Goal: Communication & Community: Answer question/provide support

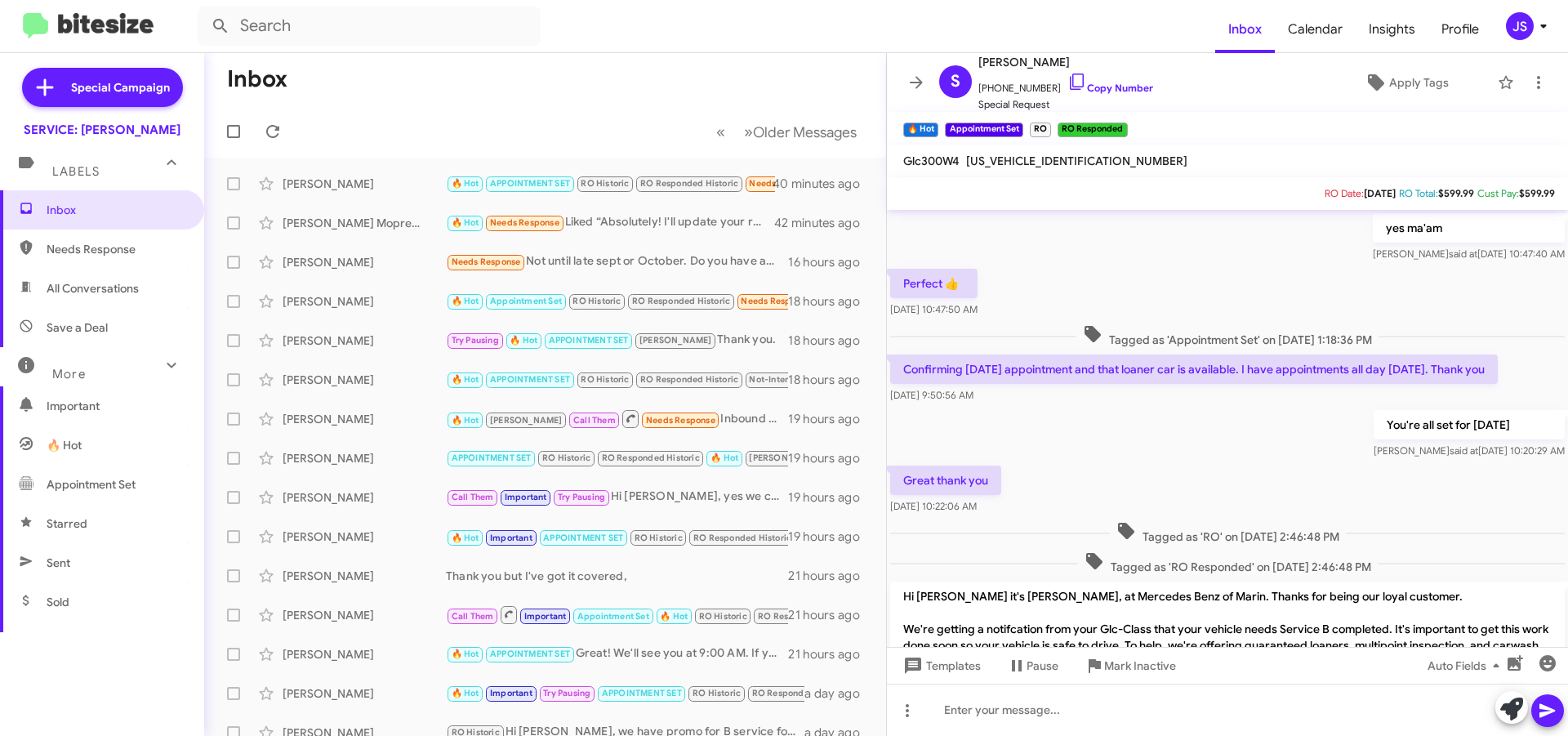
scroll to position [743, 0]
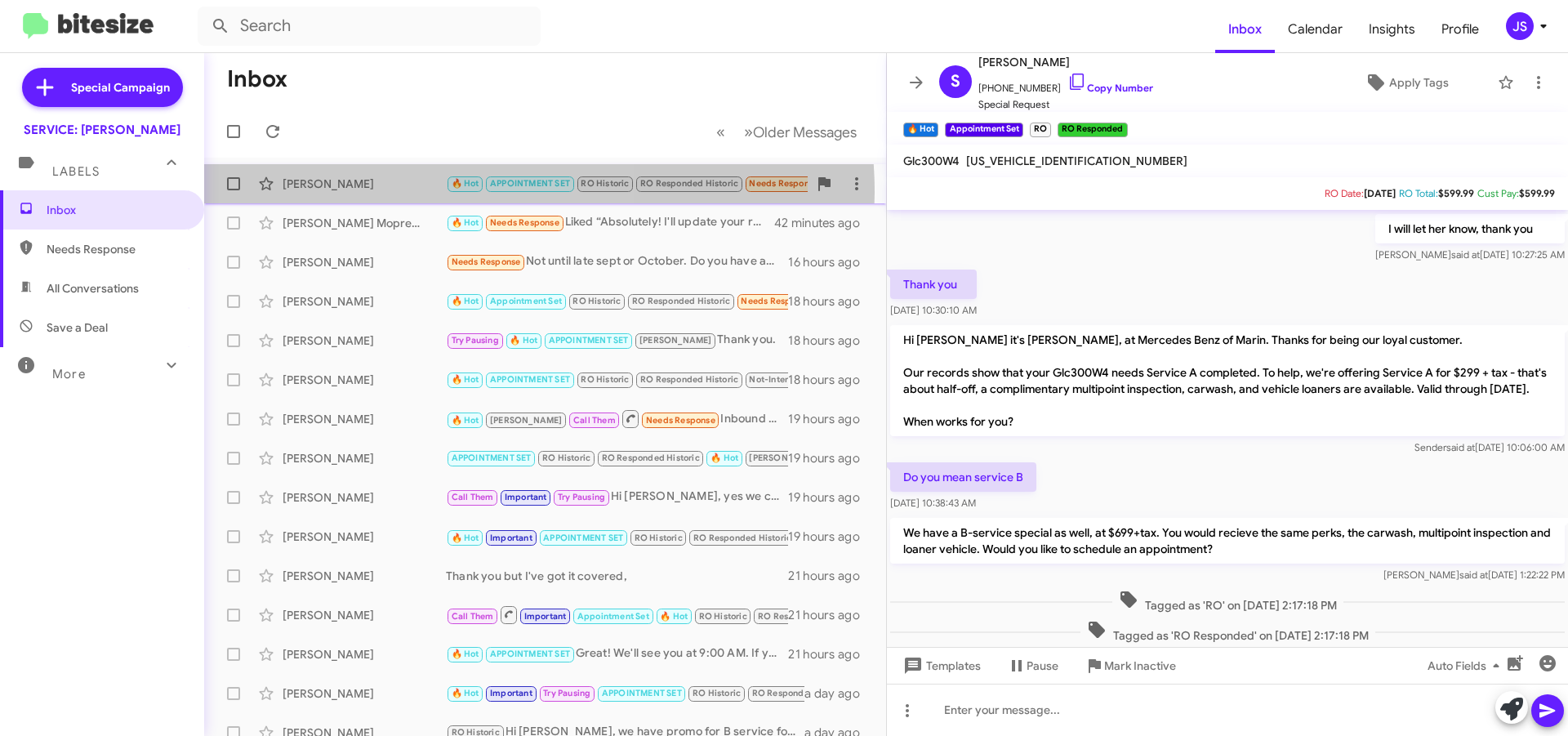
click at [443, 193] on div "Cara Hartley 🔥 Hot APPOINTMENT SET RO Historic RO Responded Historic Needs Resp…" at bounding box center [545, 183] width 655 height 32
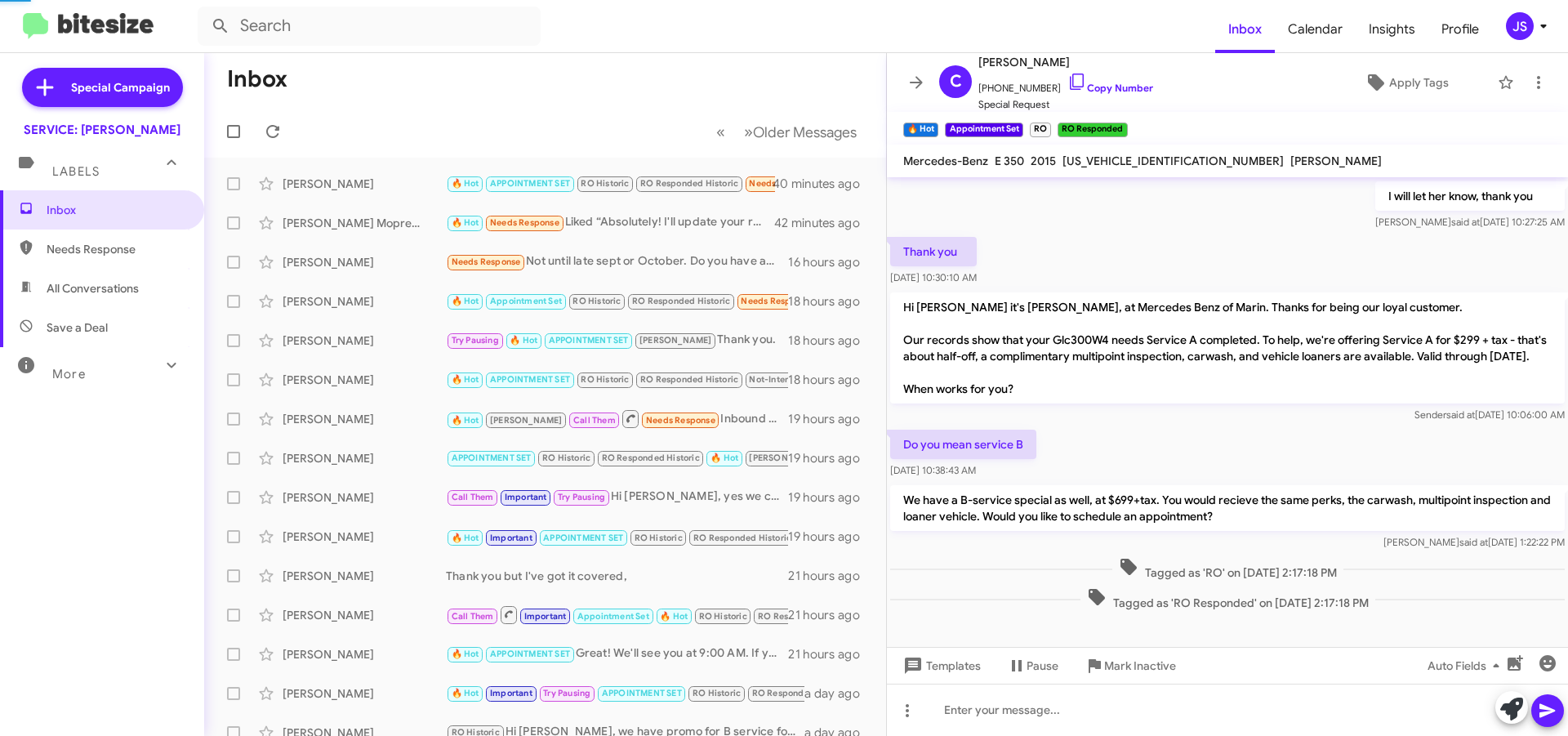
scroll to position [778, 0]
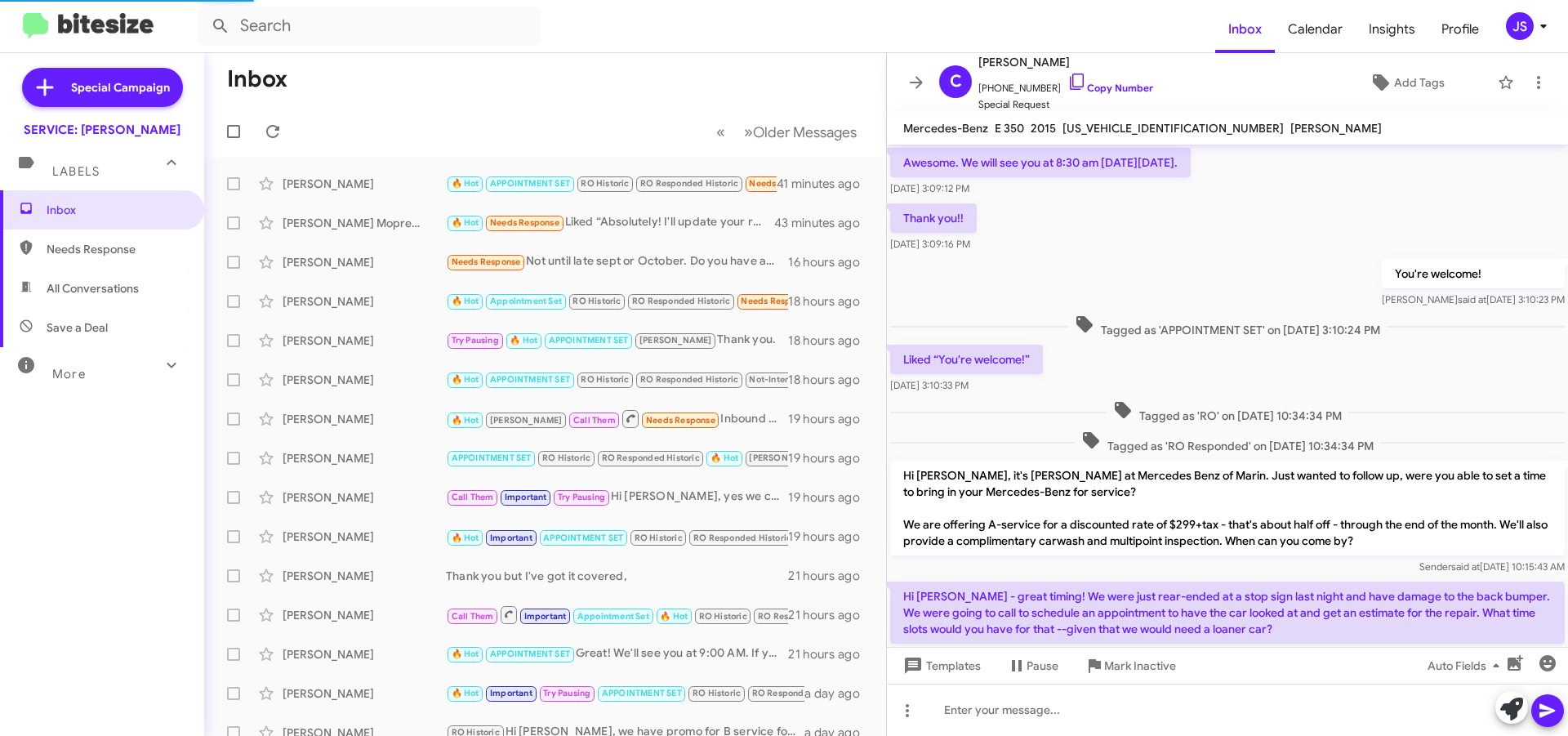
scroll to position [745, 0]
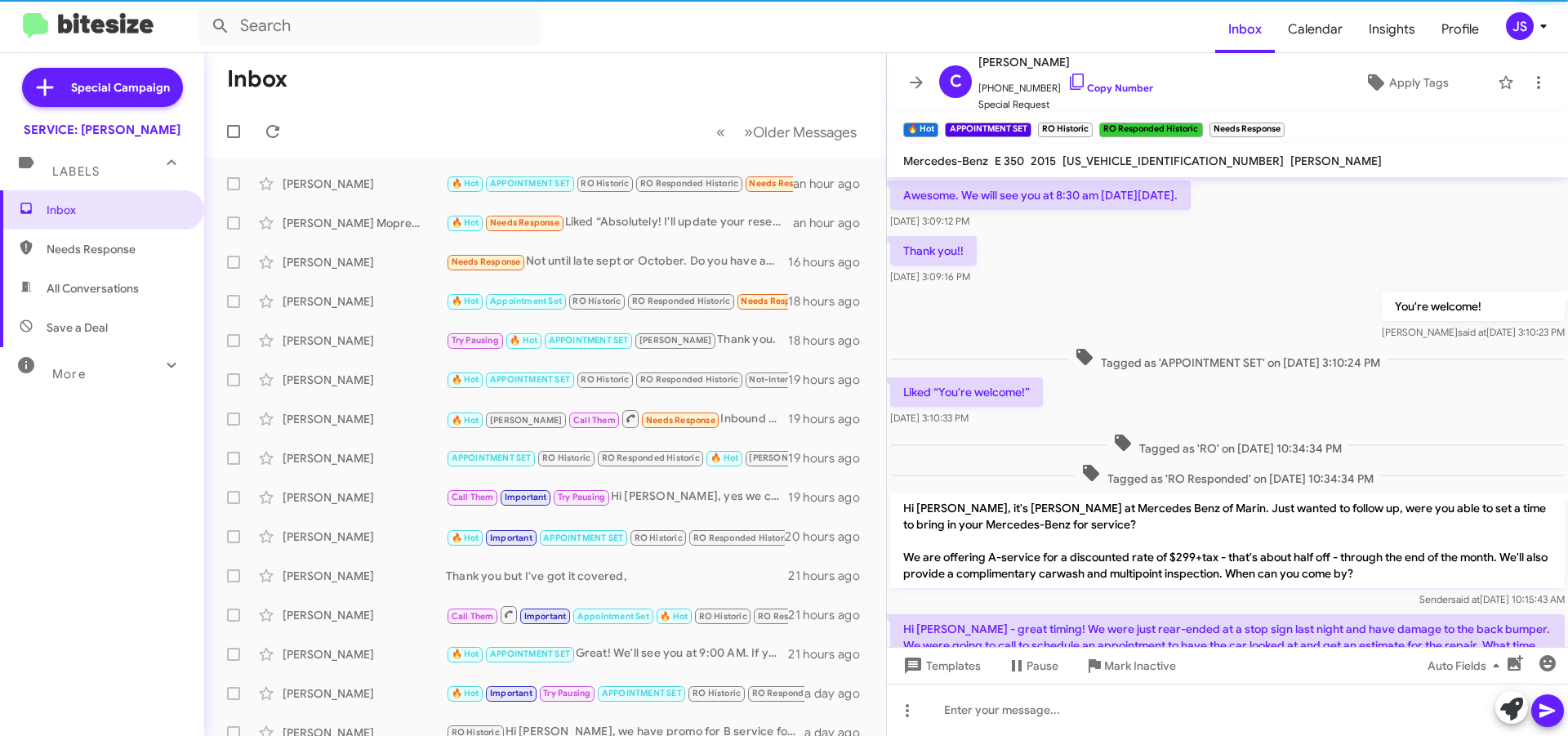
scroll to position [745, 0]
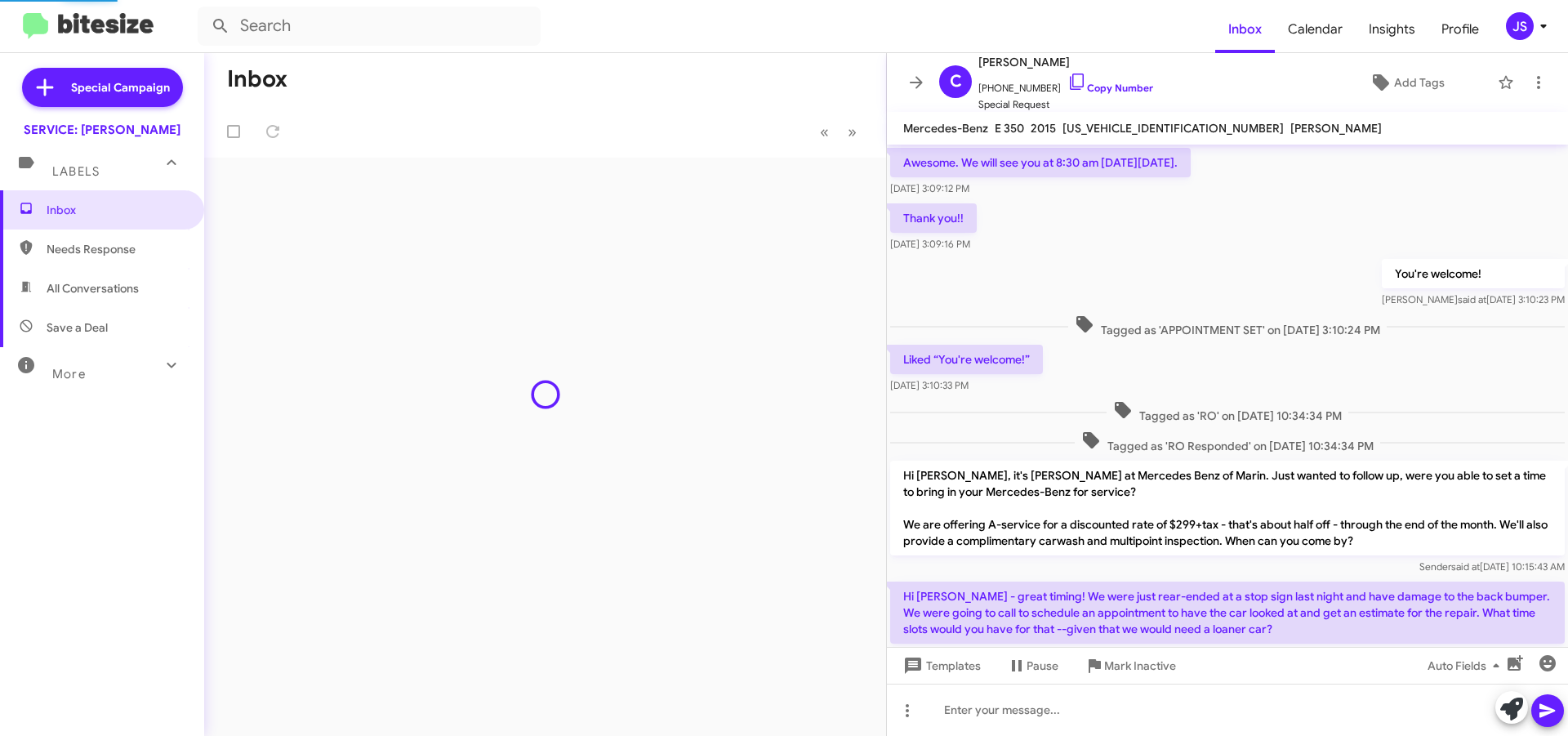
scroll to position [745, 0]
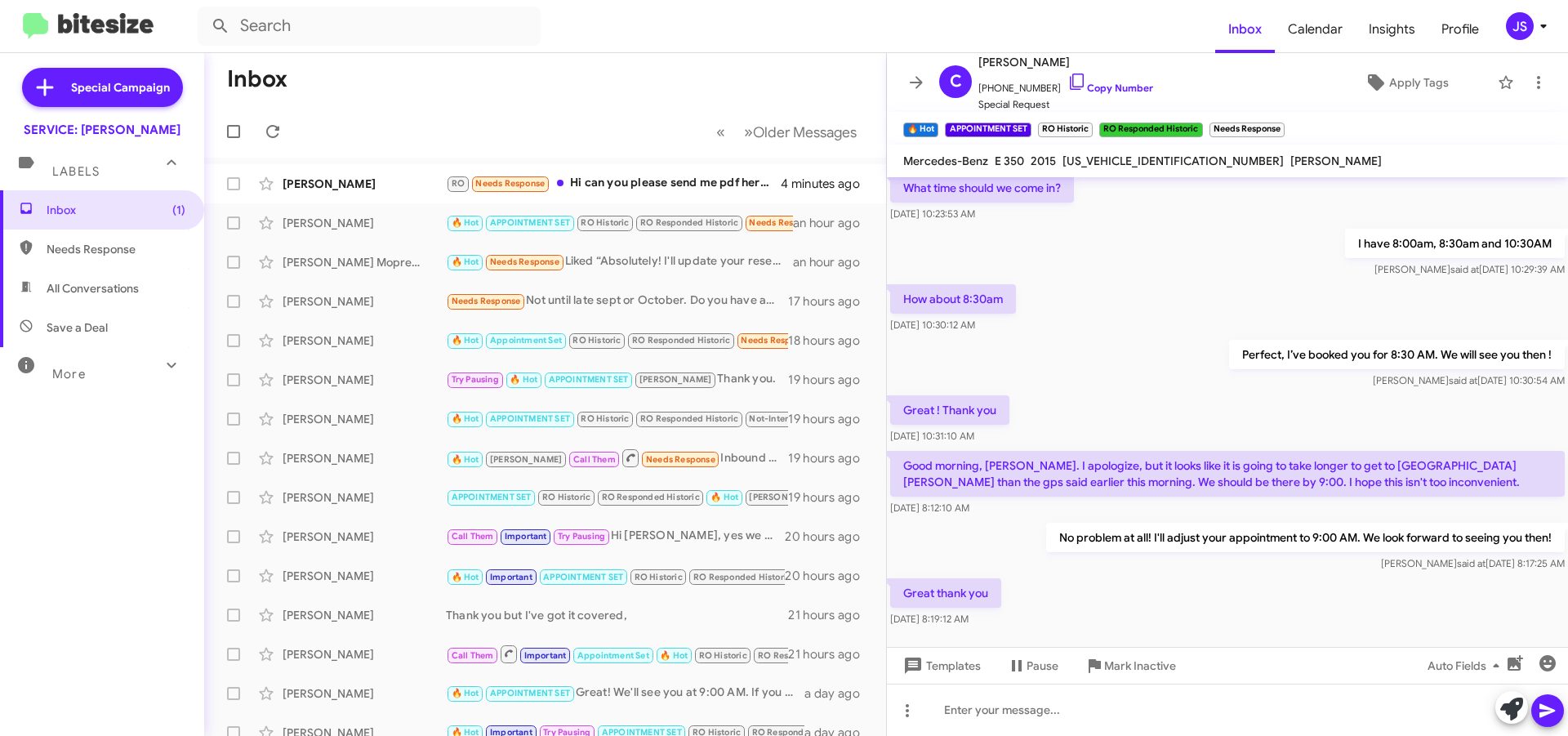
scroll to position [778, 0]
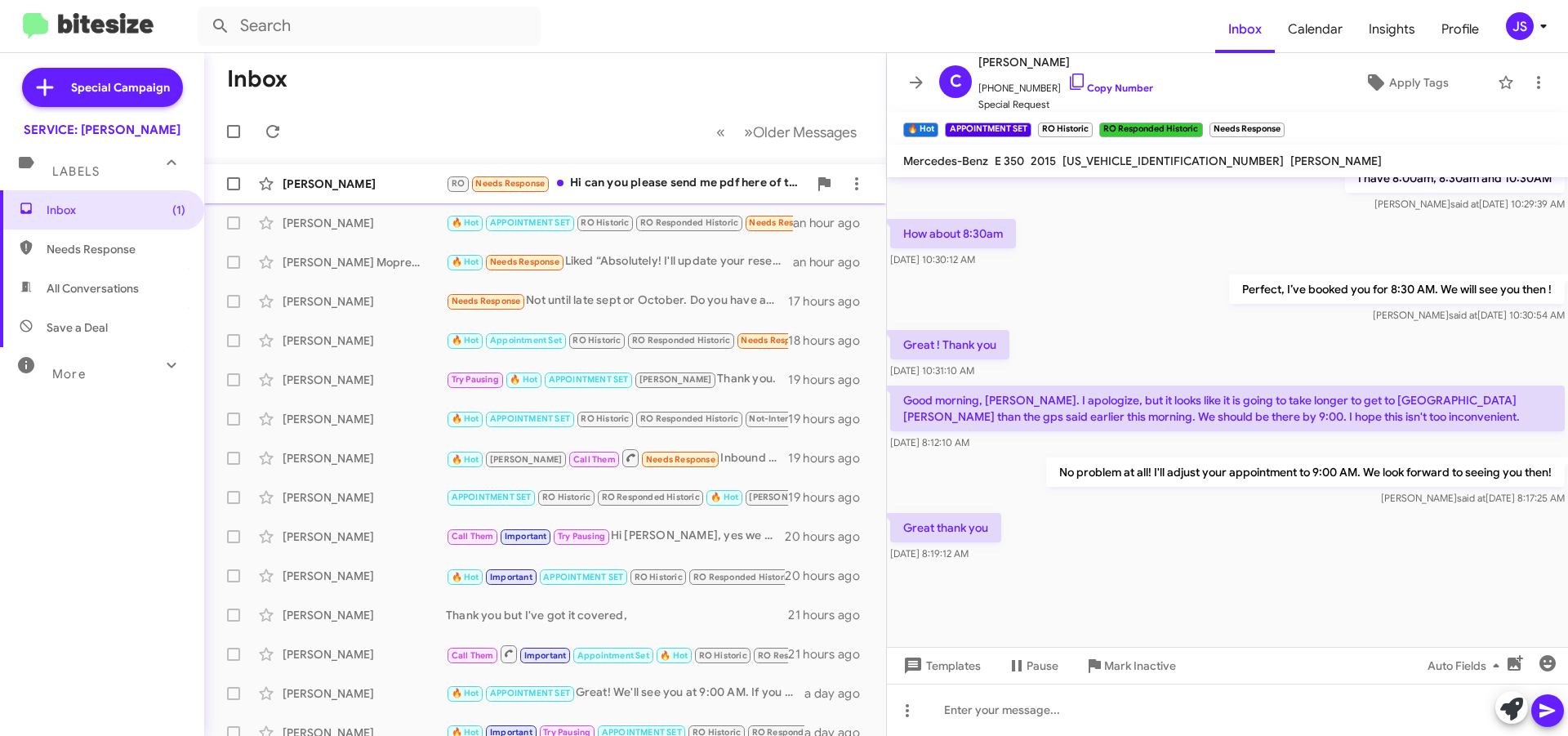
click at [633, 191] on div "RO Needs Response Hi can you please send me pdf here of the last work you did p…" at bounding box center [626, 183] width 361 height 18
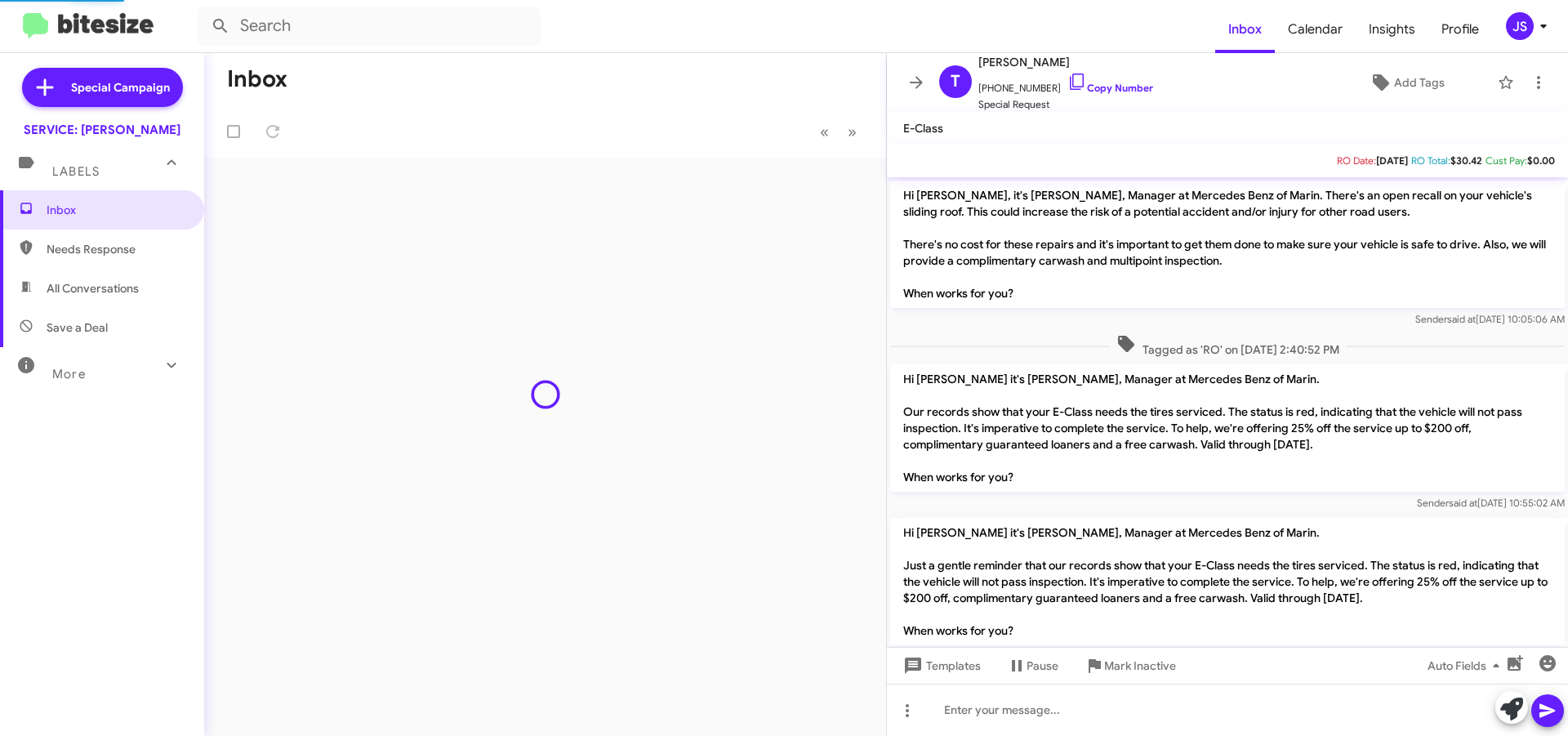
scroll to position [97, 0]
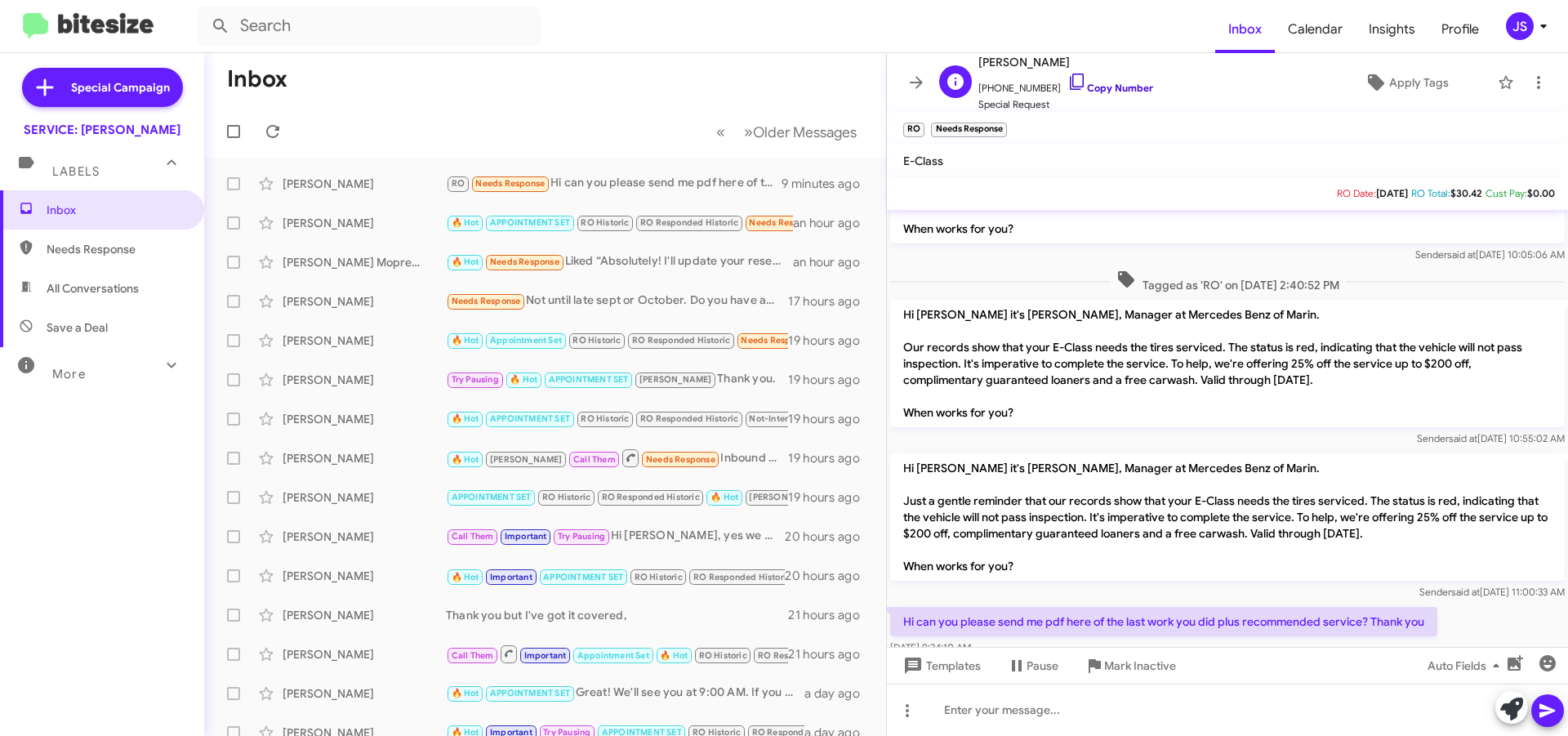
click at [1068, 73] on icon at bounding box center [1077, 81] width 19 height 19
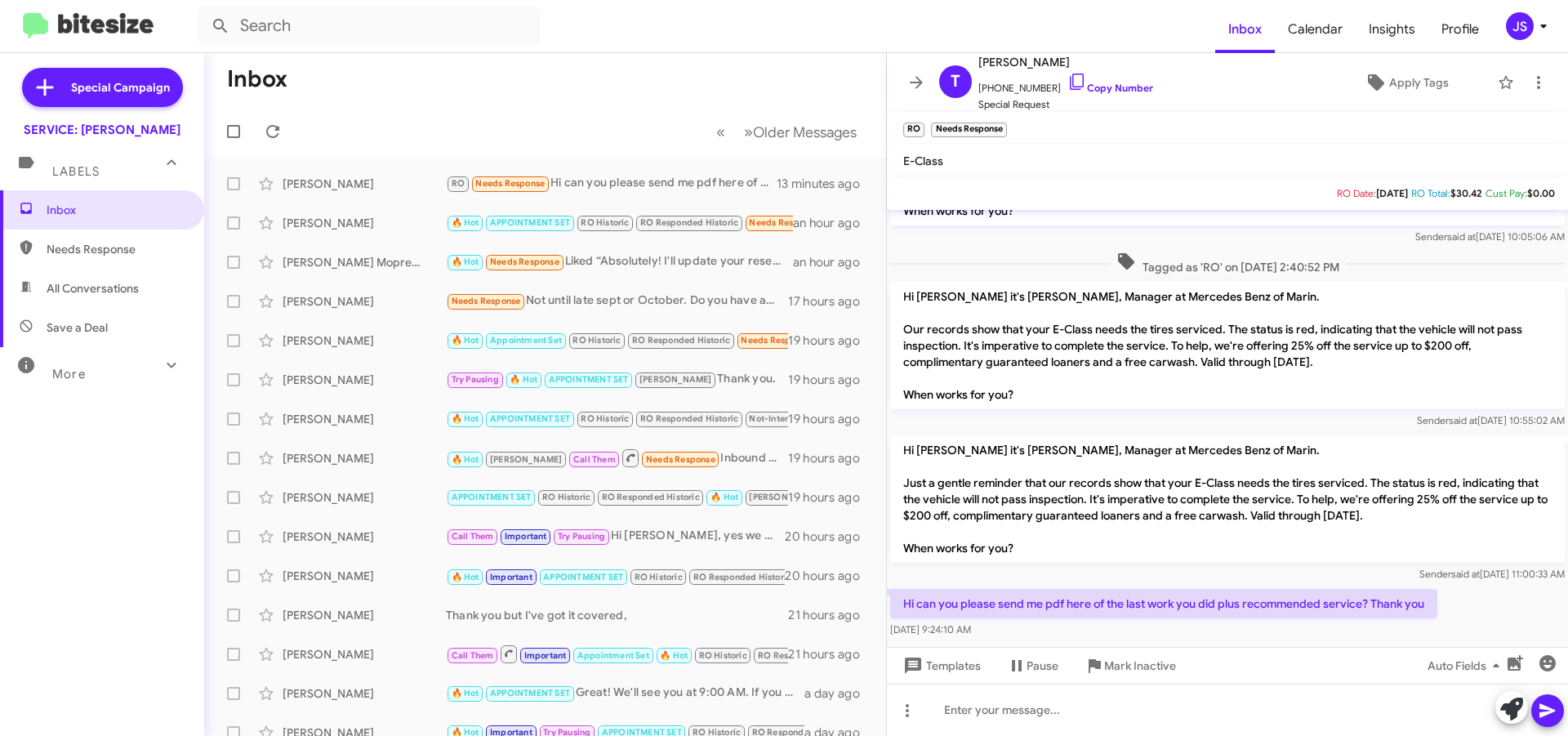
scroll to position [129, 0]
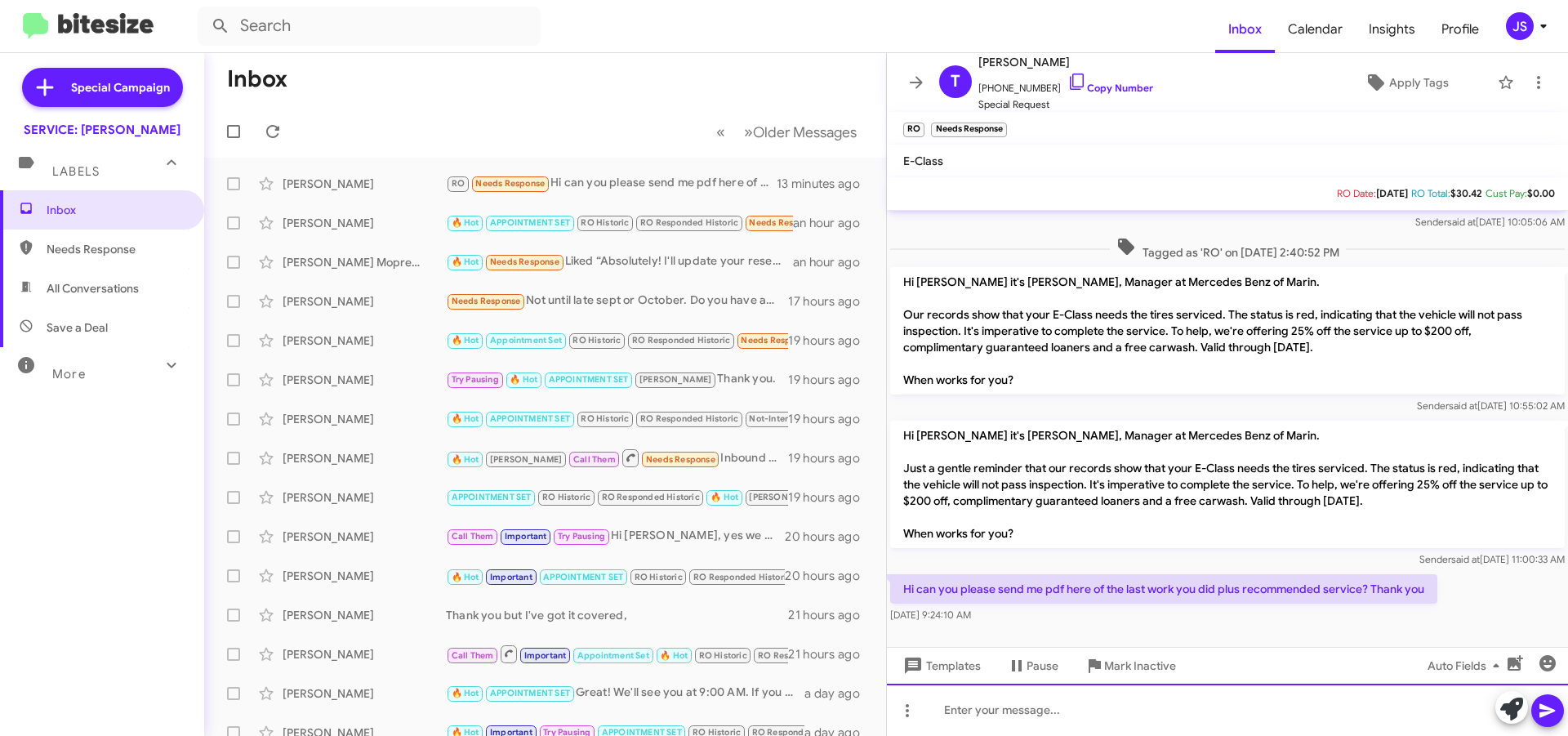
click at [1234, 718] on div at bounding box center [1228, 710] width 681 height 53
click at [1510, 668] on icon "button" at bounding box center [1515, 663] width 16 height 16
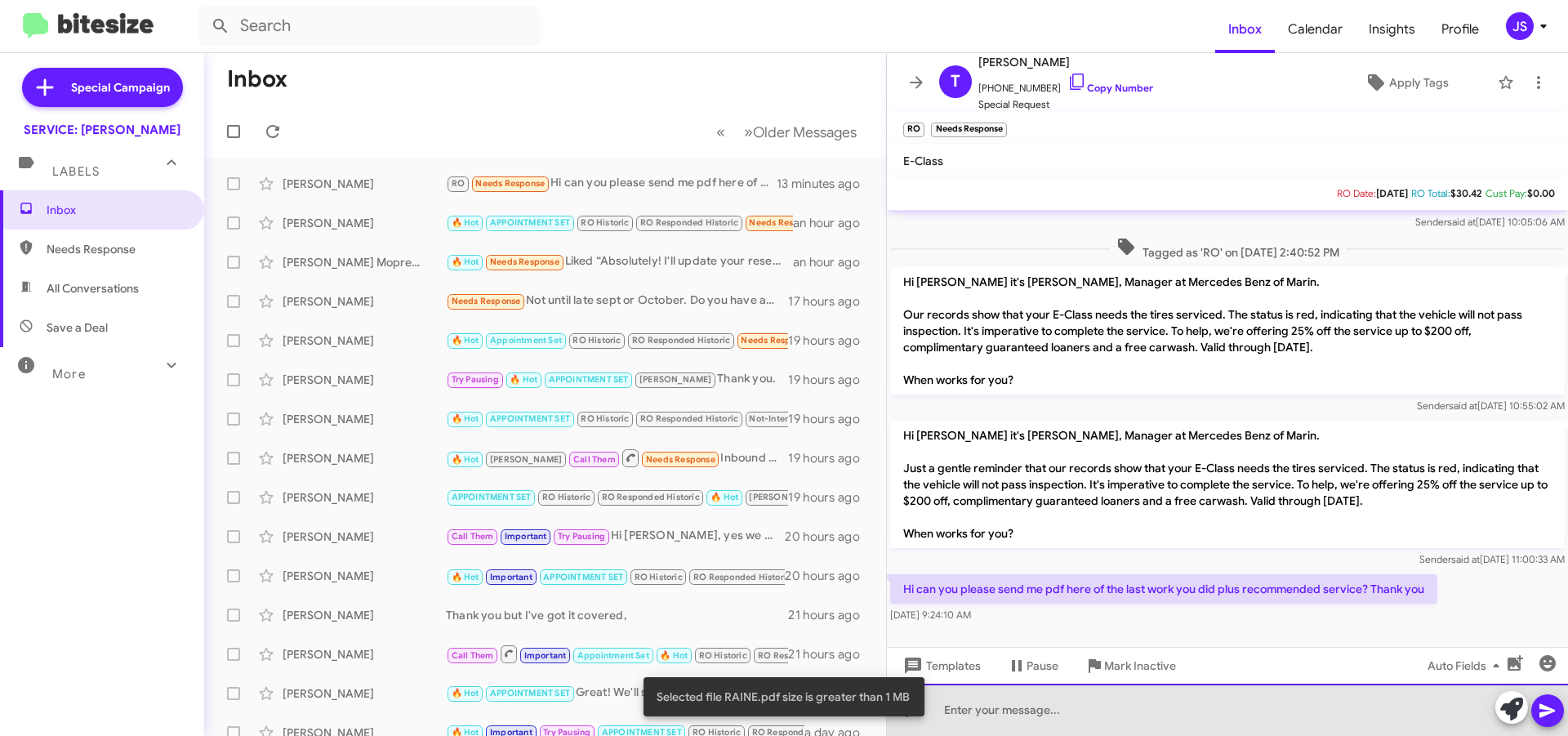
click at [972, 707] on div at bounding box center [1228, 710] width 681 height 53
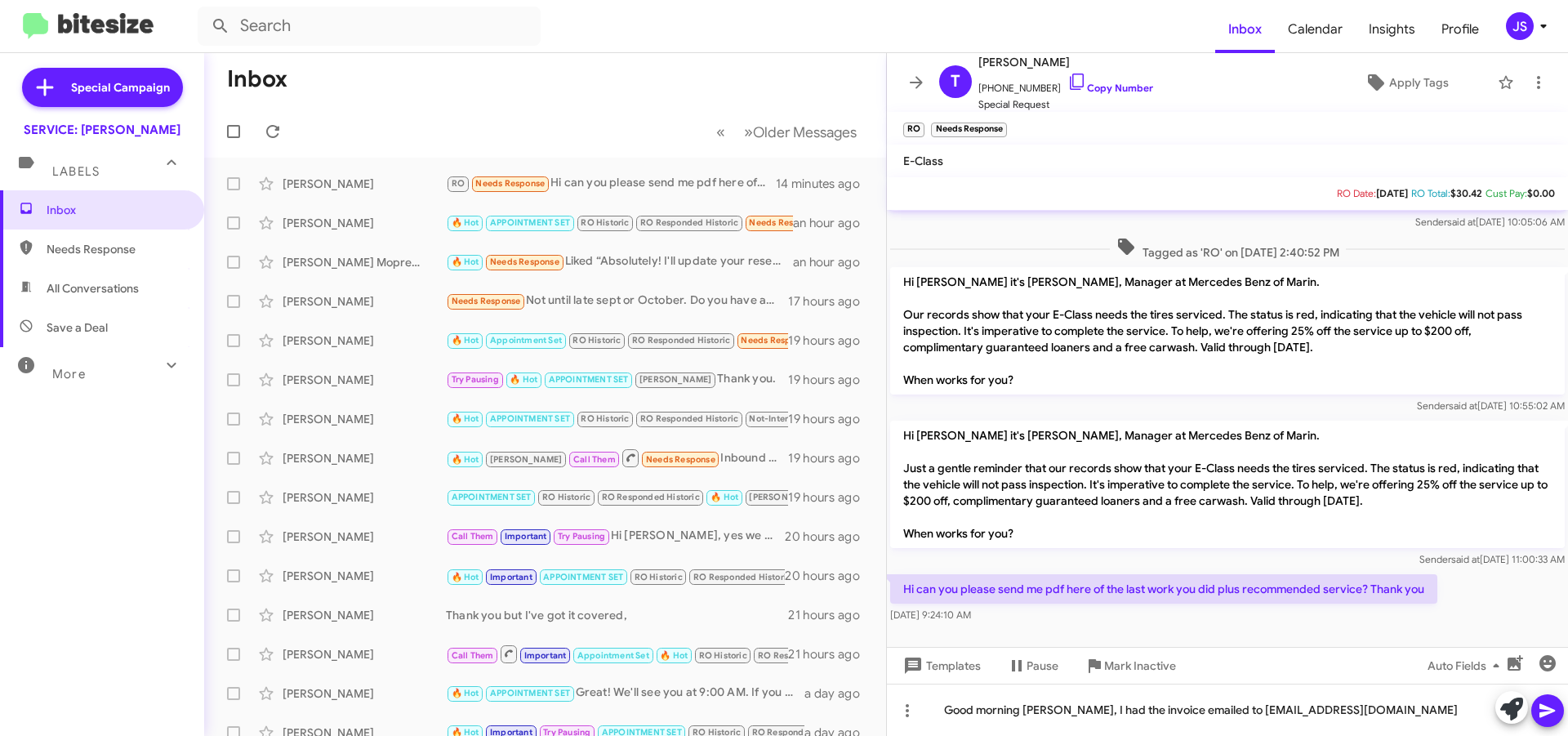
click at [1542, 708] on icon at bounding box center [1547, 711] width 16 height 14
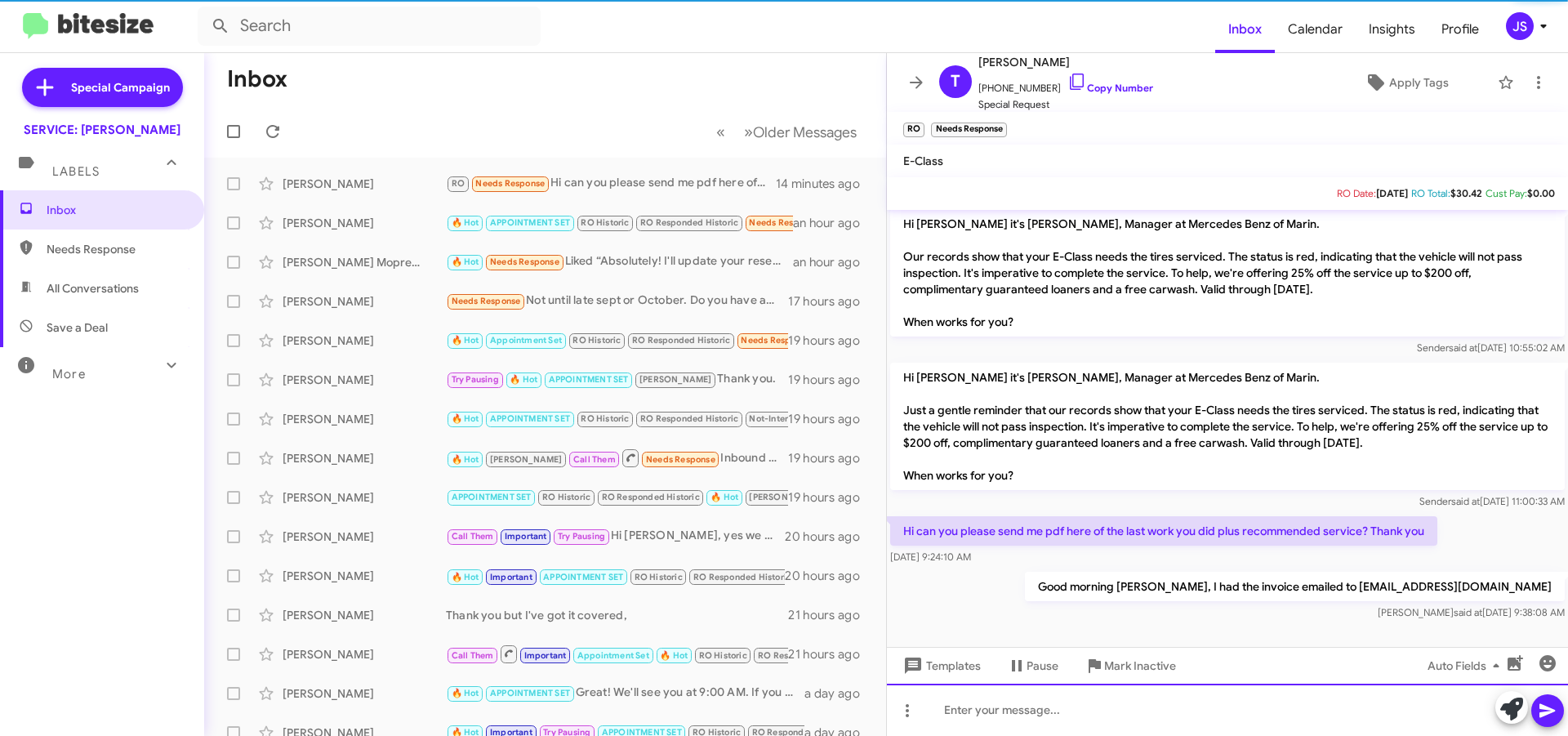
scroll to position [190, 0]
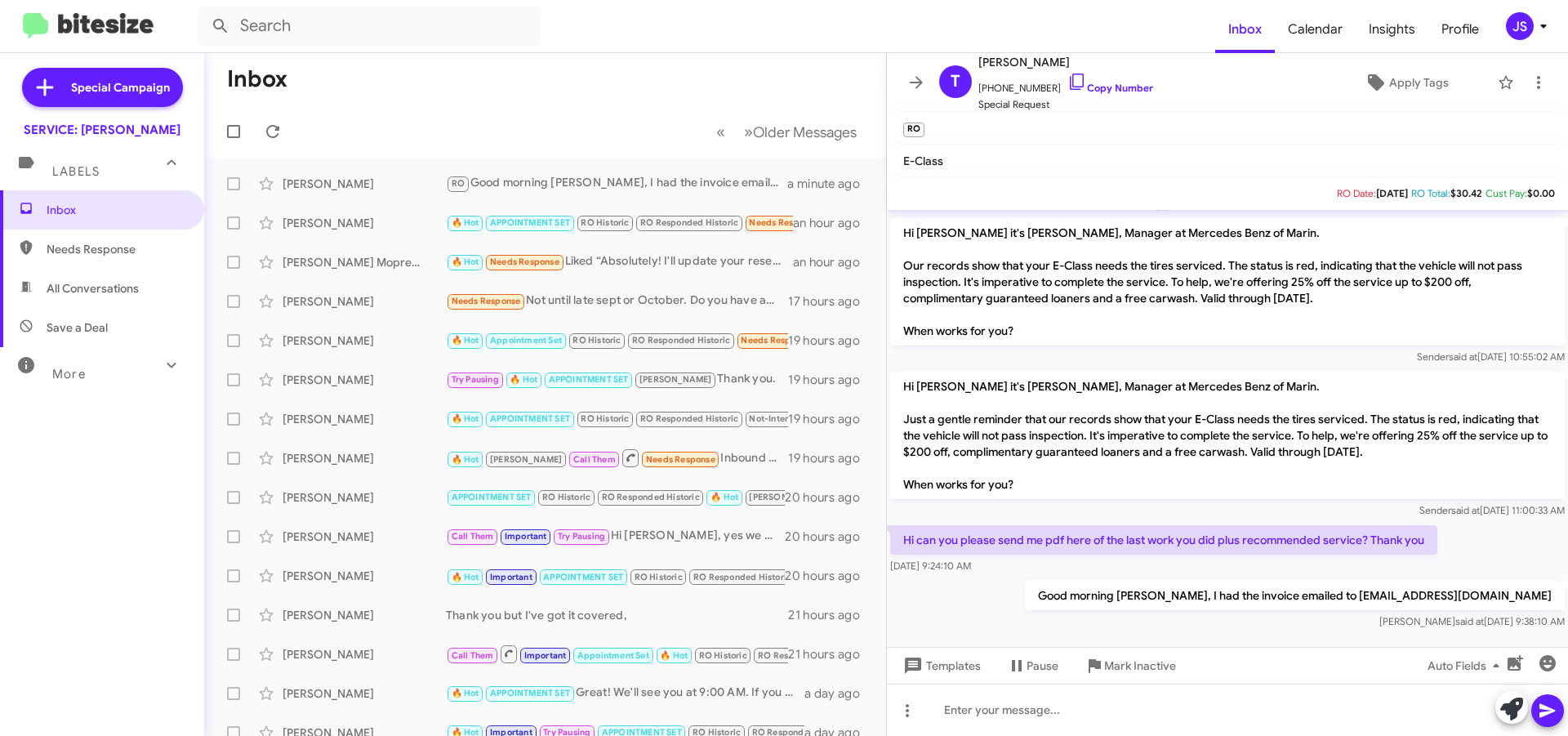
scroll to position [190, 0]
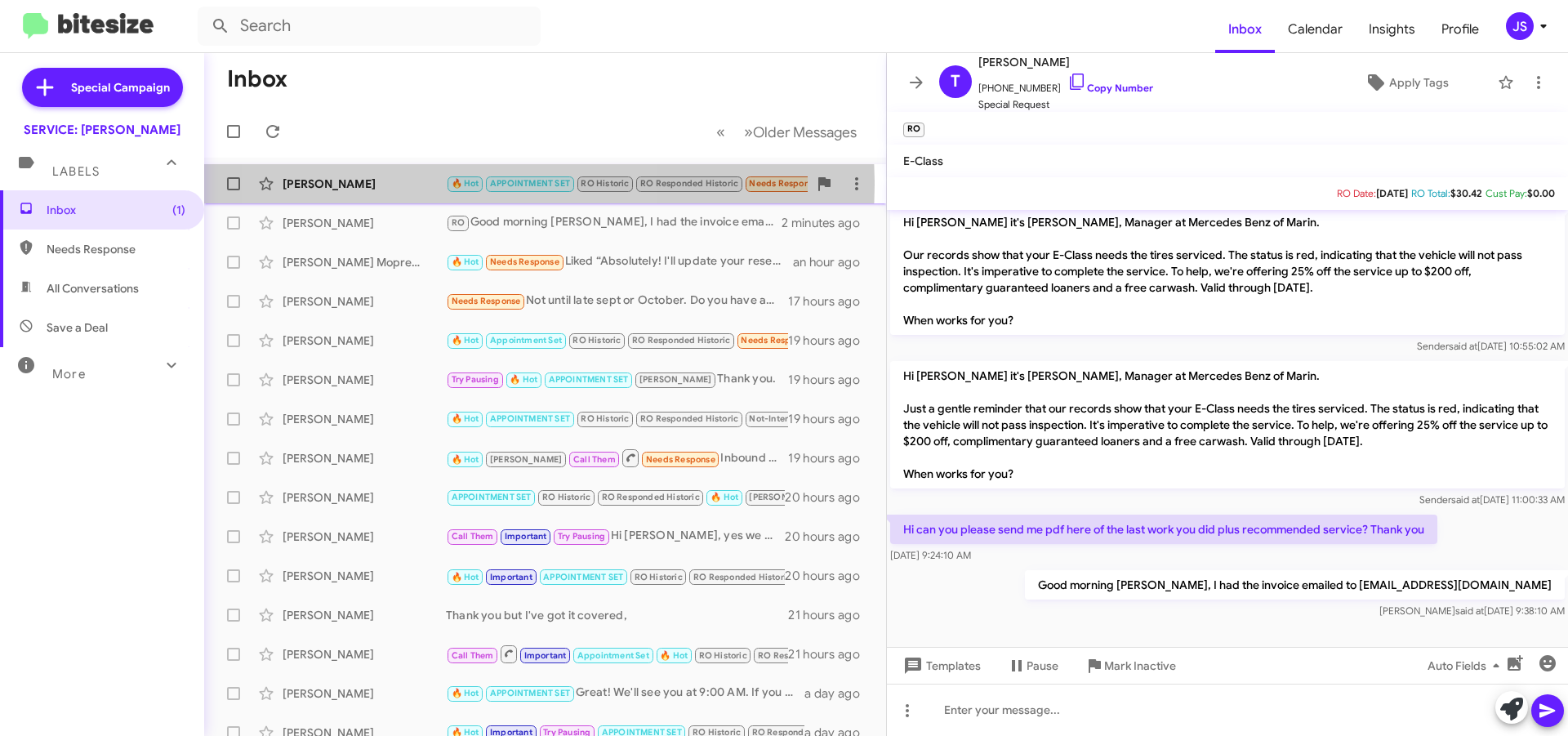
click at [454, 185] on span "🔥 Hot" at bounding box center [466, 183] width 28 height 10
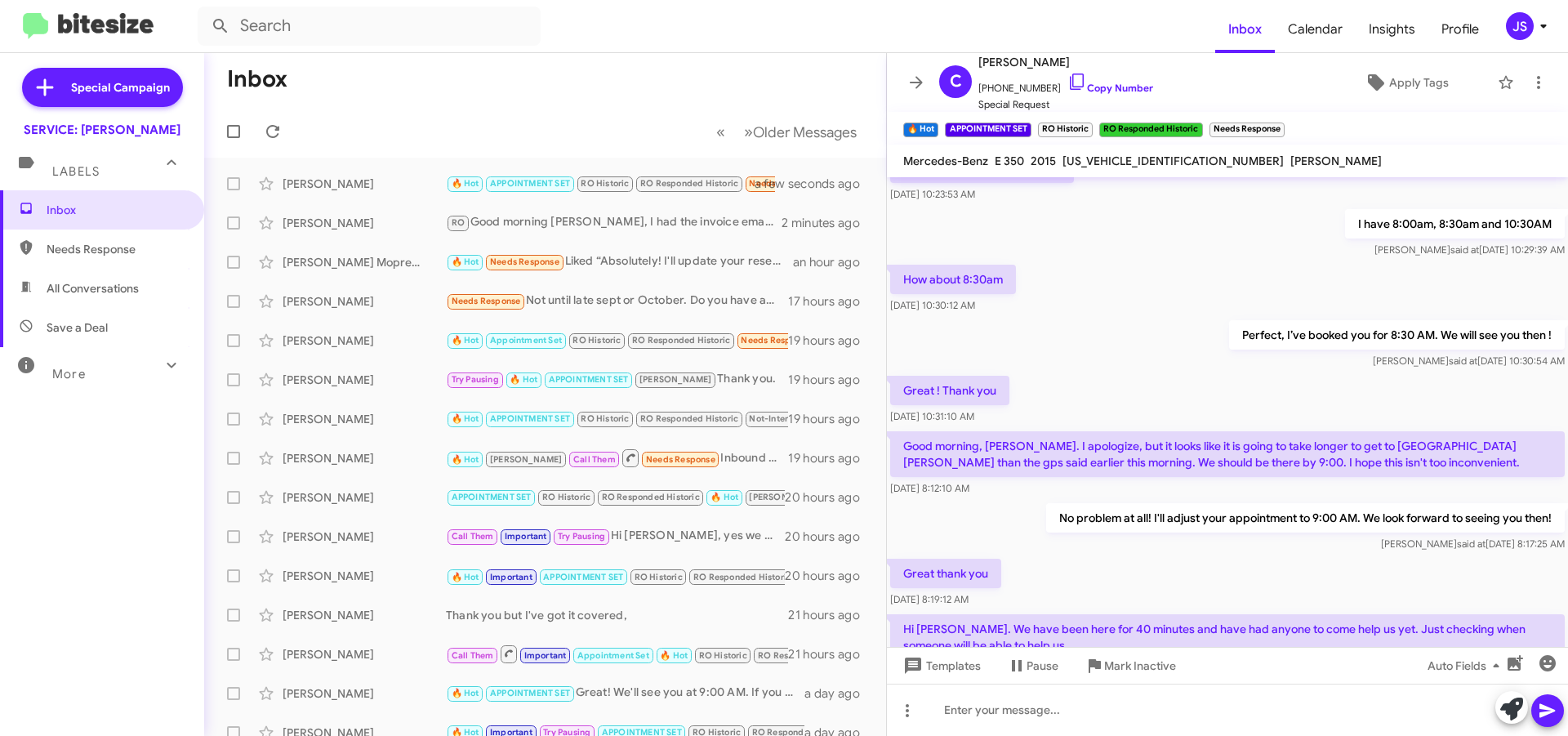
scroll to position [2136, 0]
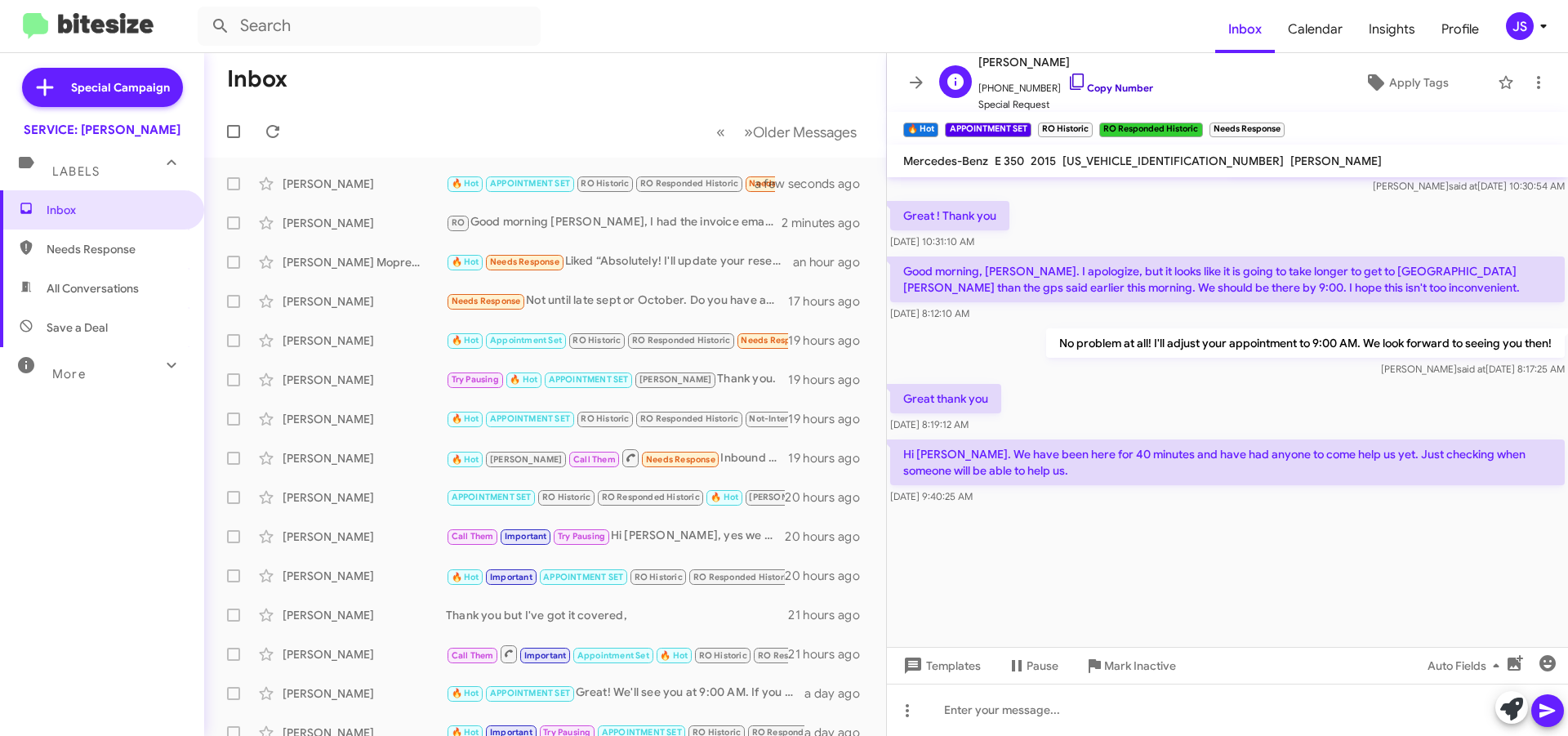
click at [1079, 82] on link "Copy Number" at bounding box center [1110, 87] width 86 height 12
click at [1525, 656] on icon at bounding box center [1519, 657] width 15 height 11
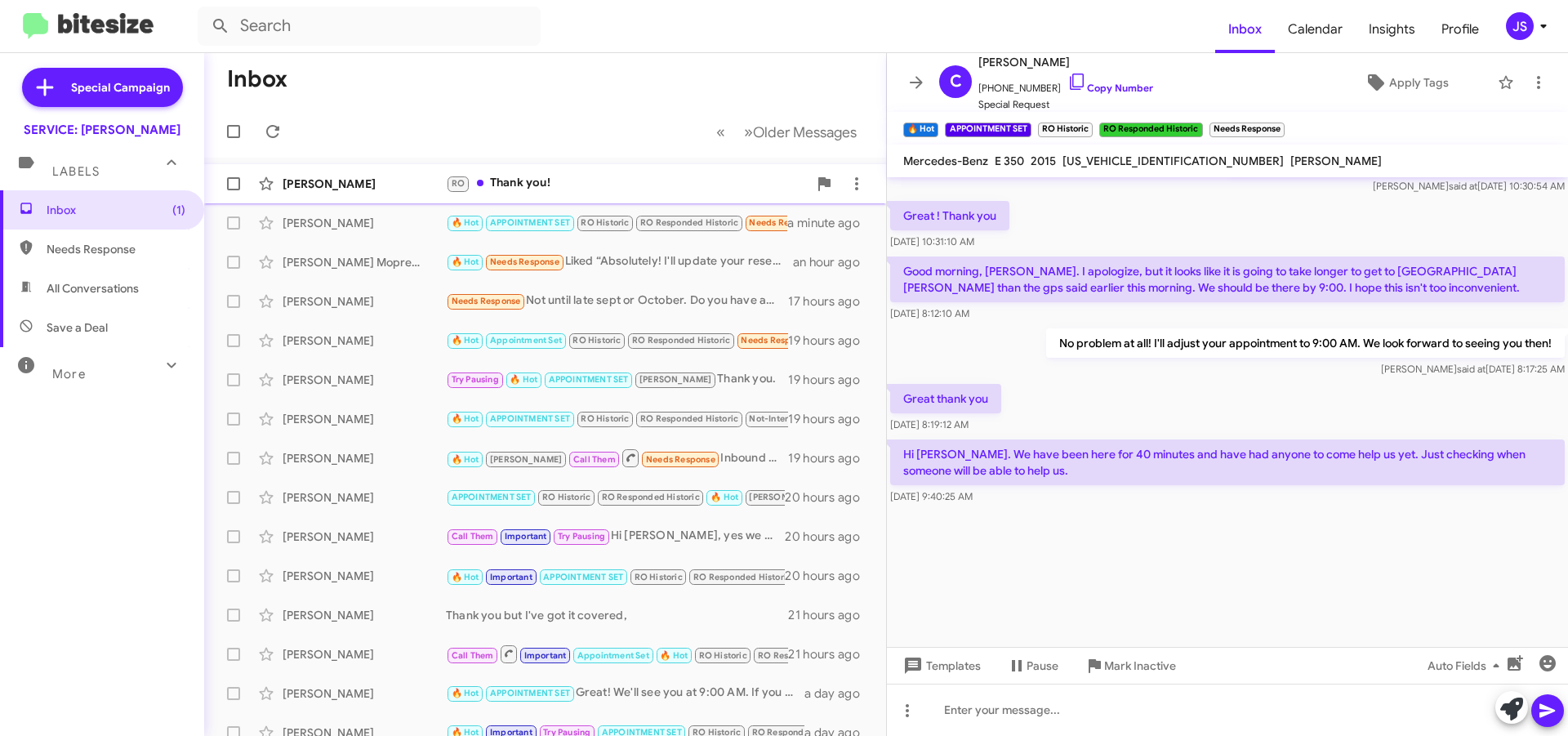
click at [568, 190] on div "RO Thank you!" at bounding box center [626, 183] width 361 height 18
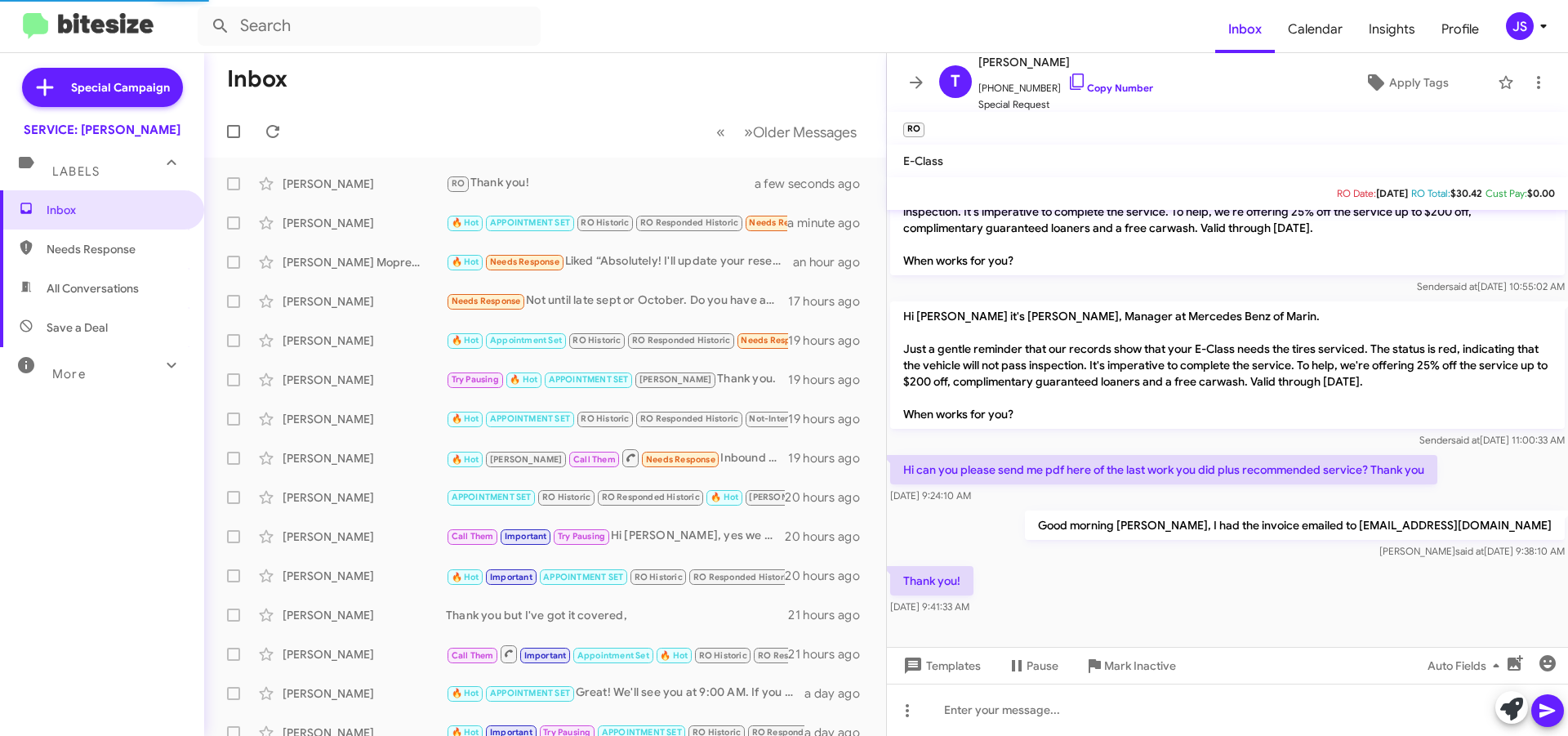
scroll to position [249, 0]
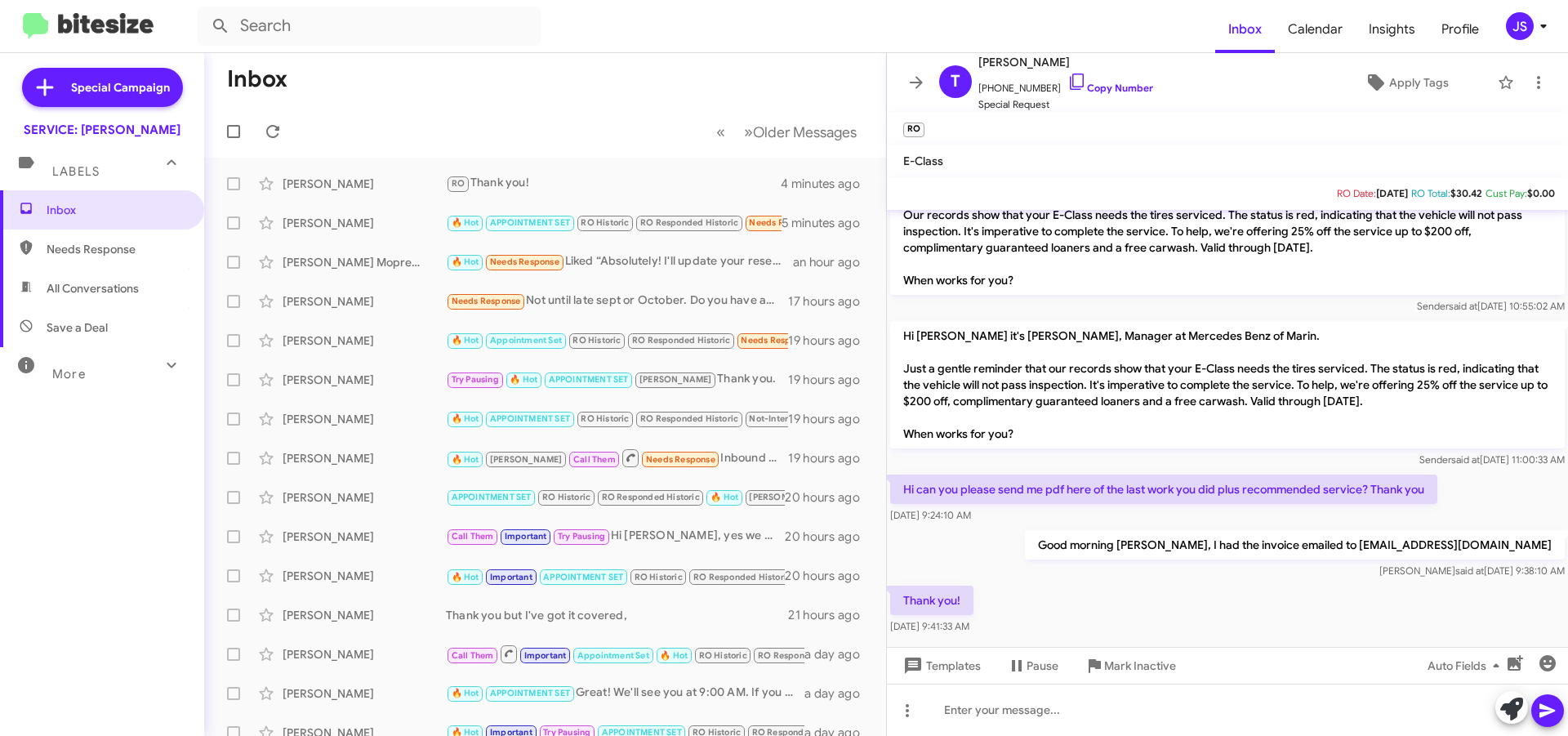
scroll to position [249, 0]
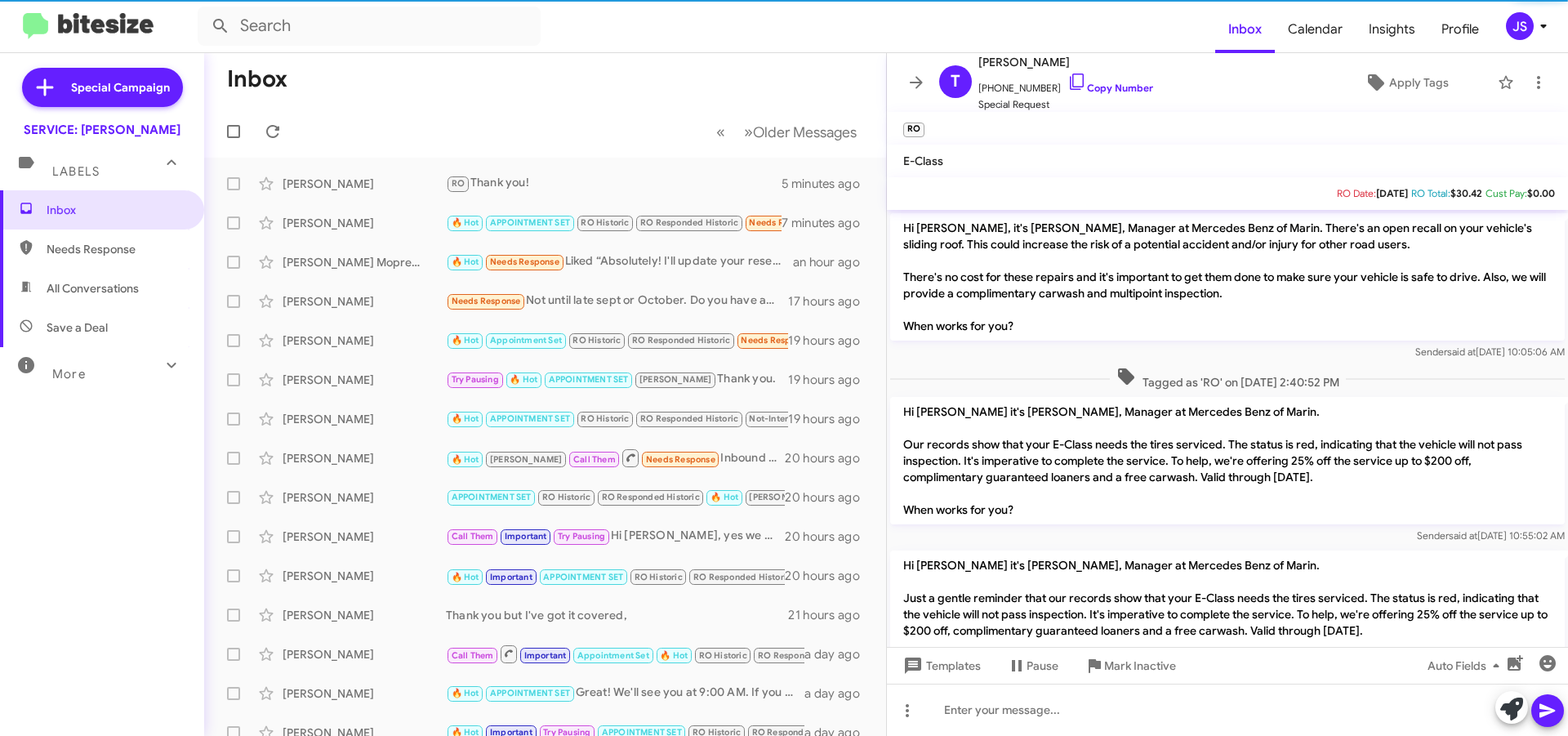
scroll to position [249, 0]
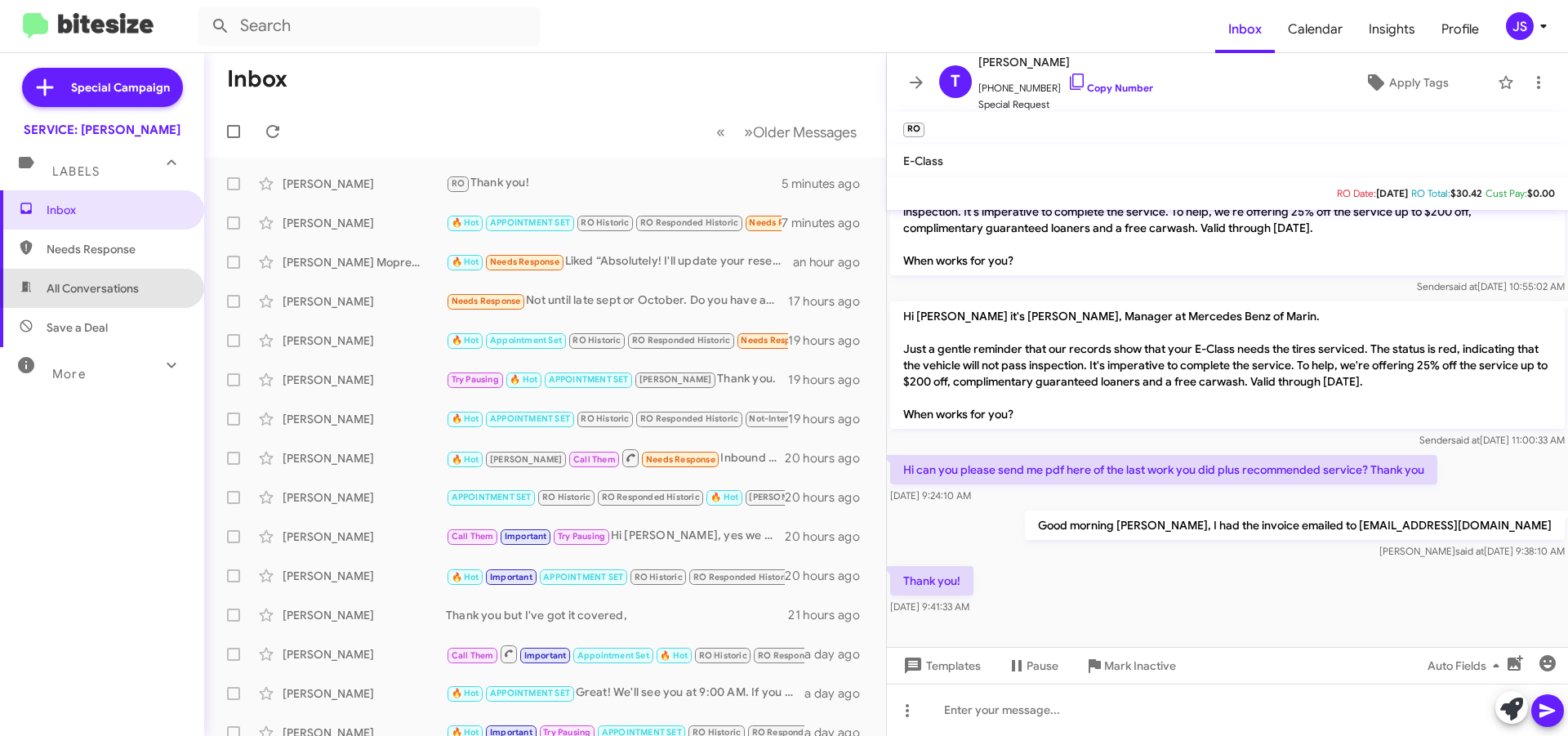
click at [122, 300] on span "All Conversations" at bounding box center [102, 288] width 204 height 39
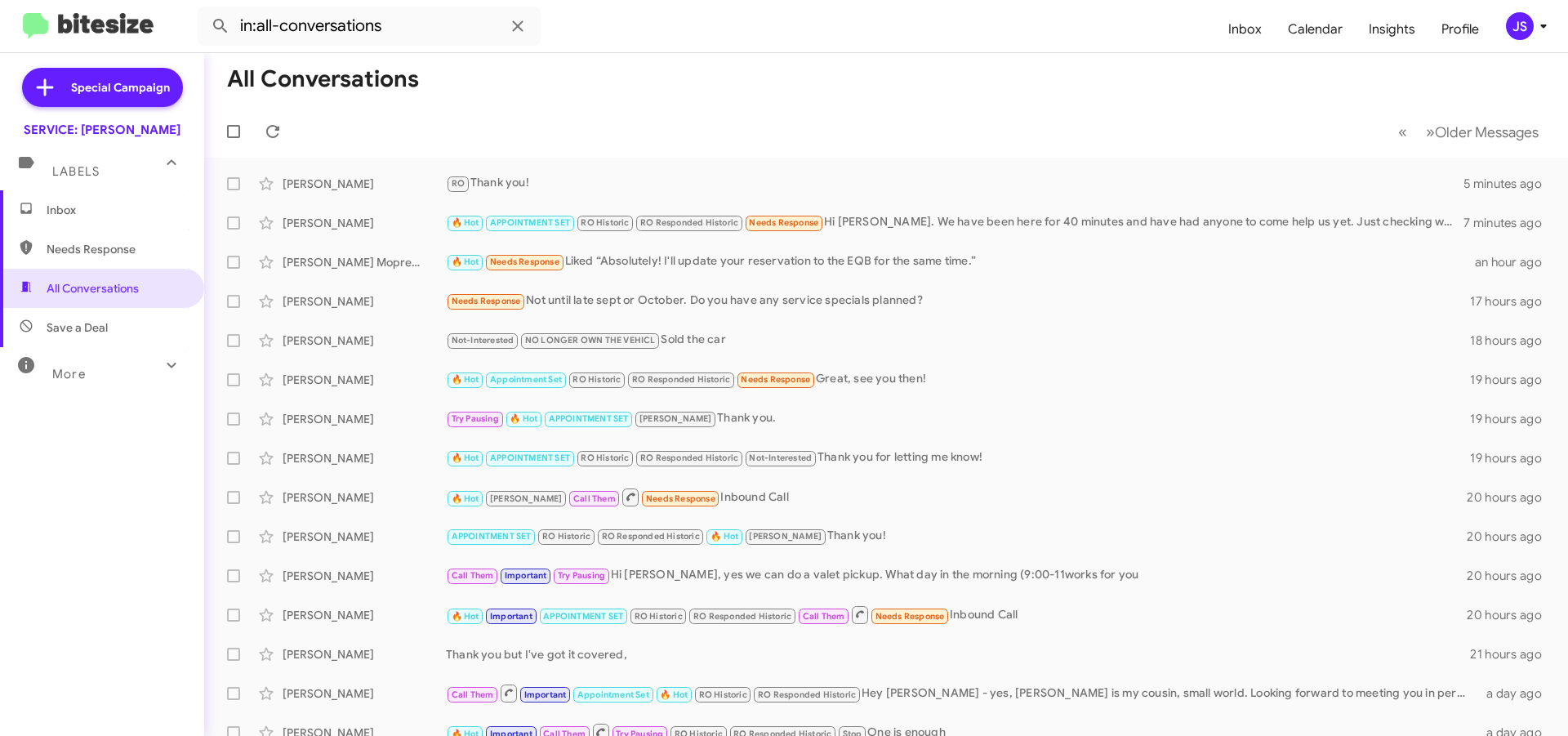
click at [69, 314] on span "Save a Deal" at bounding box center [102, 327] width 204 height 39
type input "in:not-interested"
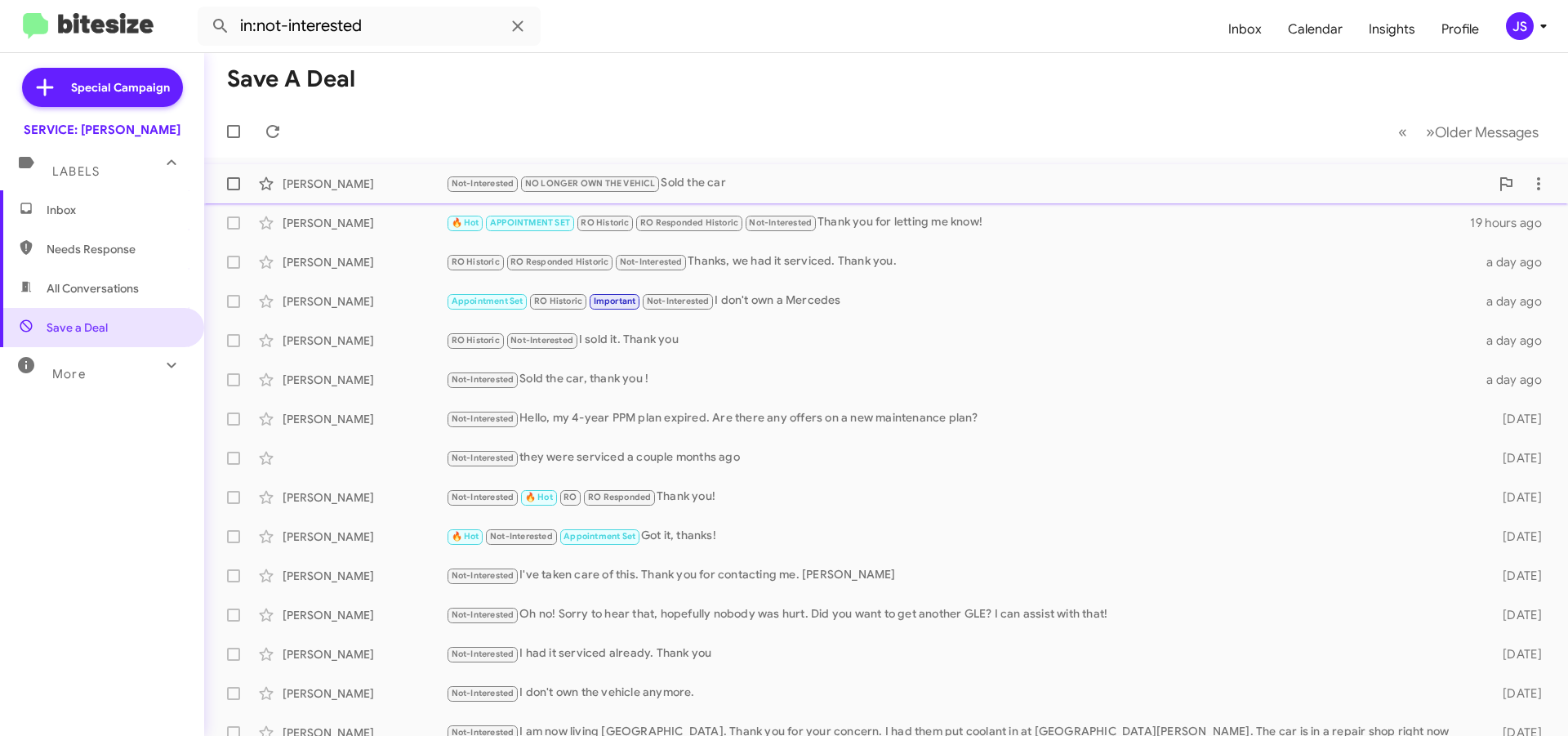
click at [474, 185] on span "Not-Interested" at bounding box center [484, 183] width 63 height 10
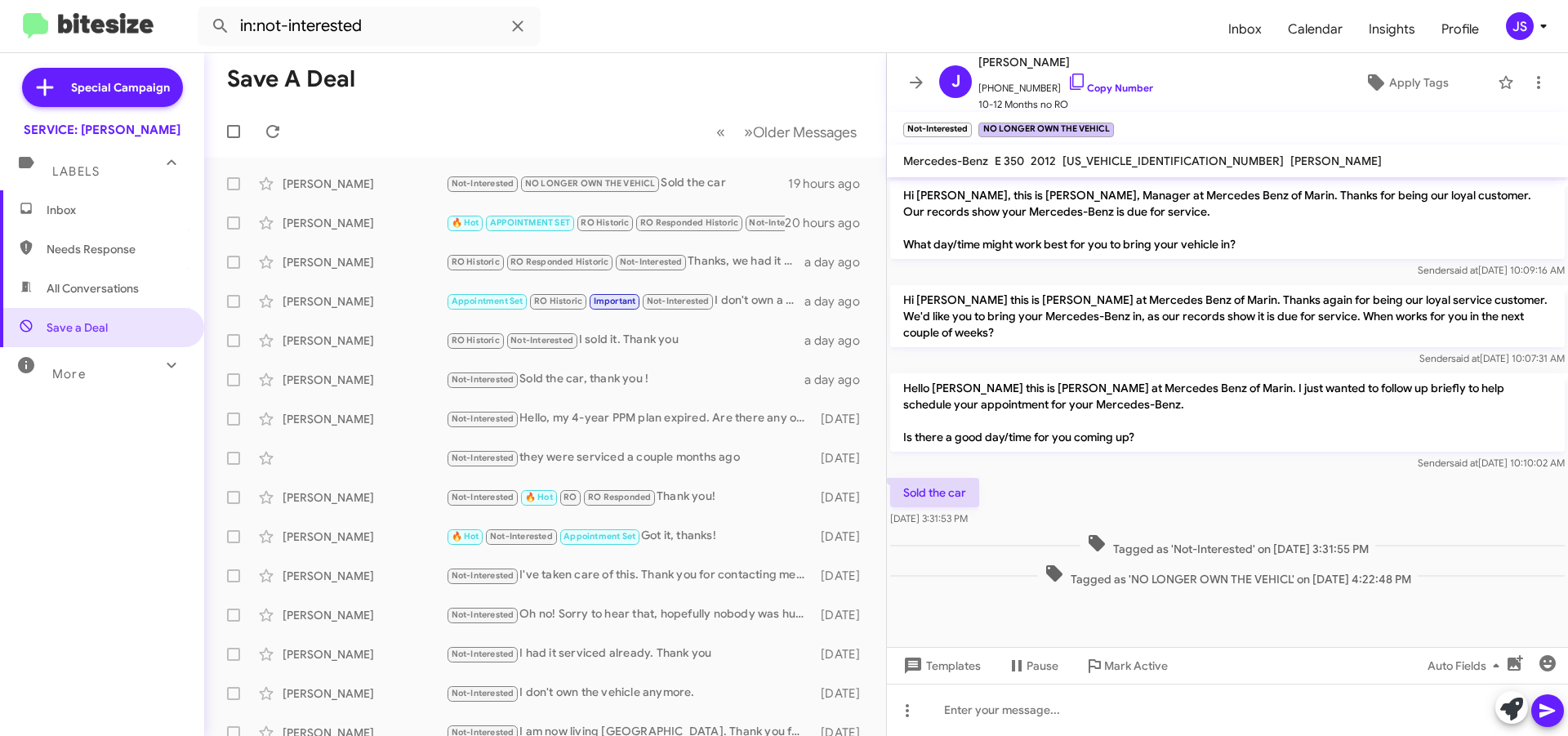
click at [93, 255] on span "Needs Response" at bounding box center [116, 250] width 139 height 17
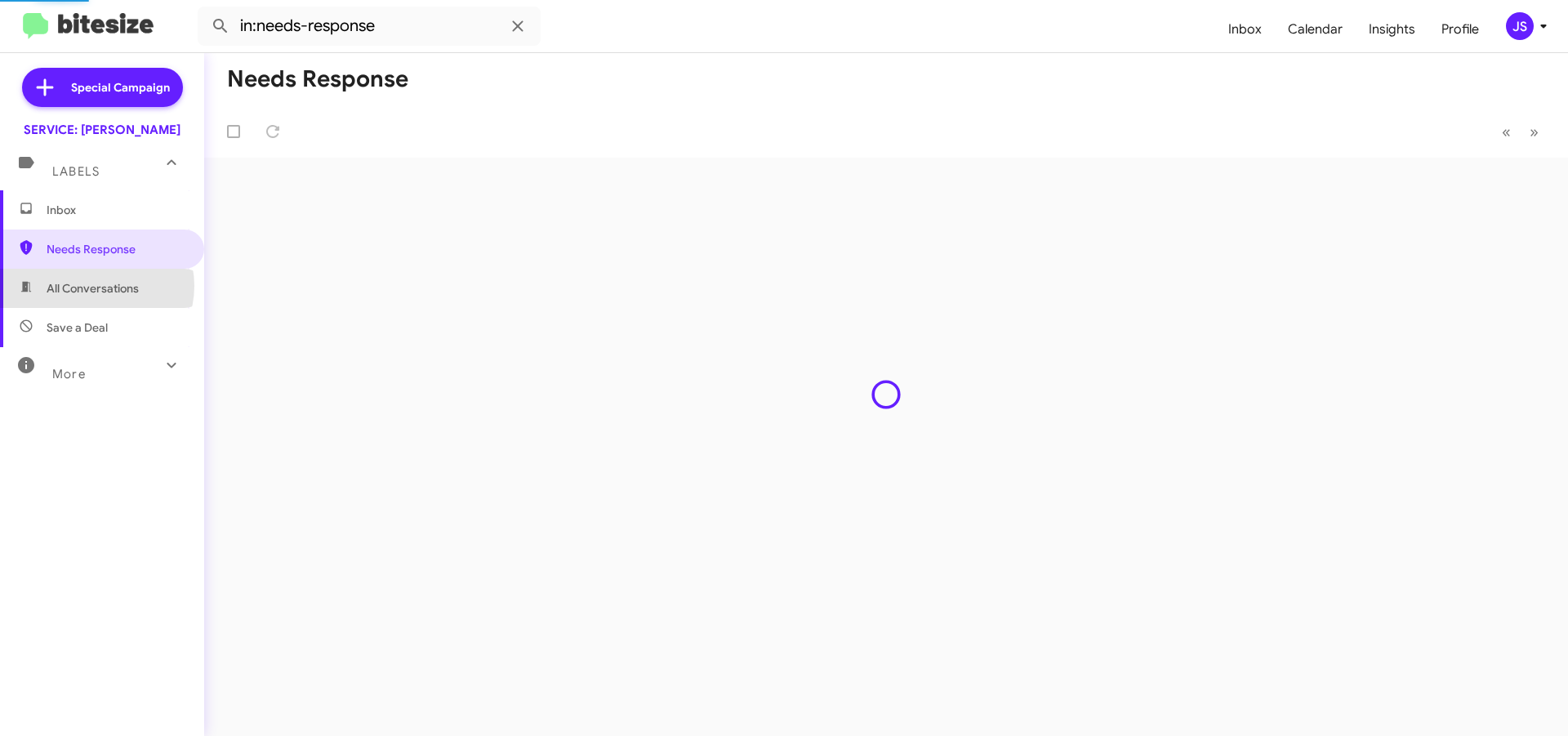
click at [94, 286] on span "All Conversations" at bounding box center [92, 288] width 92 height 17
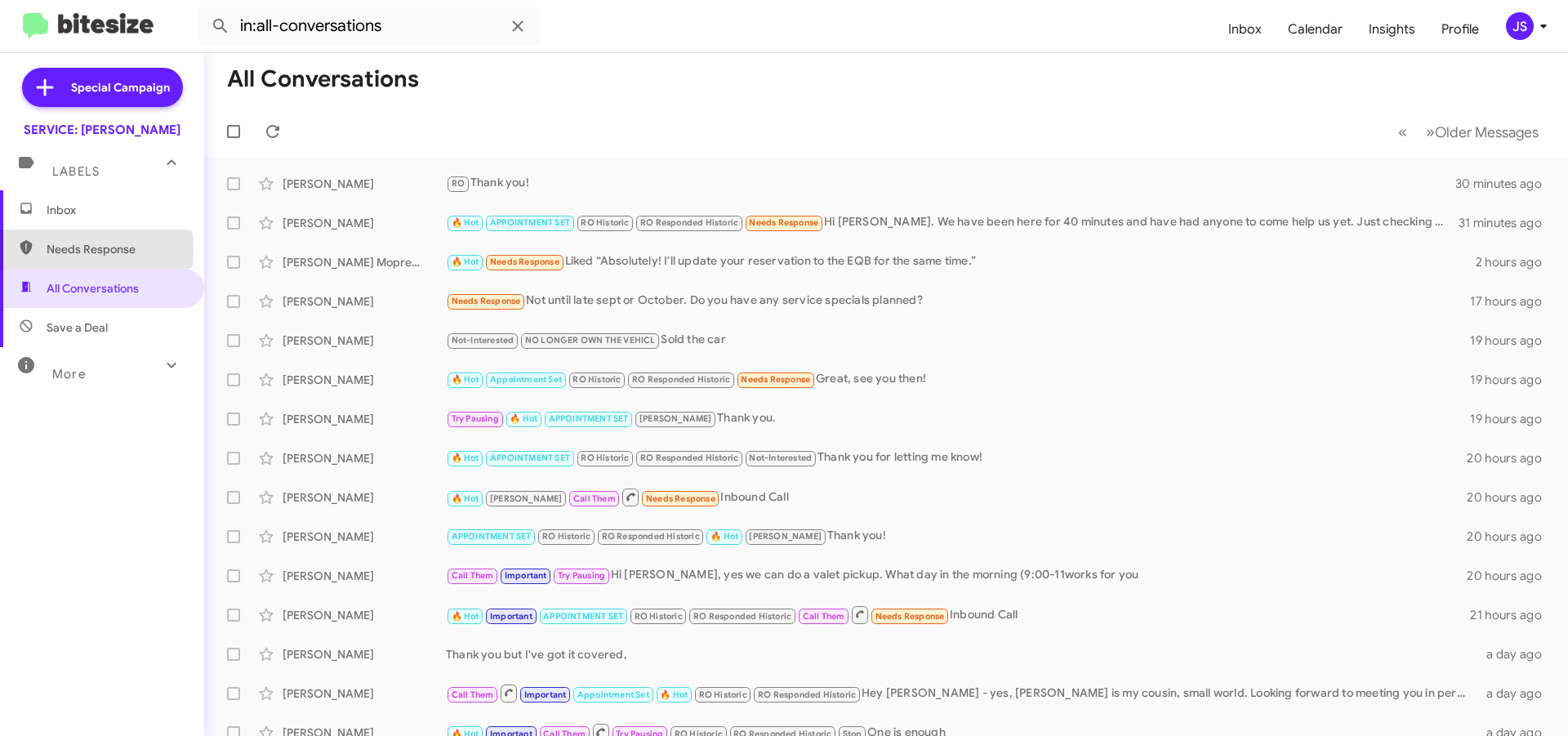
click at [55, 251] on span "Needs Response" at bounding box center [116, 250] width 139 height 17
type input "in:needs-response"
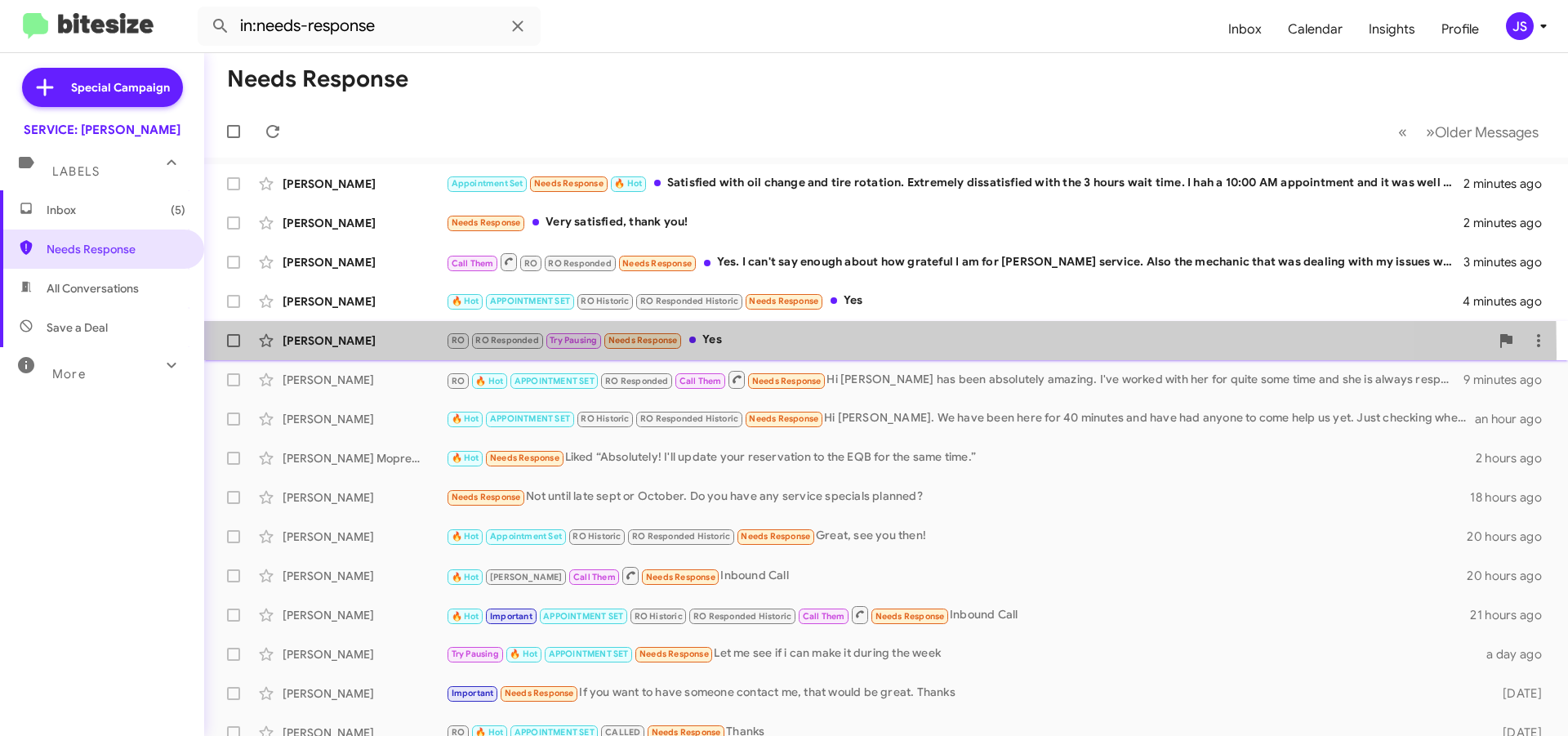
click at [344, 354] on div "[PERSON_NAME] RO RO Responded Try Pausing Needs Response Yes 6 minutes ago" at bounding box center [886, 340] width 1338 height 32
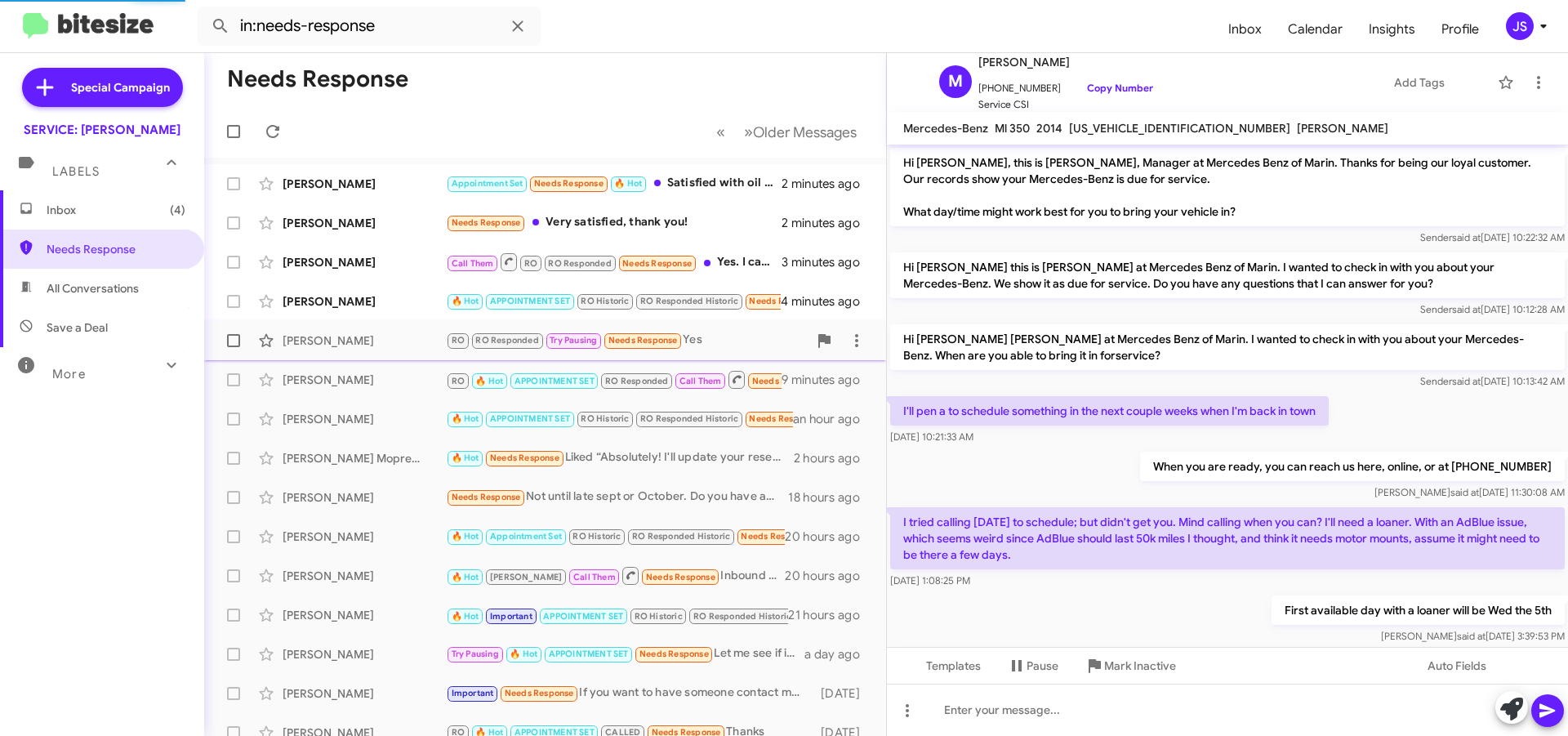
scroll to position [554, 0]
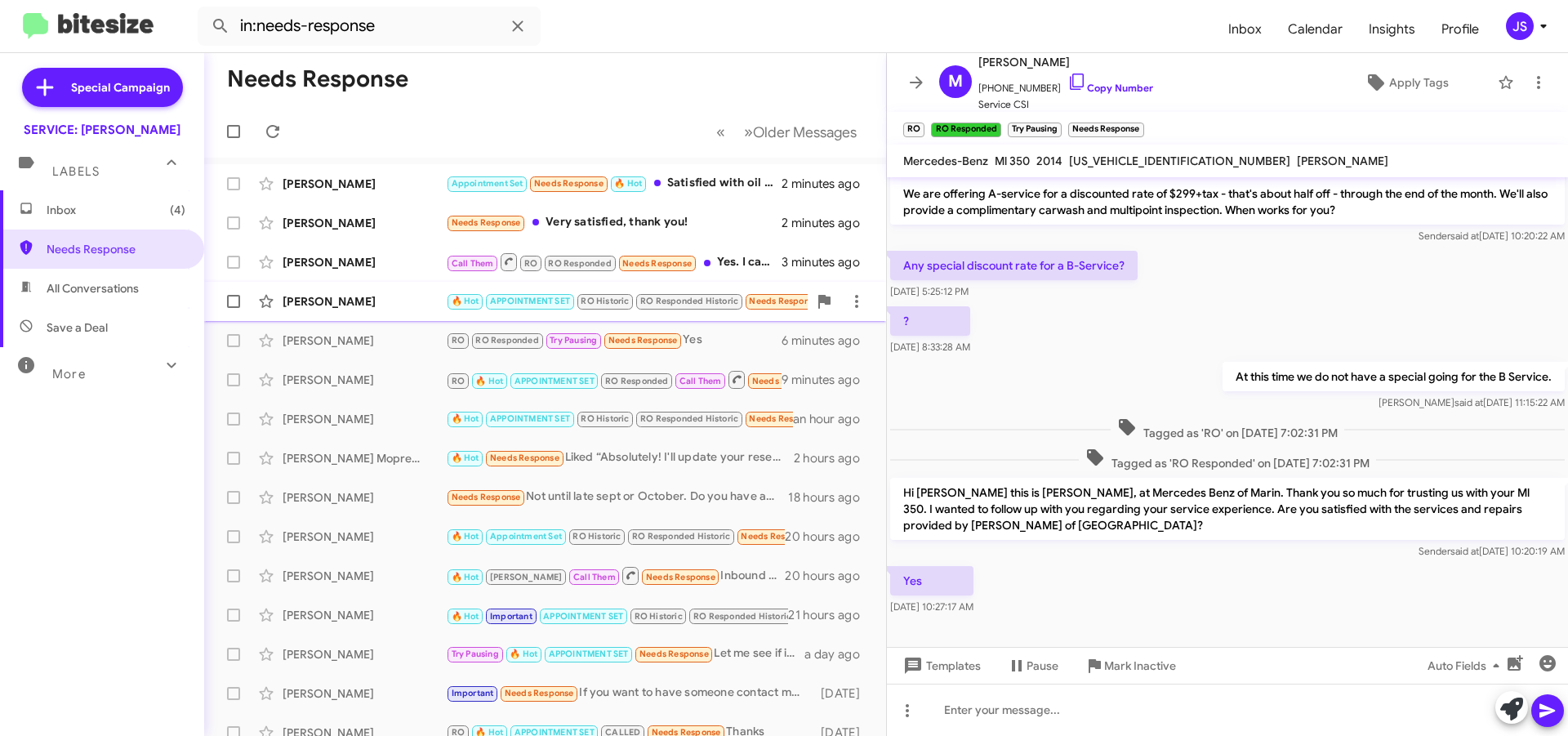
click at [330, 303] on div "[PERSON_NAME]" at bounding box center [364, 301] width 164 height 17
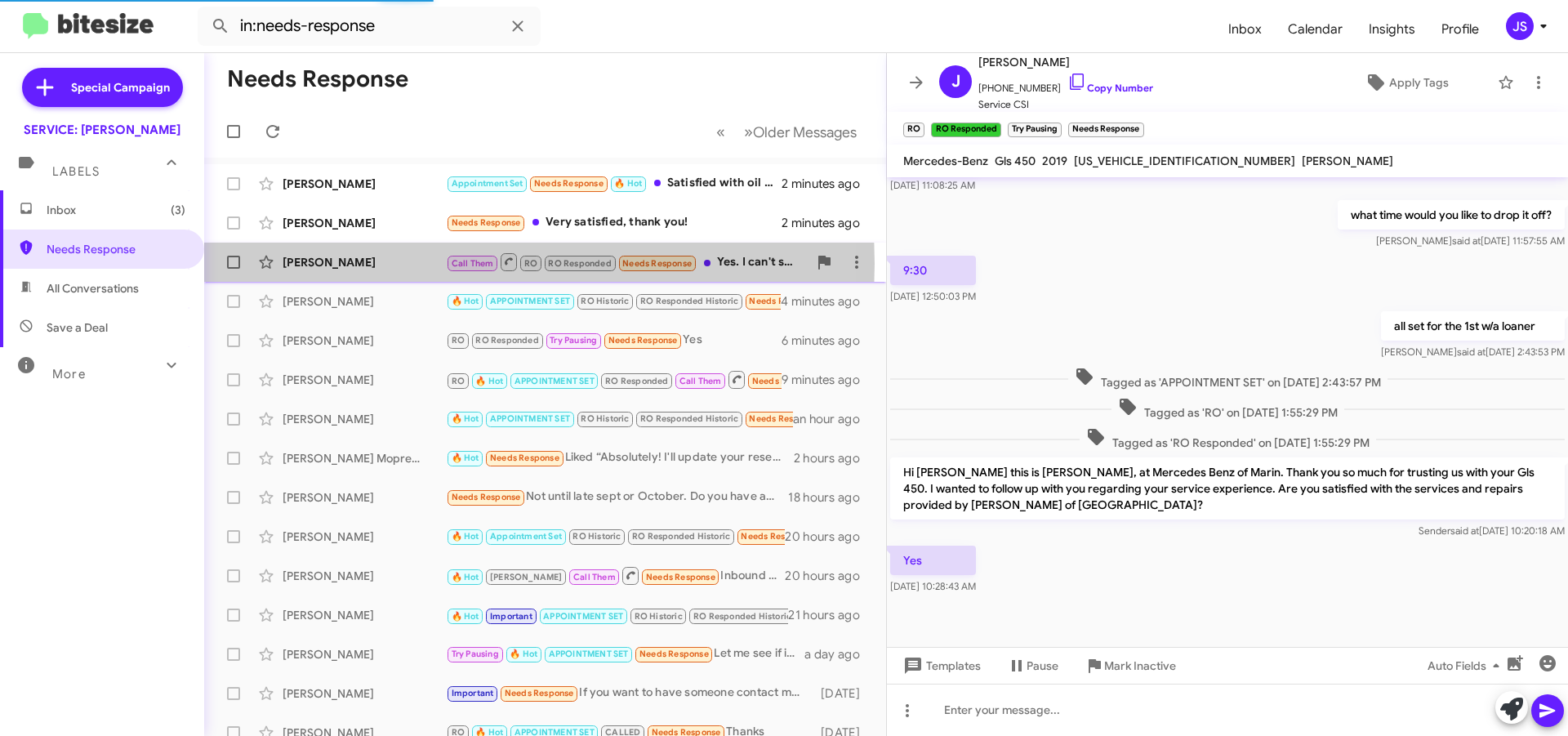
click at [347, 264] on div "[PERSON_NAME]" at bounding box center [364, 263] width 164 height 17
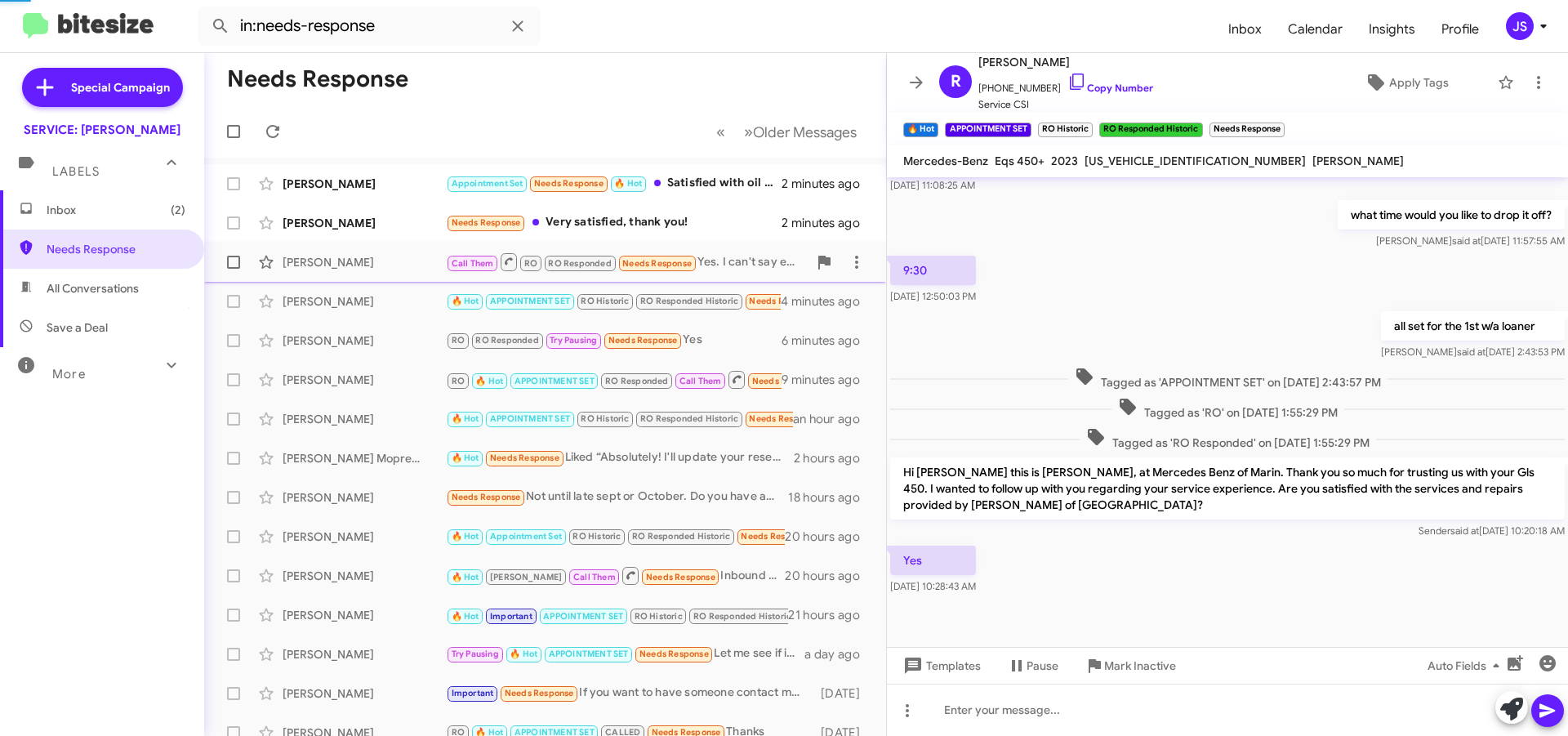
scroll to position [437, 0]
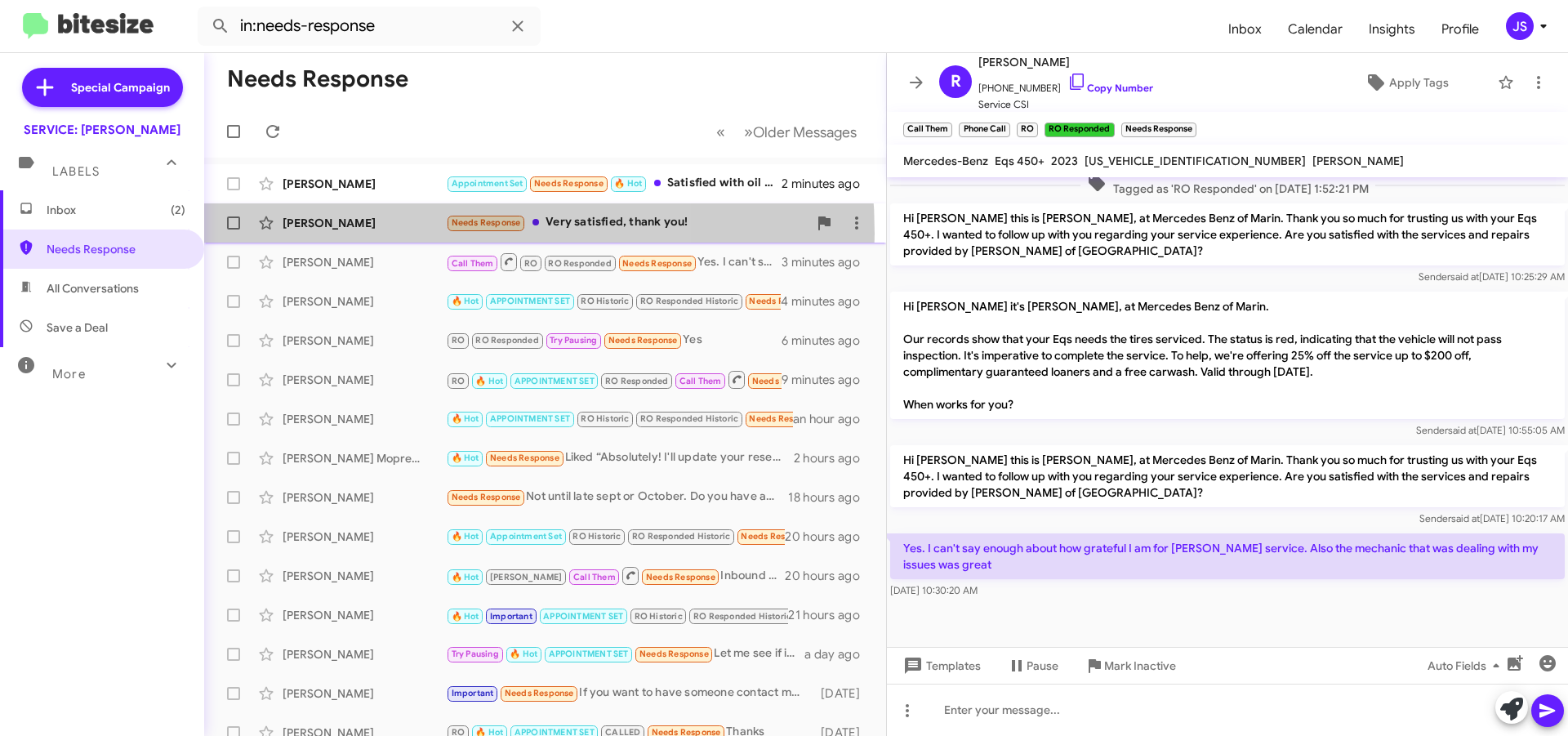
click at [368, 234] on div "[PERSON_NAME] Needs Response Very satisfied, thank you! 2 minutes ago" at bounding box center [545, 223] width 655 height 32
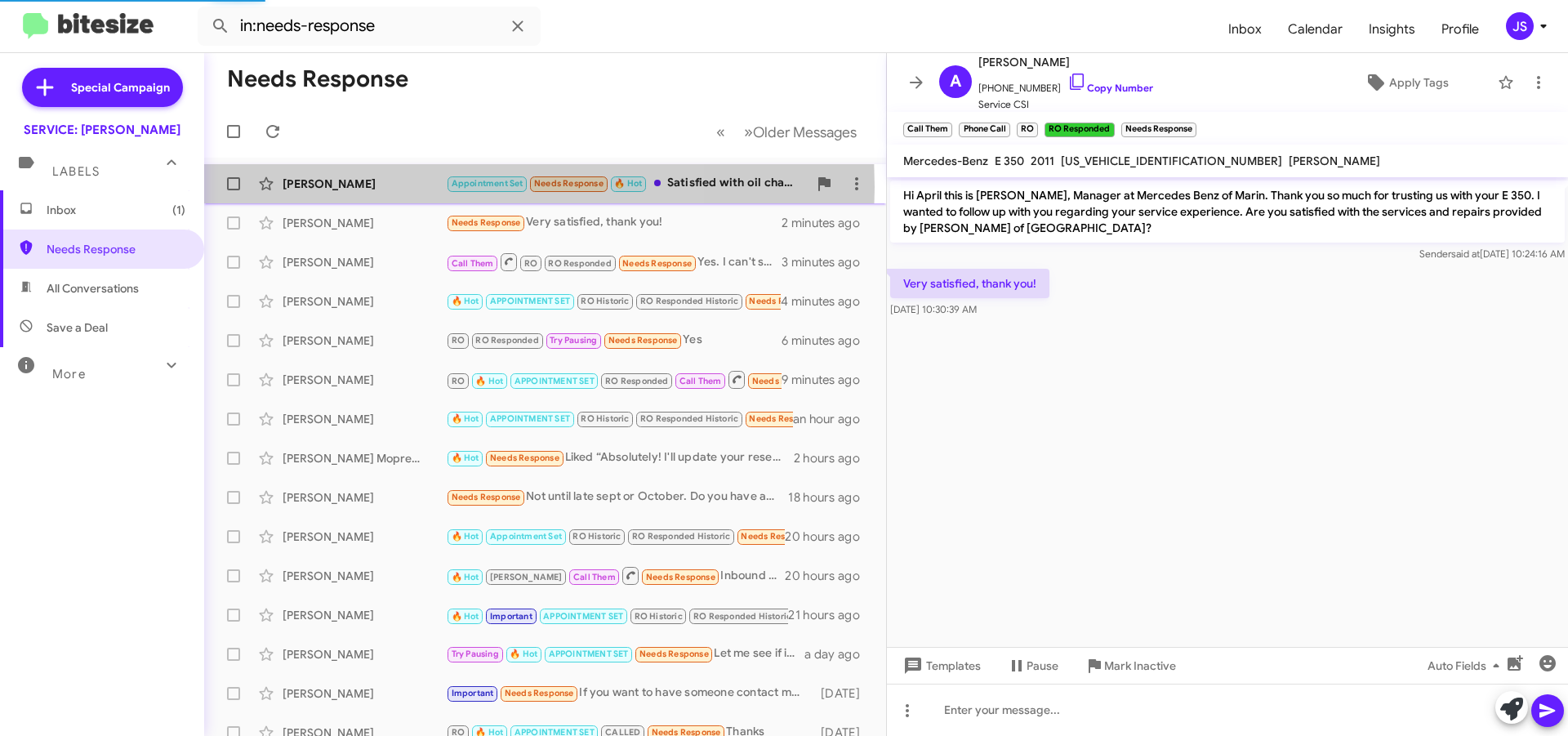
click at [374, 187] on div "[PERSON_NAME]" at bounding box center [364, 184] width 164 height 17
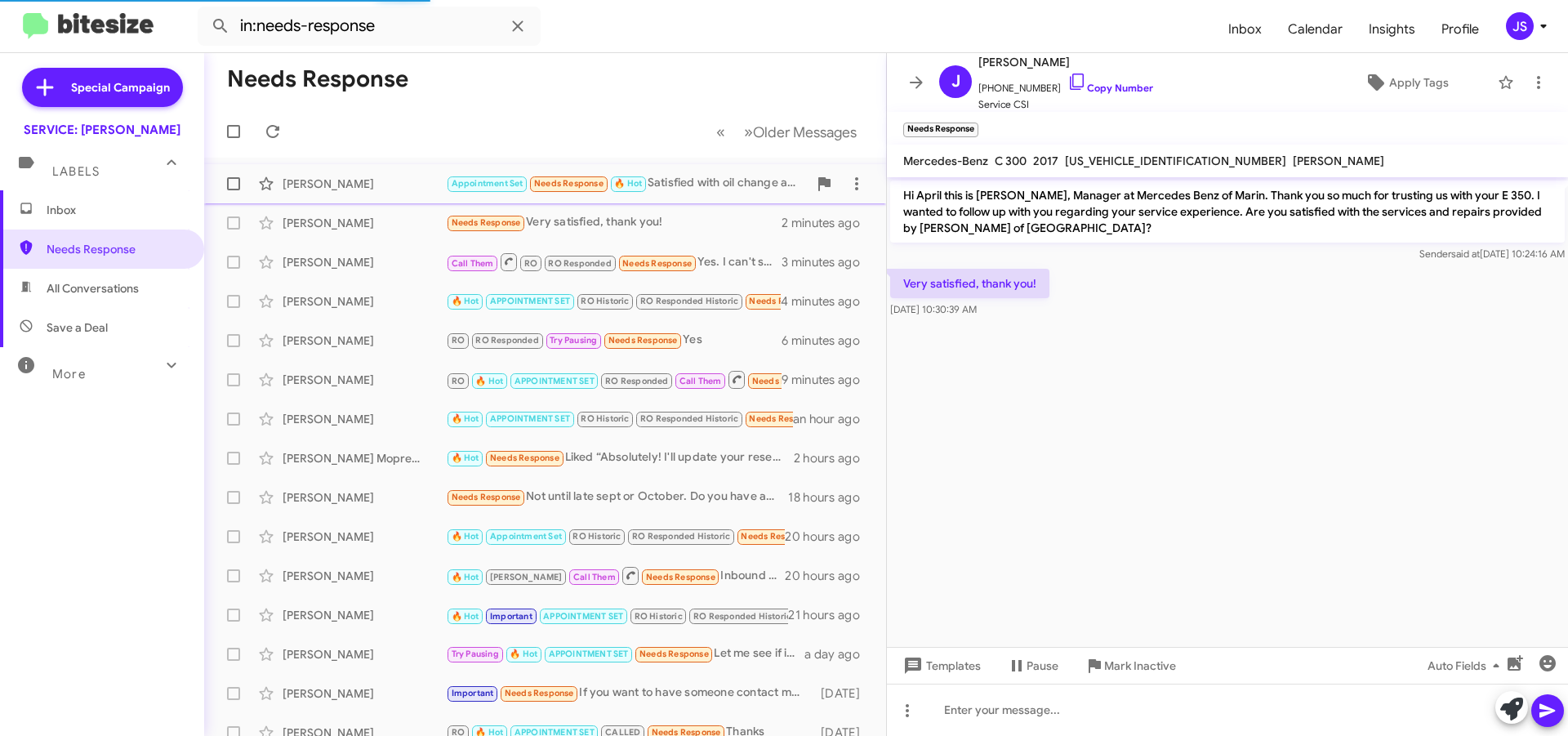
scroll to position [1042, 0]
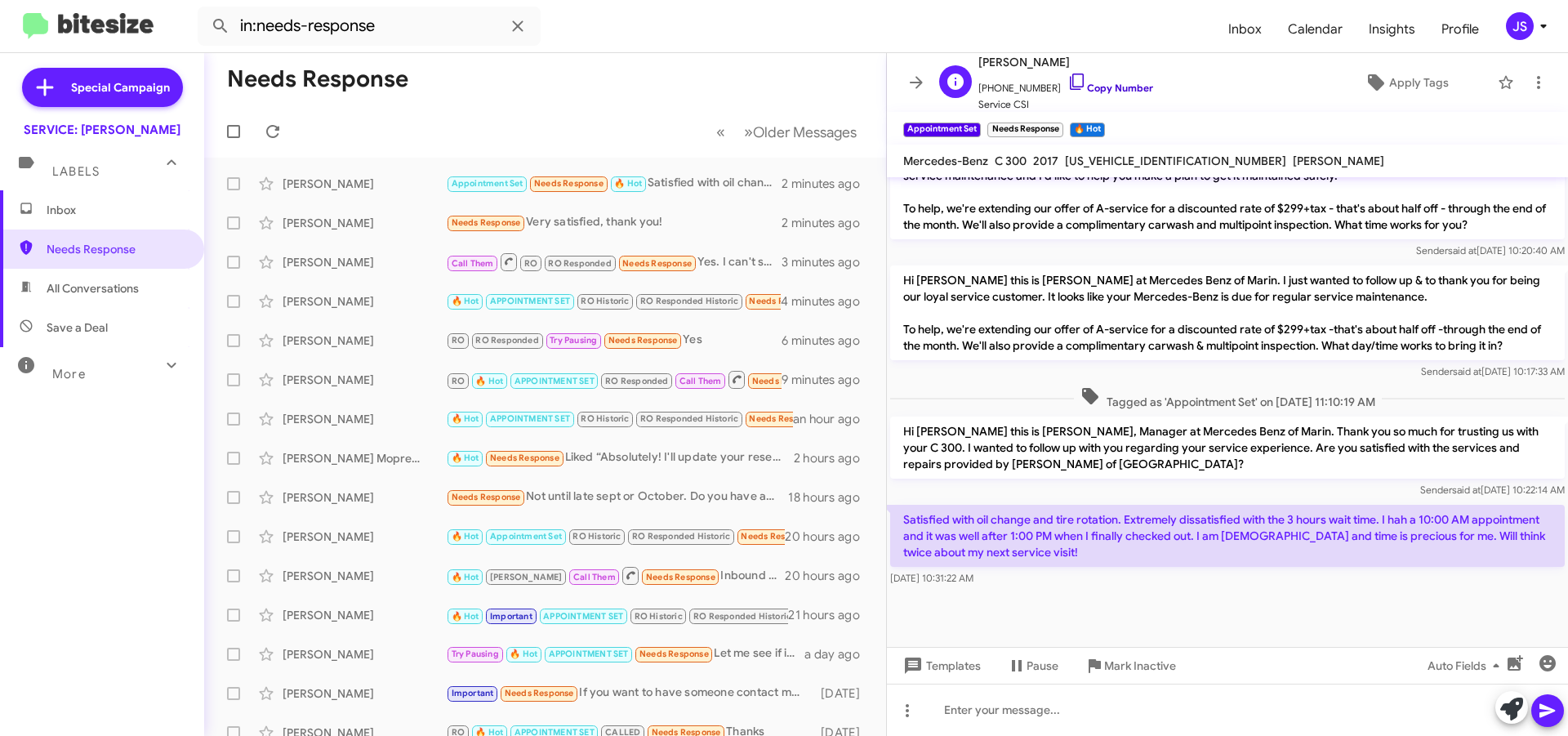
click at [1073, 82] on link "Copy Number" at bounding box center [1110, 87] width 86 height 12
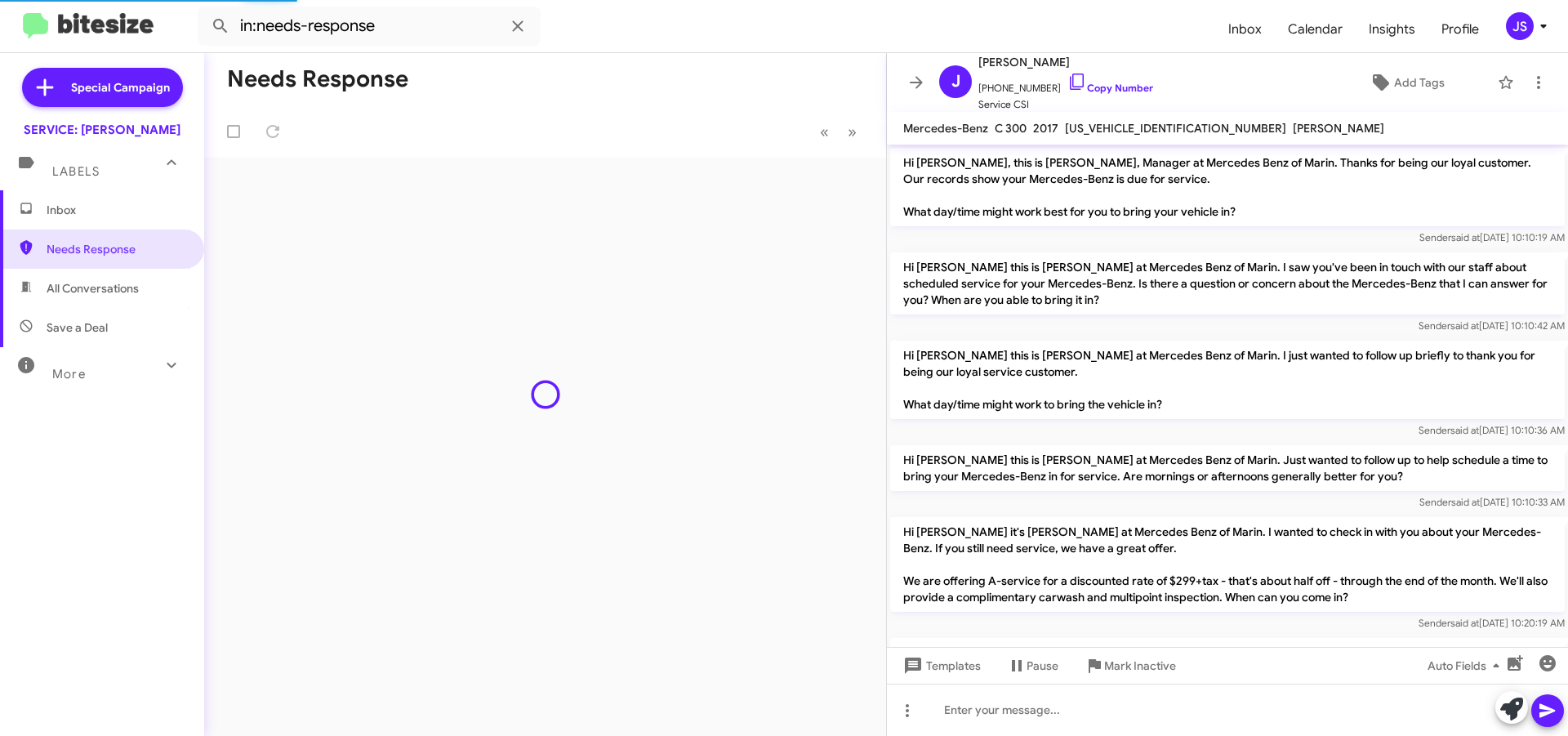
scroll to position [1010, 0]
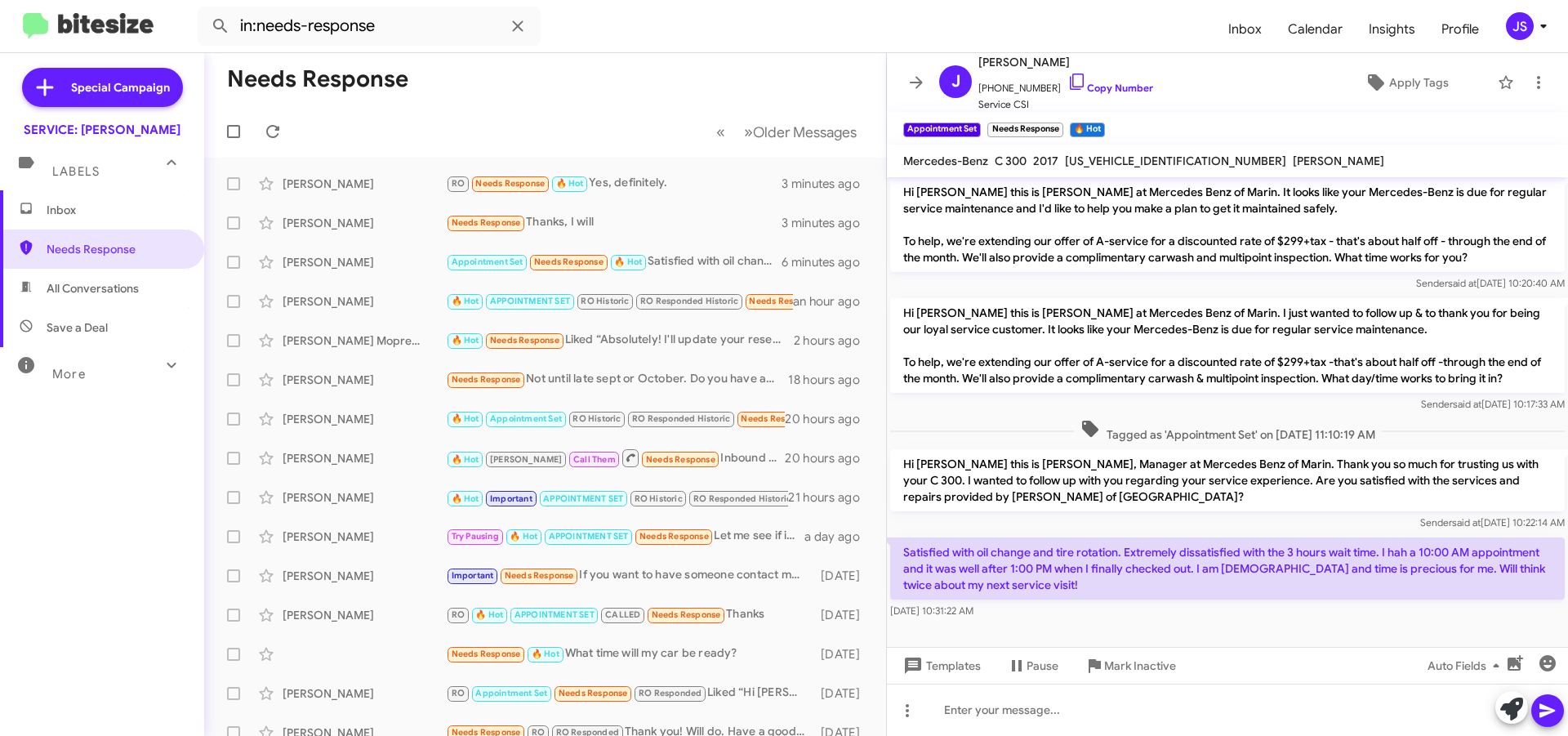
click at [88, 325] on span "Save a Deal" at bounding box center [77, 327] width 61 height 17
type input "in:not-interested"
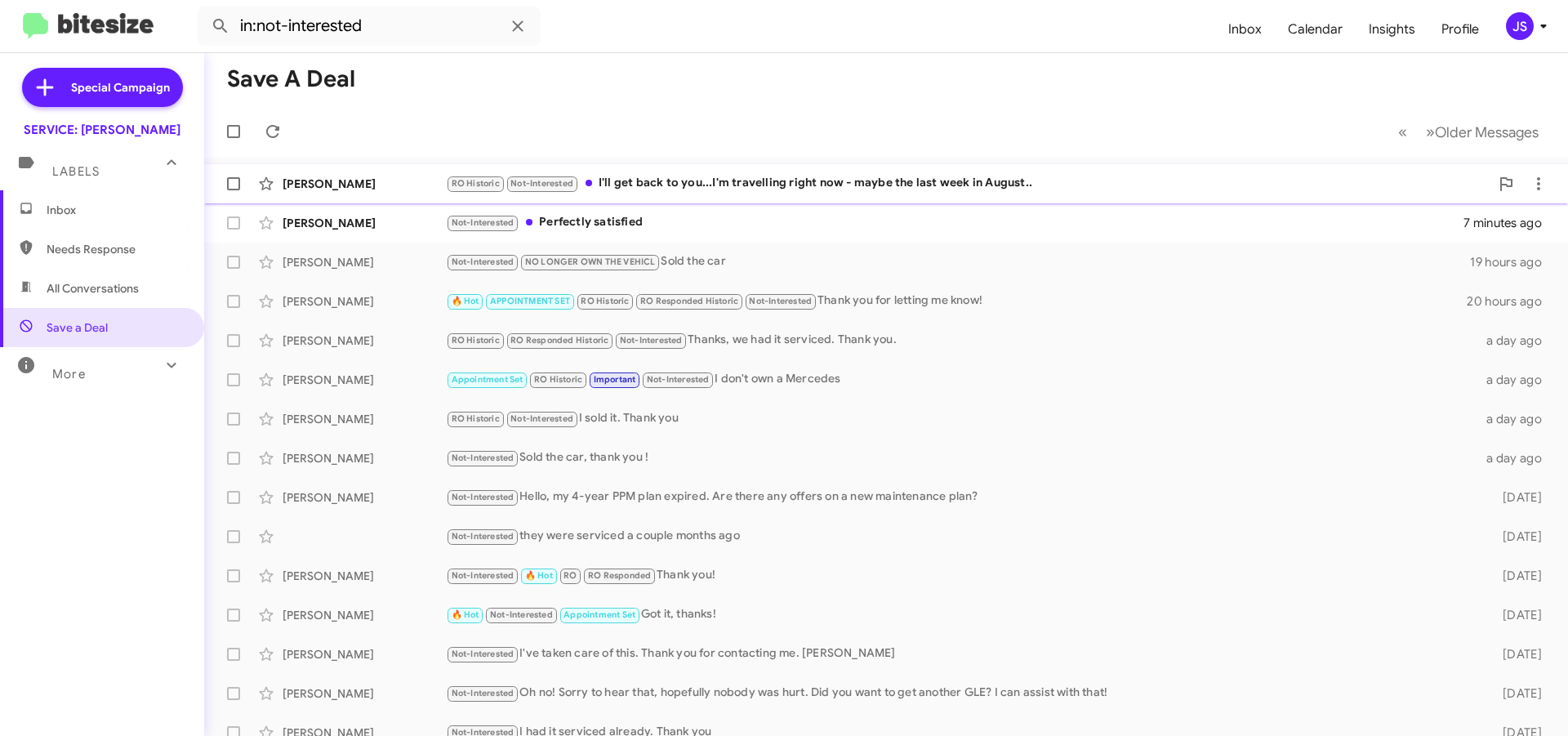
click at [742, 186] on div "RO Historic Not-Interested I'll get back to you...I'm travelling right now - ma…" at bounding box center [967, 183] width 1044 height 18
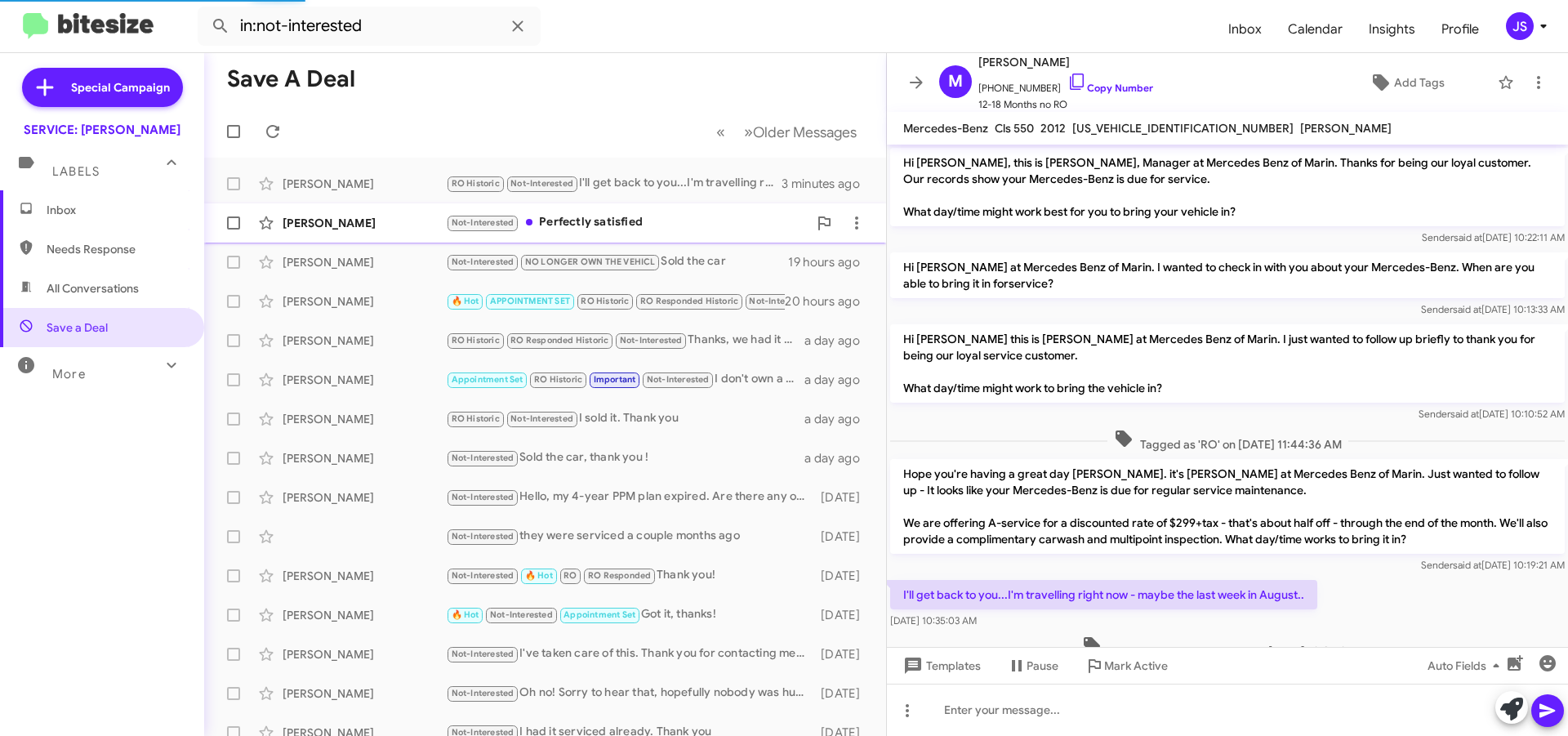
scroll to position [44, 0]
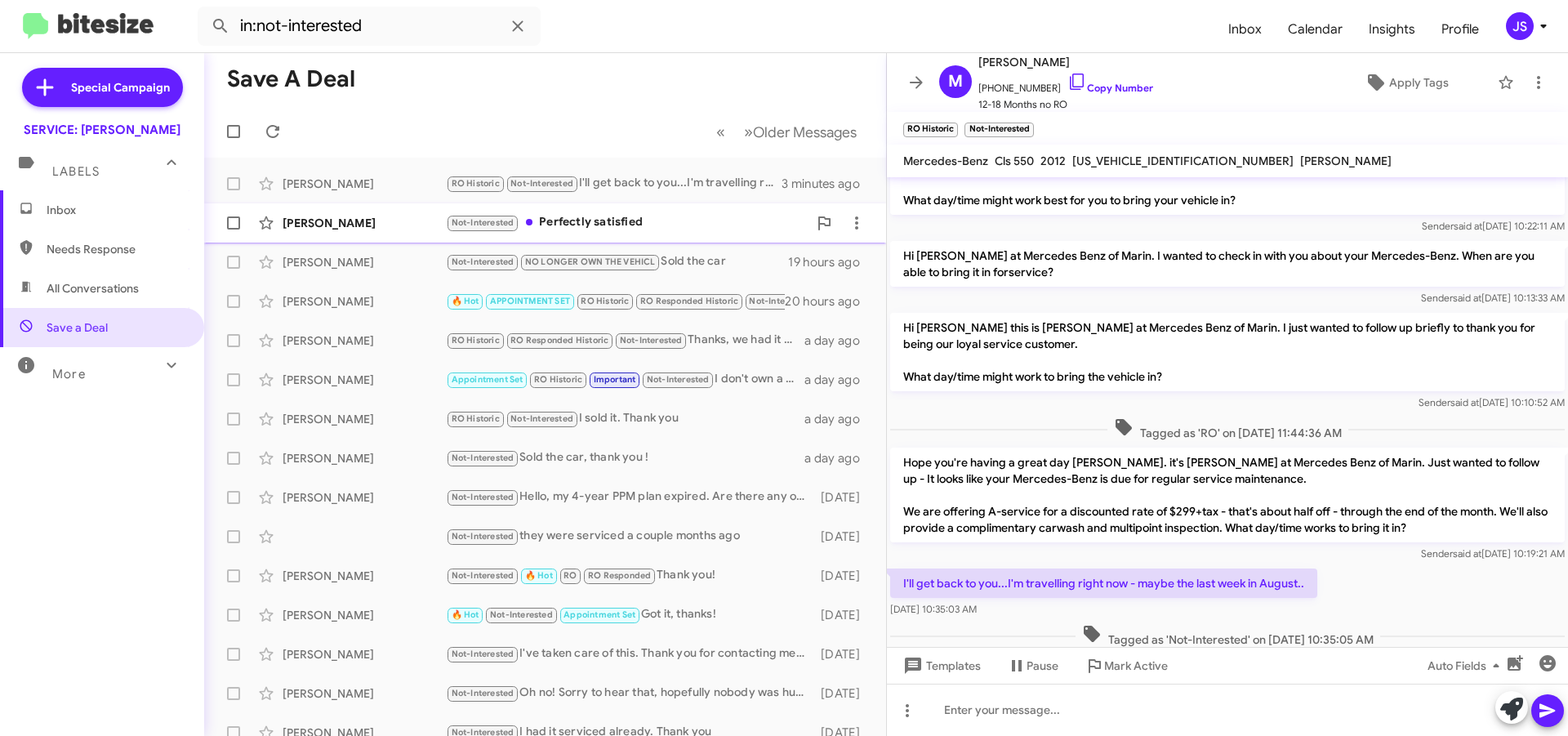
click at [662, 224] on div "Not-Interested Perfectly satisfied" at bounding box center [626, 223] width 361 height 18
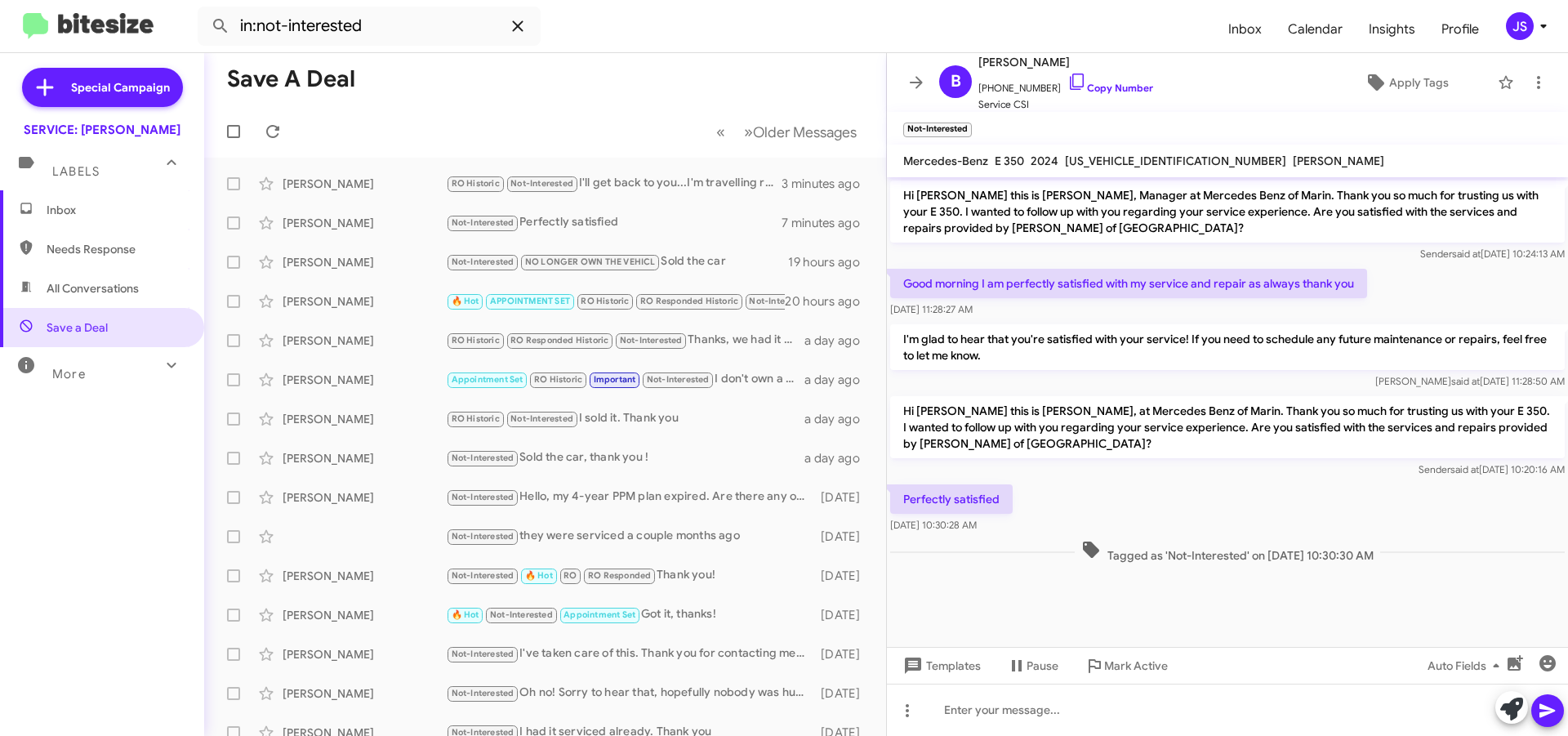
click at [519, 20] on icon at bounding box center [518, 26] width 19 height 19
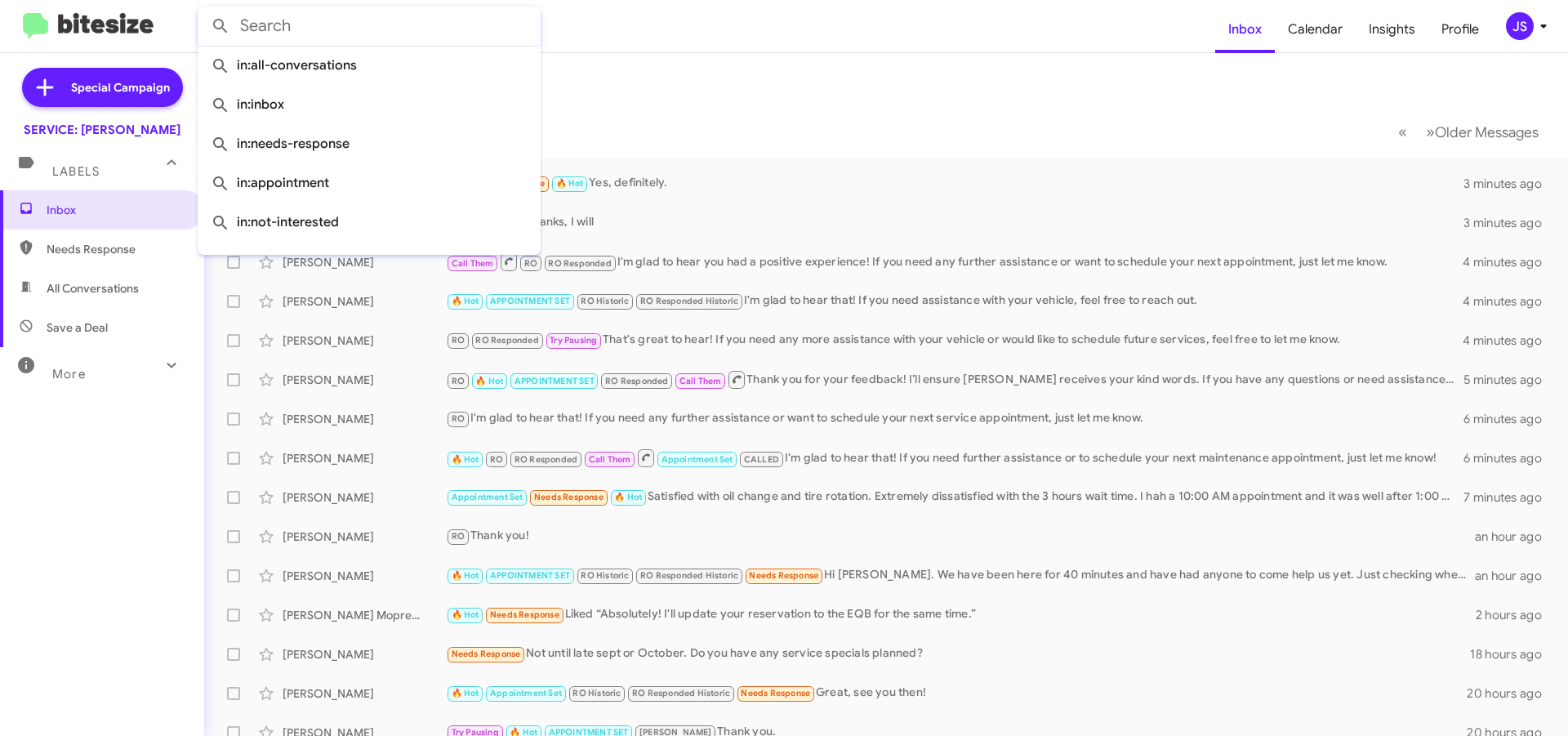
click at [734, 113] on mat-toolbar-row "« Previous » Next Older Messages" at bounding box center [887, 131] width 1365 height 53
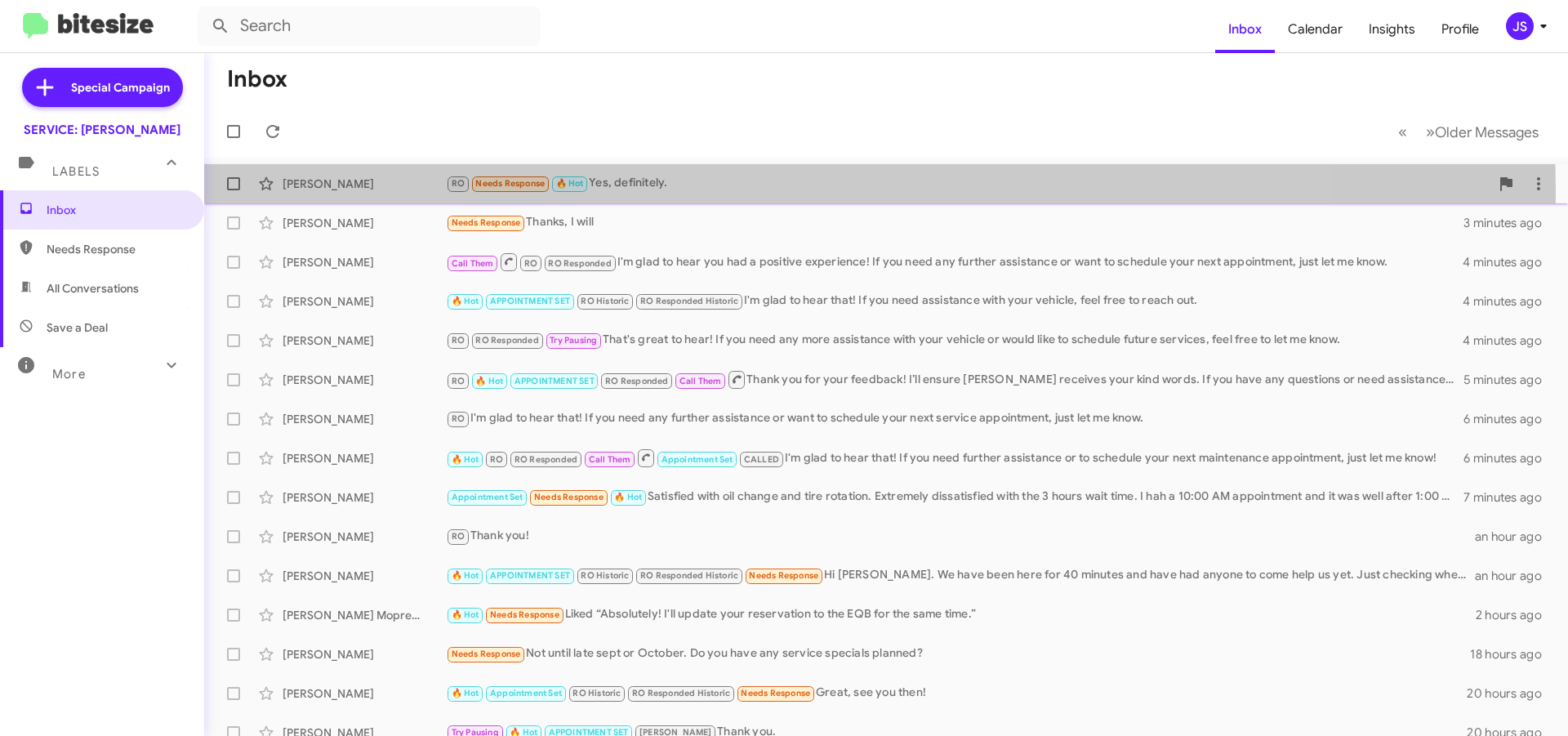
click at [303, 195] on div "Moe Shafaghi RO Needs Response 🔥 Hot Yes, definitely. 3 minutes ago" at bounding box center [886, 183] width 1338 height 32
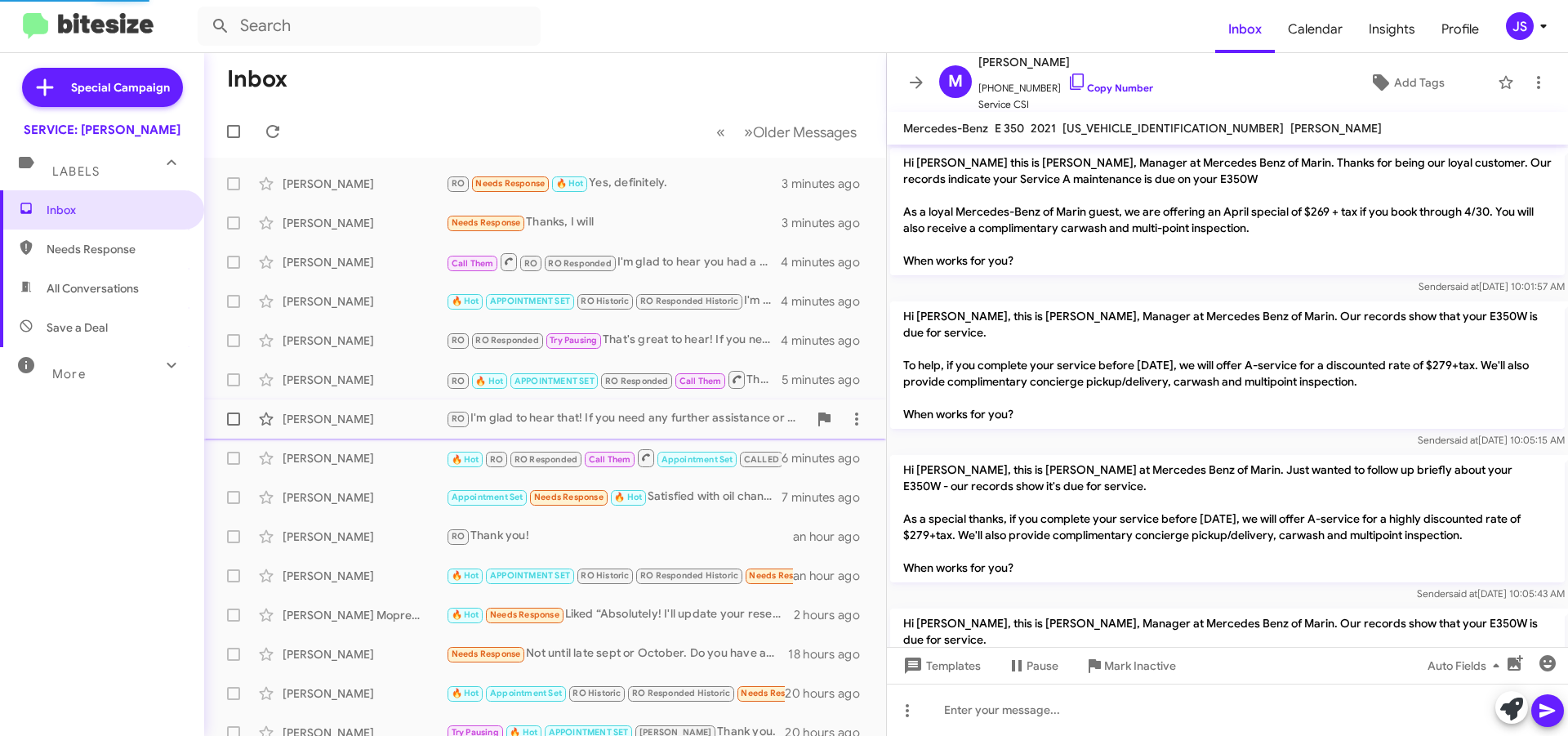
scroll to position [896, 0]
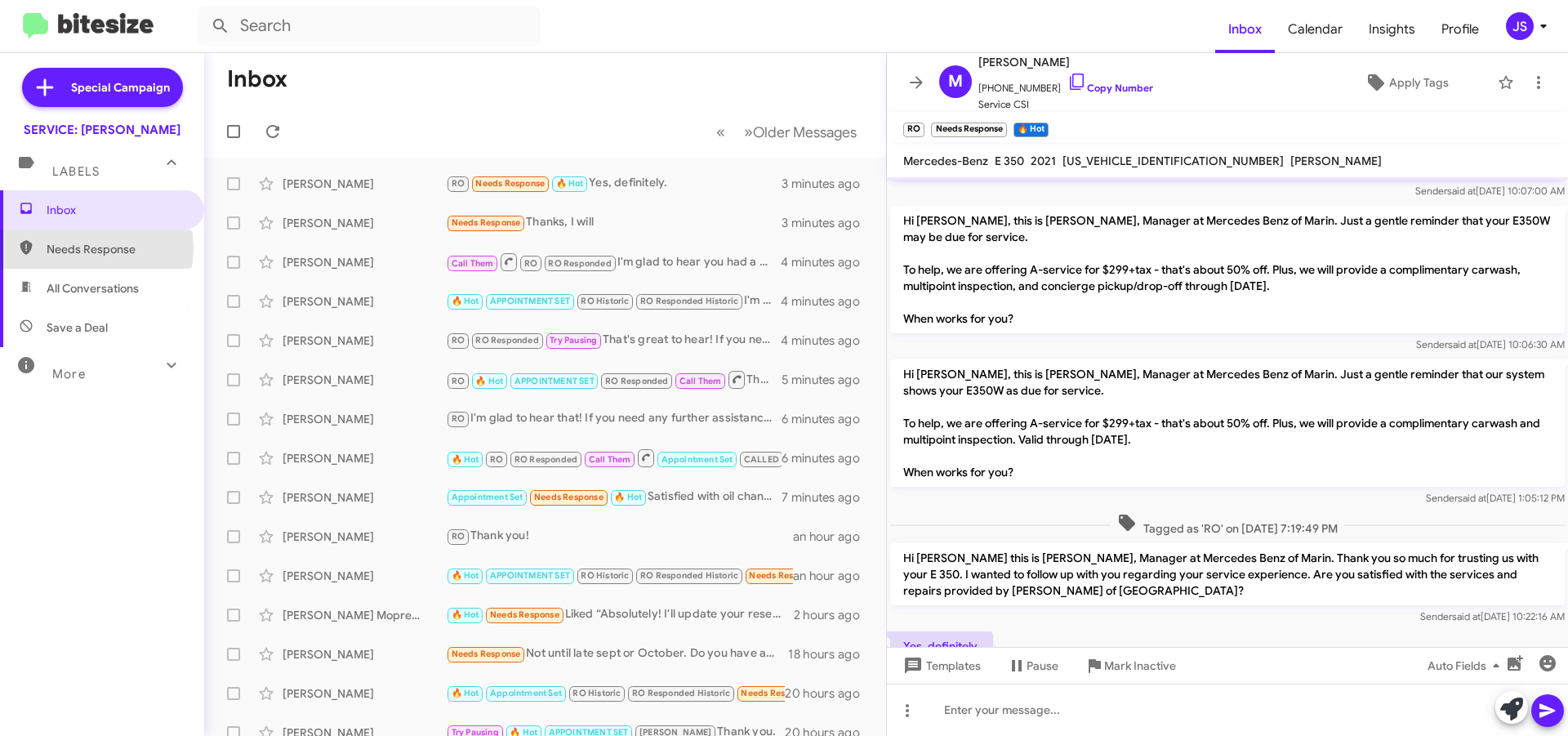
click at [78, 249] on span "Needs Response" at bounding box center [116, 250] width 139 height 17
type input "in:needs-response"
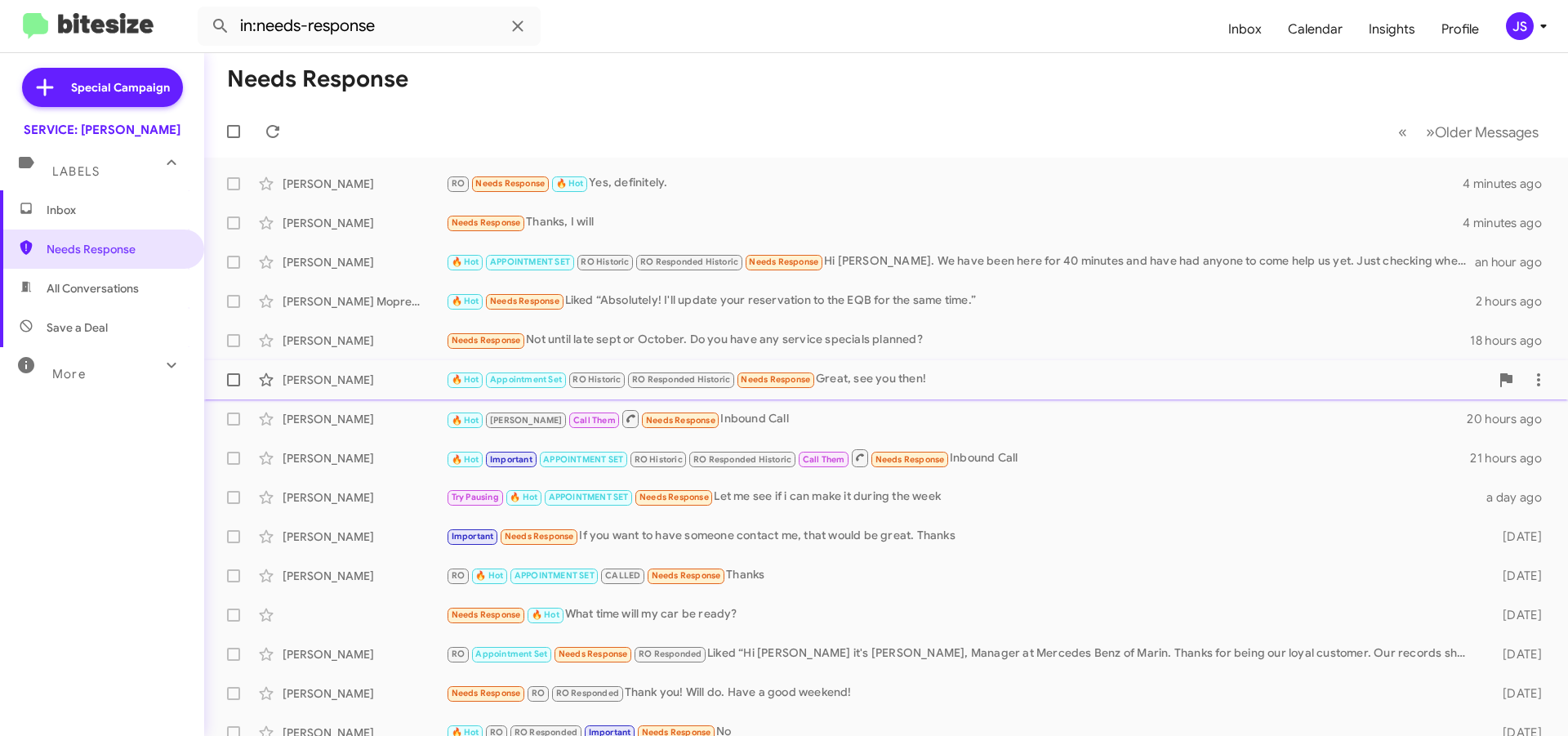
click at [414, 394] on div "Johann Koehne 🔥 Hot Appointment Set RO Historic RO Responded Historic Needs Res…" at bounding box center [886, 379] width 1338 height 32
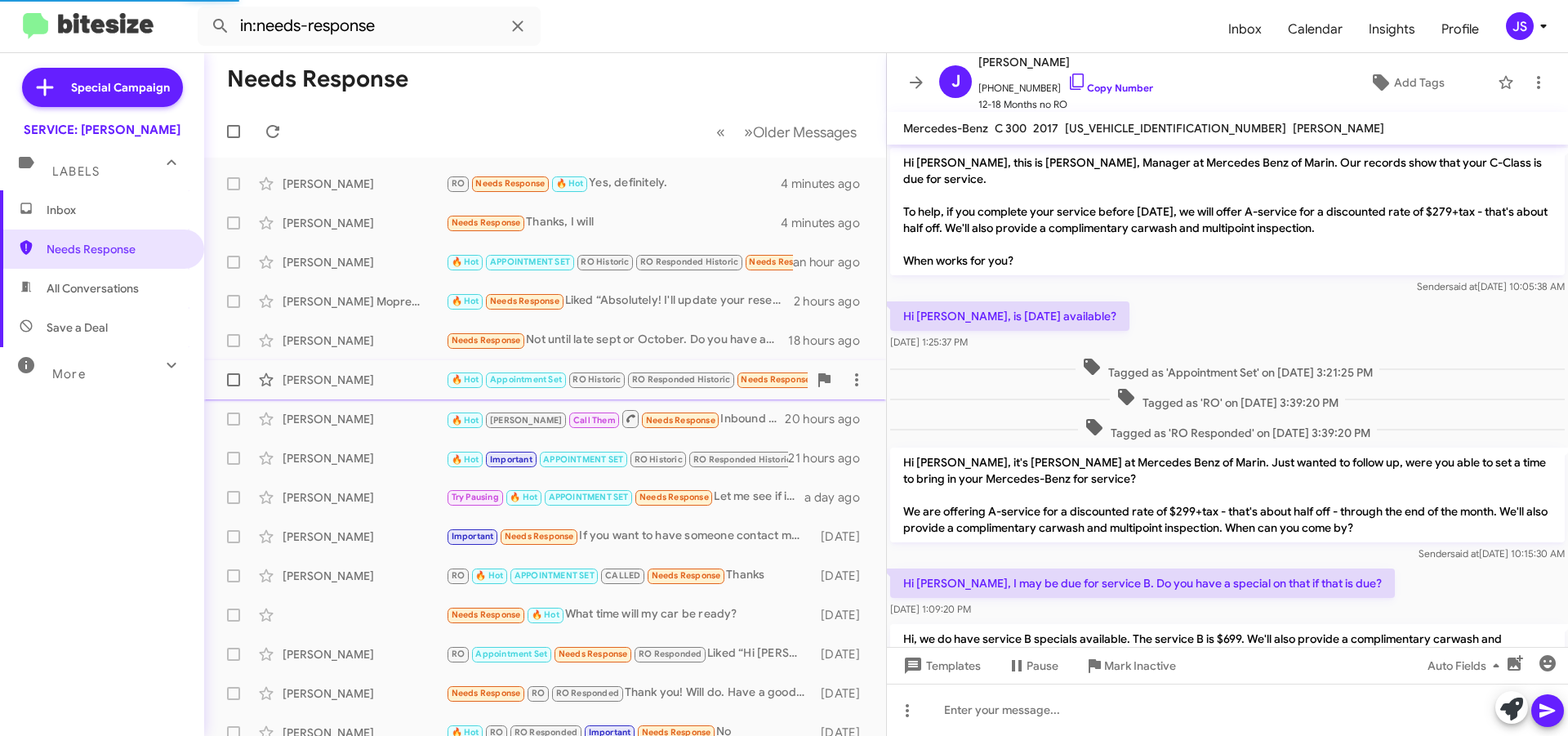
scroll to position [556, 0]
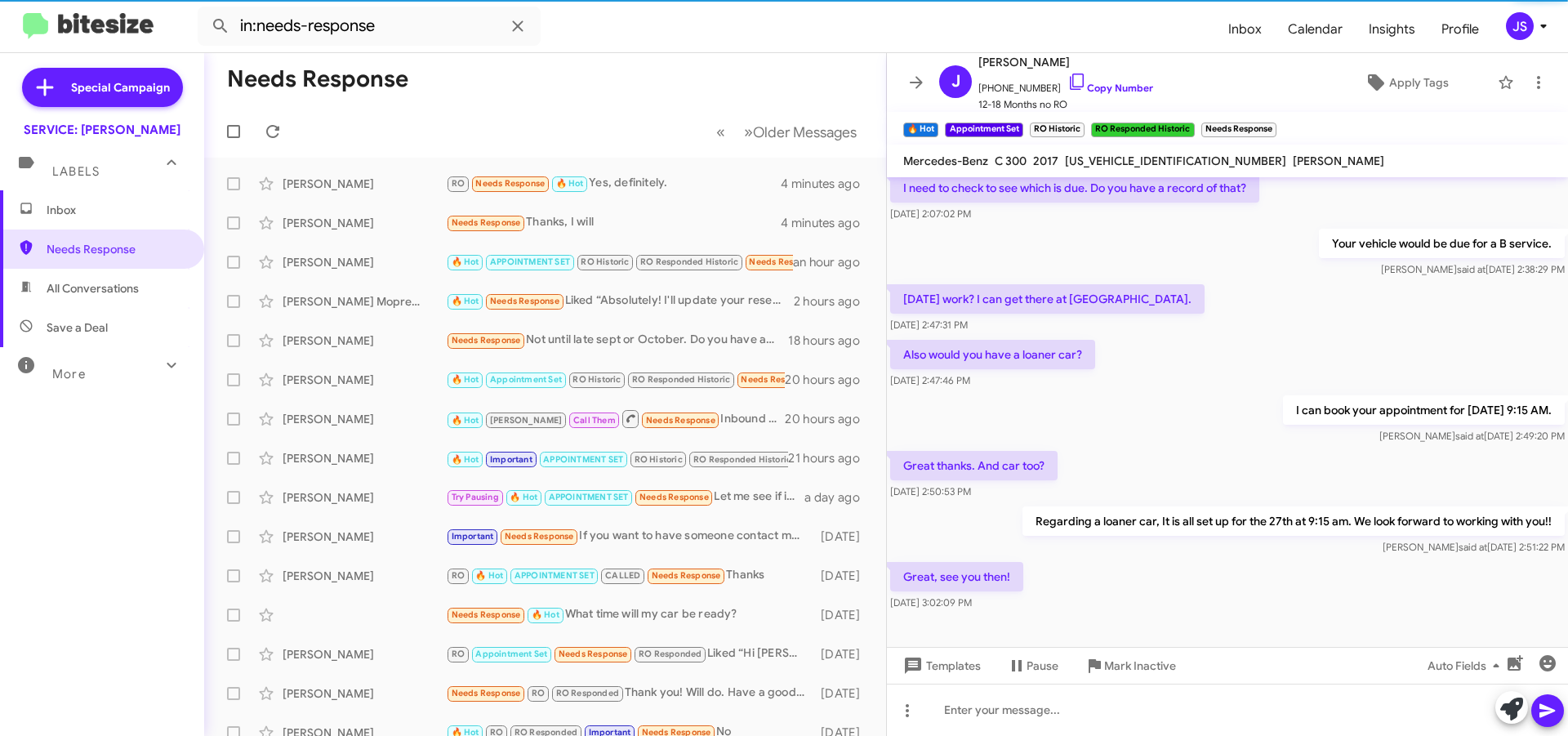
click at [102, 186] on mat-expansion-panel-header "Labels" at bounding box center [102, 164] width 204 height 53
click at [104, 200] on div "Special Campaign SERVICE: Mercedes Marin Labels Inbox Needs Response All Conver…" at bounding box center [102, 391] width 204 height 677
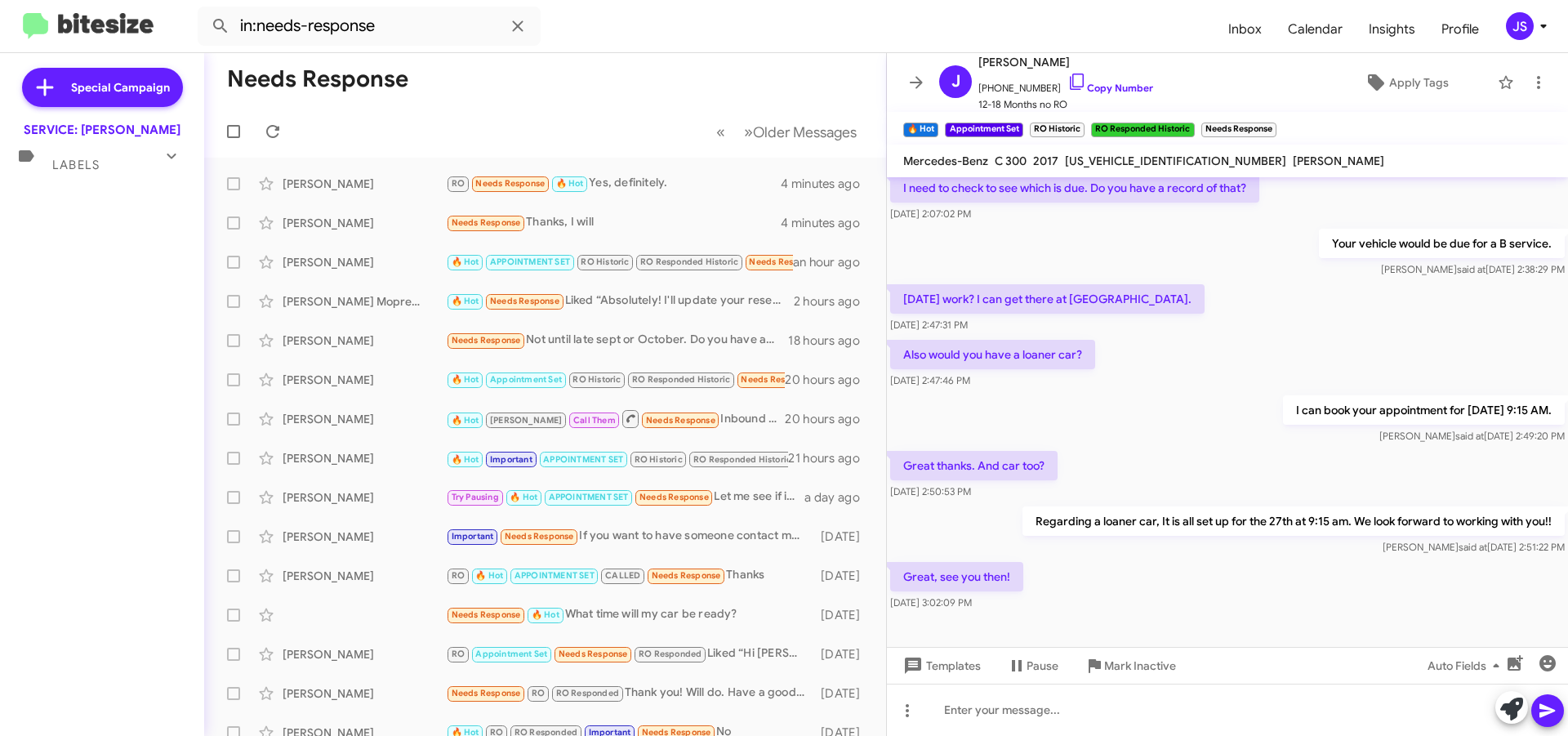
click at [134, 162] on div "Labels" at bounding box center [85, 158] width 145 height 31
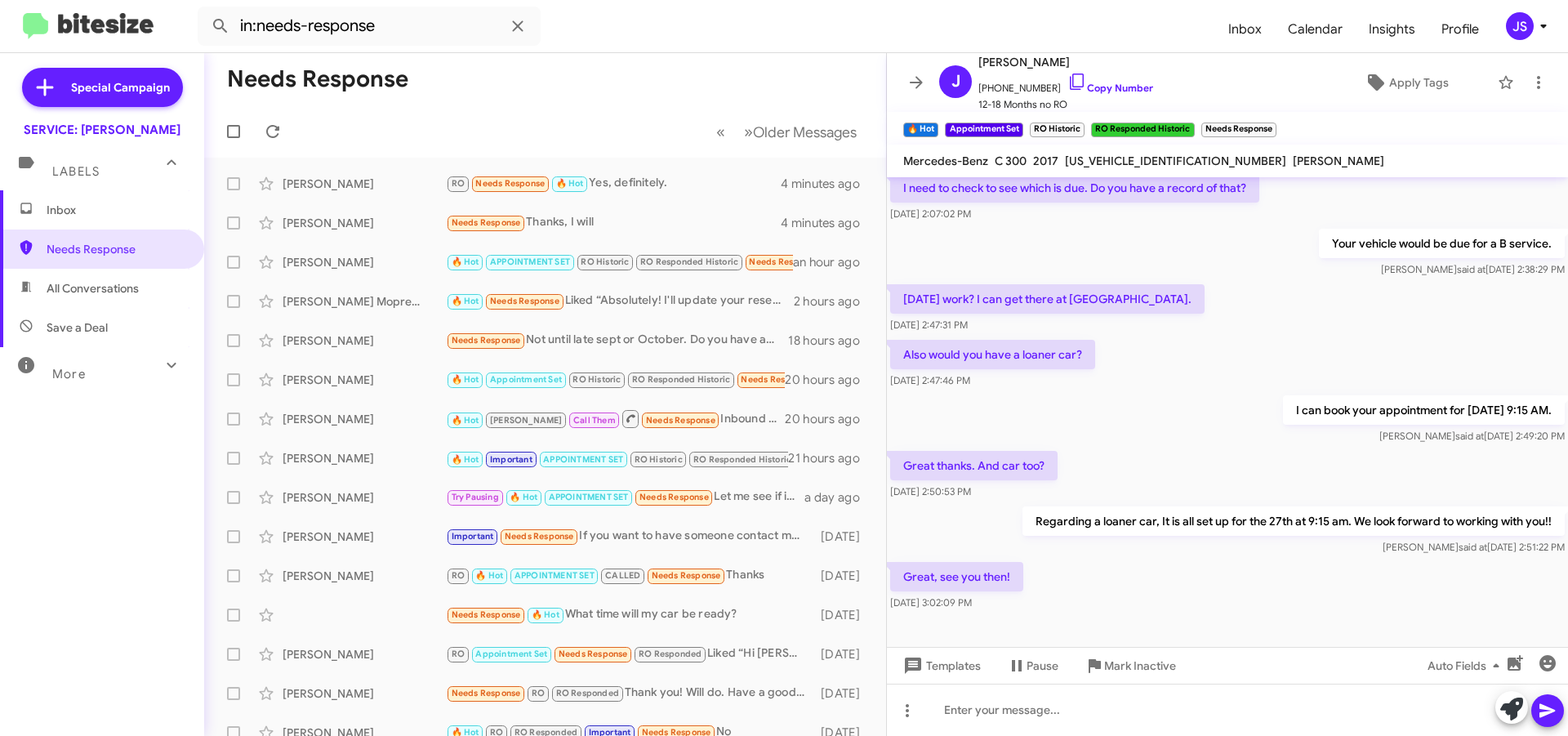
click at [116, 215] on span "Inbox" at bounding box center [116, 210] width 139 height 17
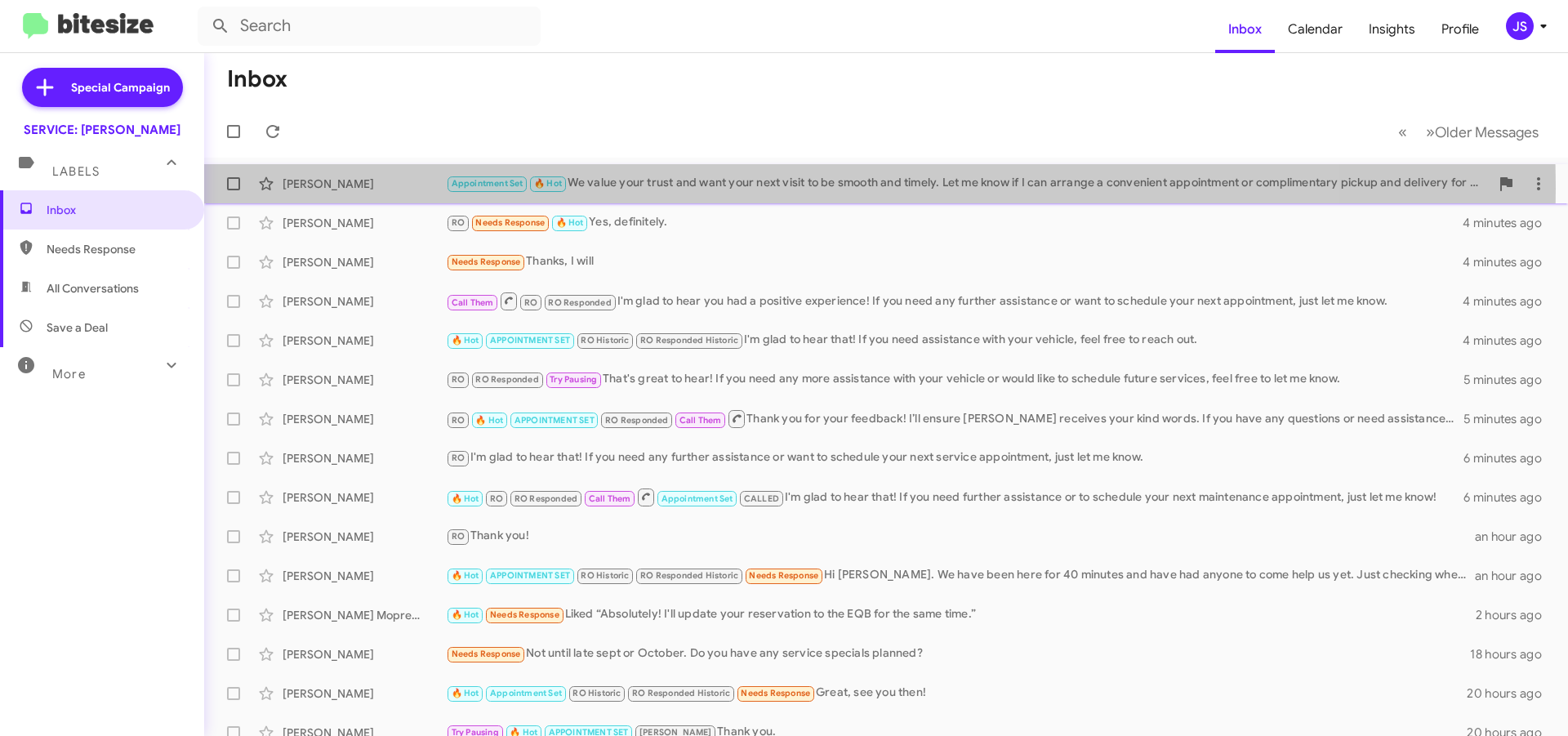
click at [721, 188] on div "Appointment Set 🔥 Hot We value your trust and want your next visit to be smooth…" at bounding box center [967, 183] width 1044 height 18
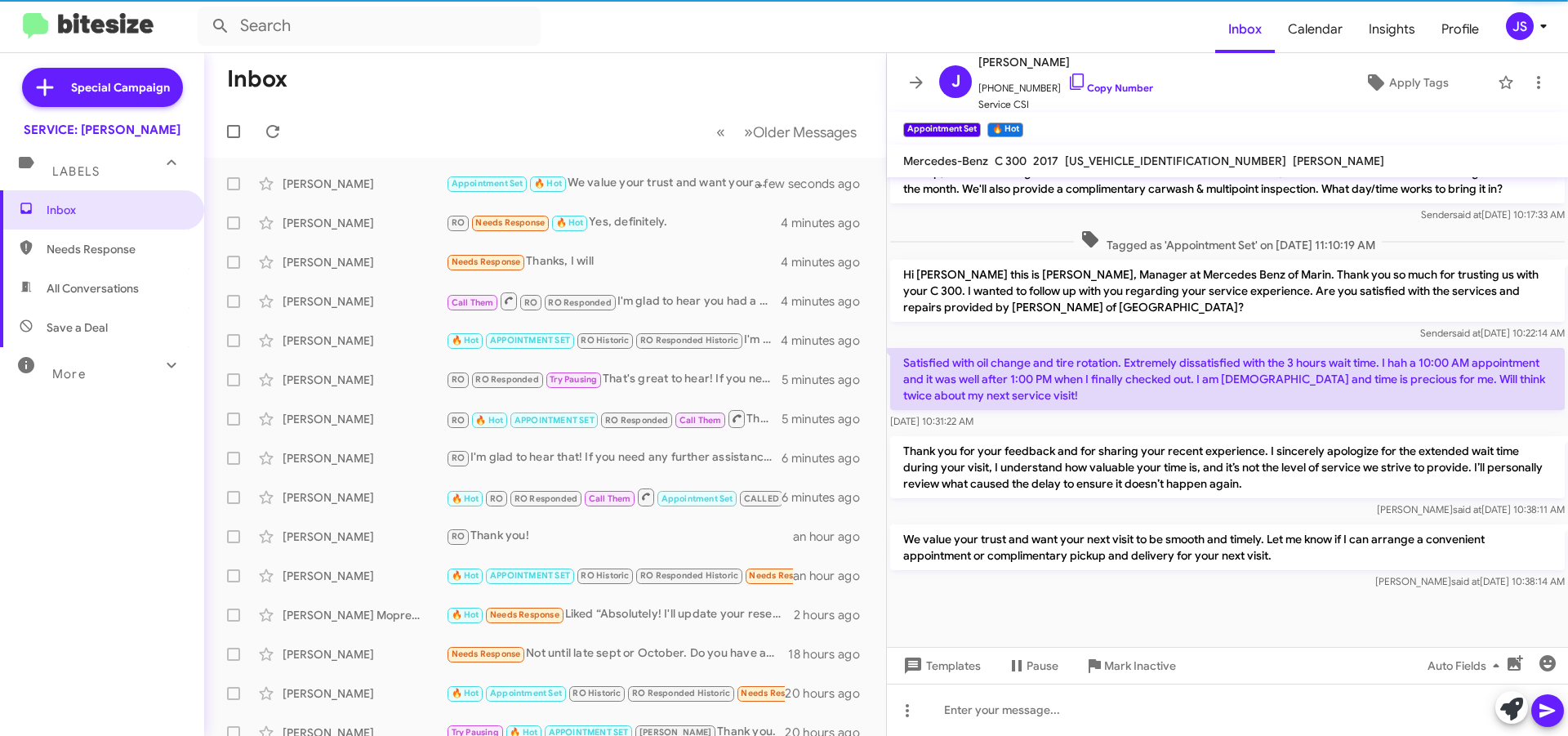
scroll to position [1210, 0]
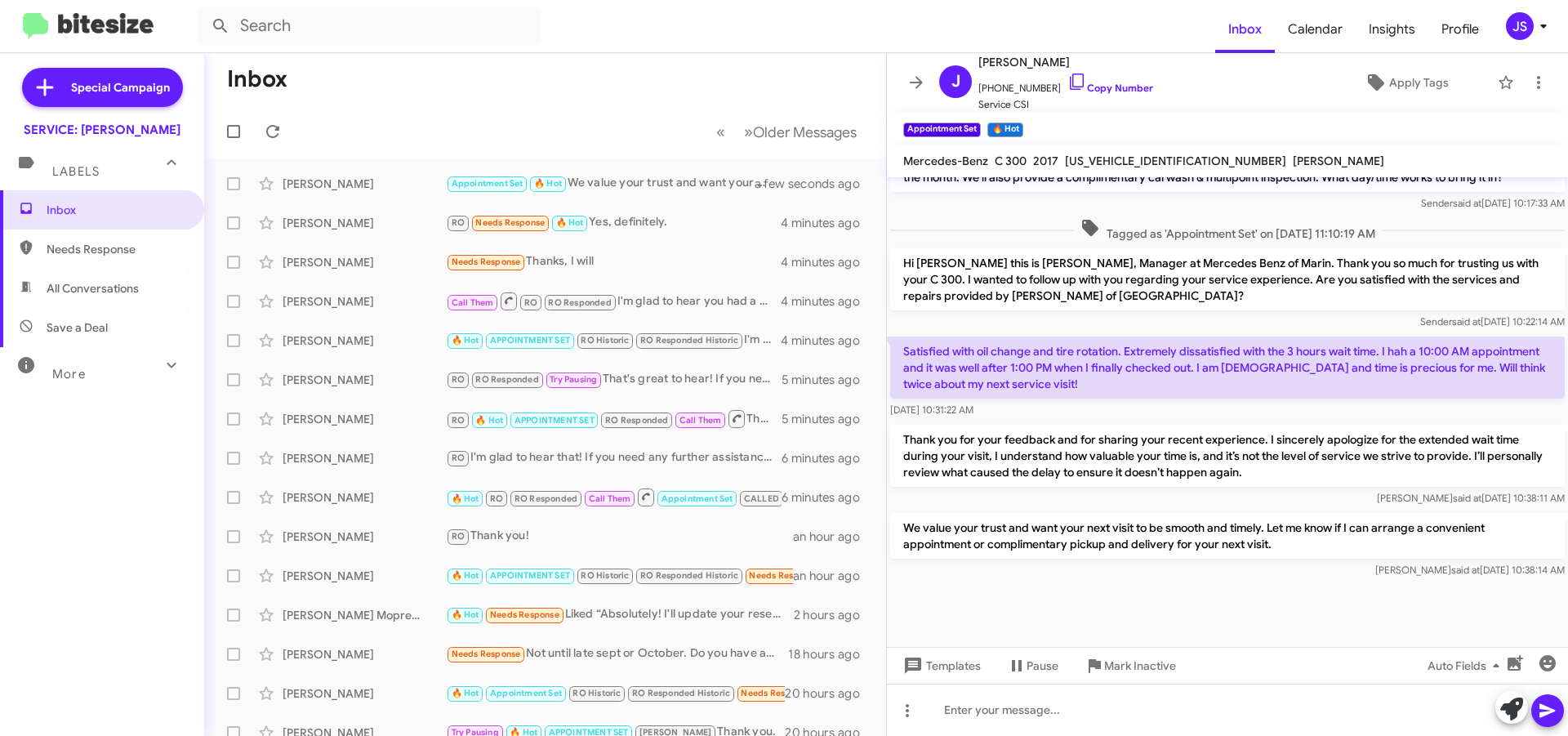
click at [1476, 593] on div at bounding box center [1228, 614] width 681 height 66
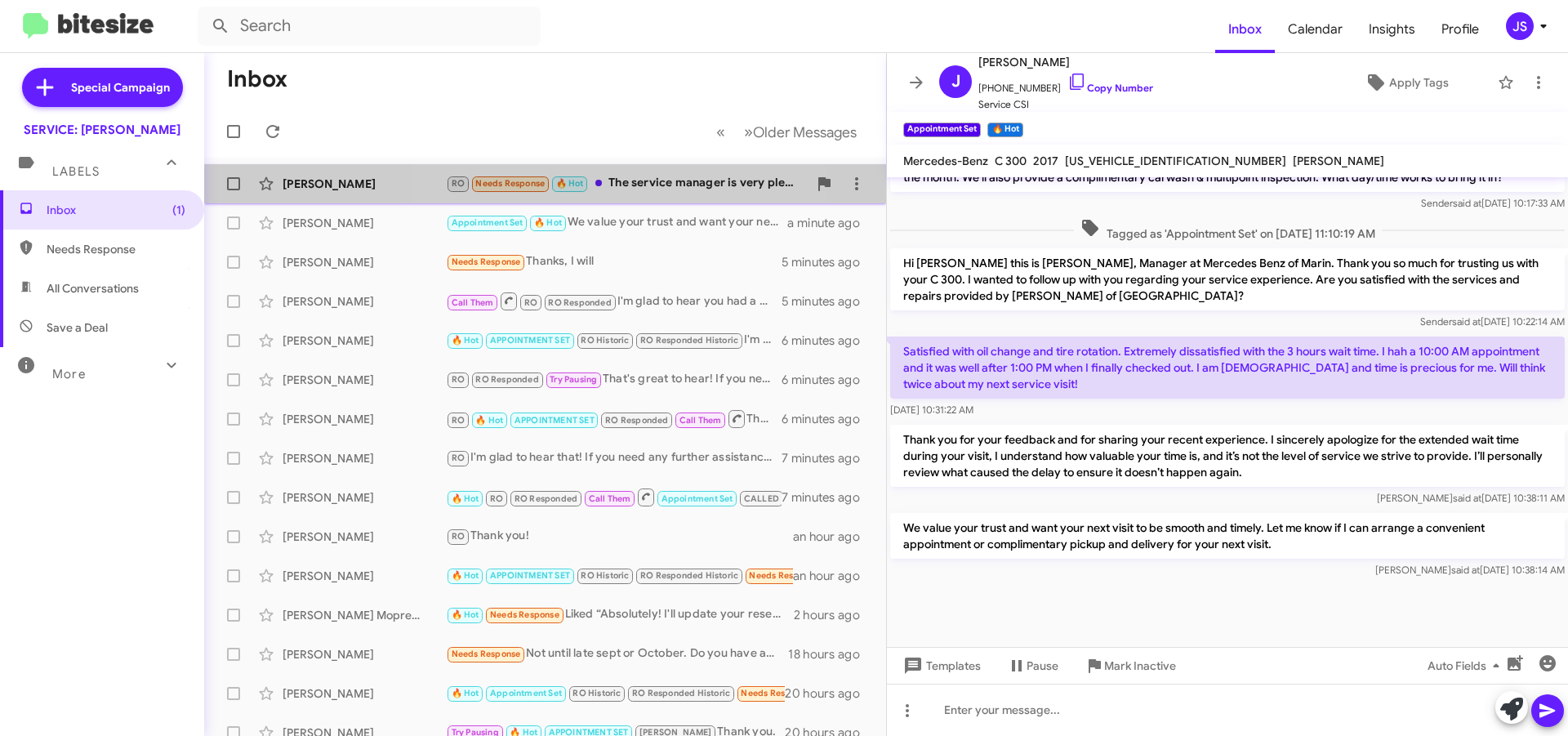
click at [636, 193] on div "Moe Shafaghi RO Needs Response 🔥 Hot The service manager is very pleasant perso…" at bounding box center [545, 183] width 655 height 32
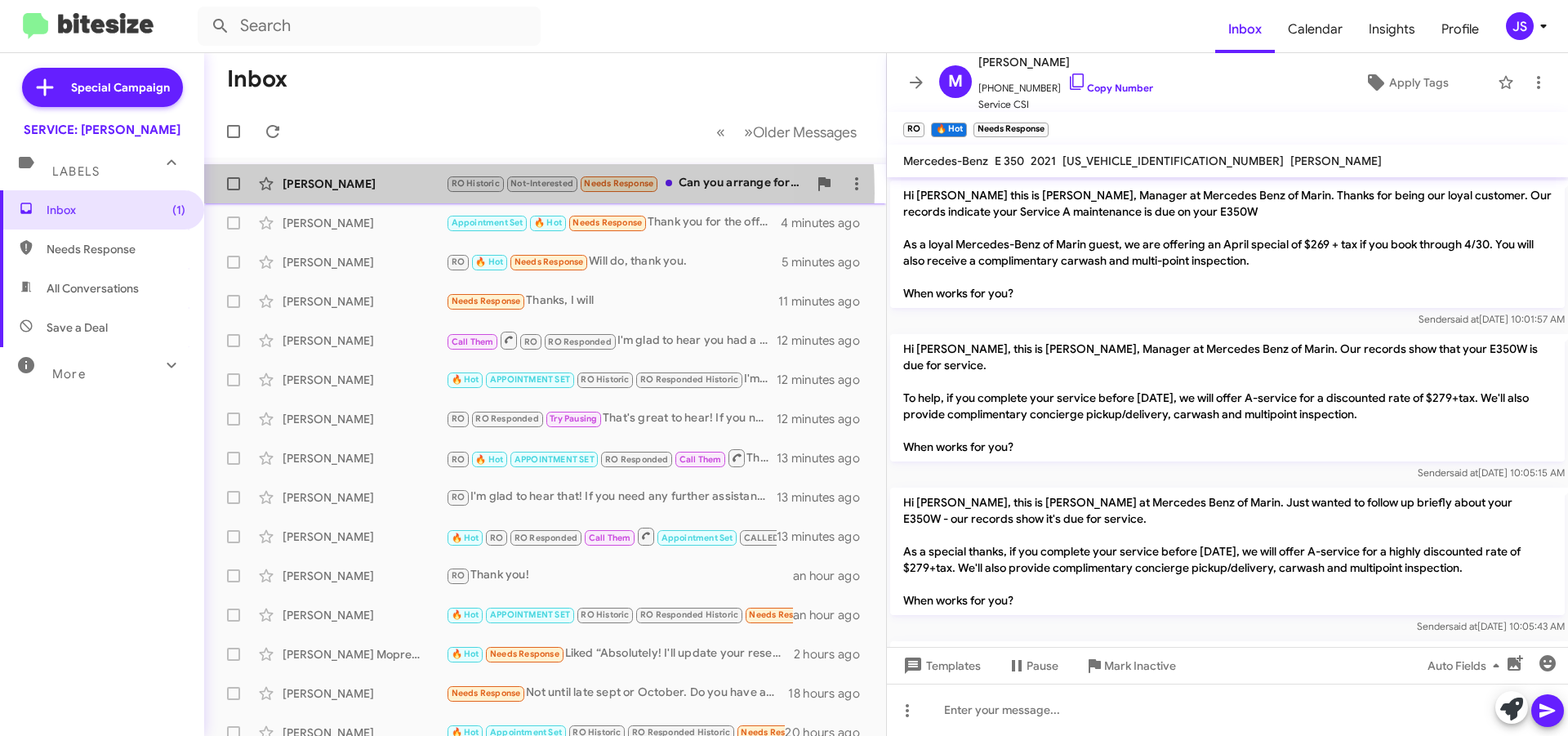
click at [419, 193] on div "Marilyn Oronzi RO Historic Not-Interested Needs Response Can you arrange for on…" at bounding box center [545, 183] width 655 height 32
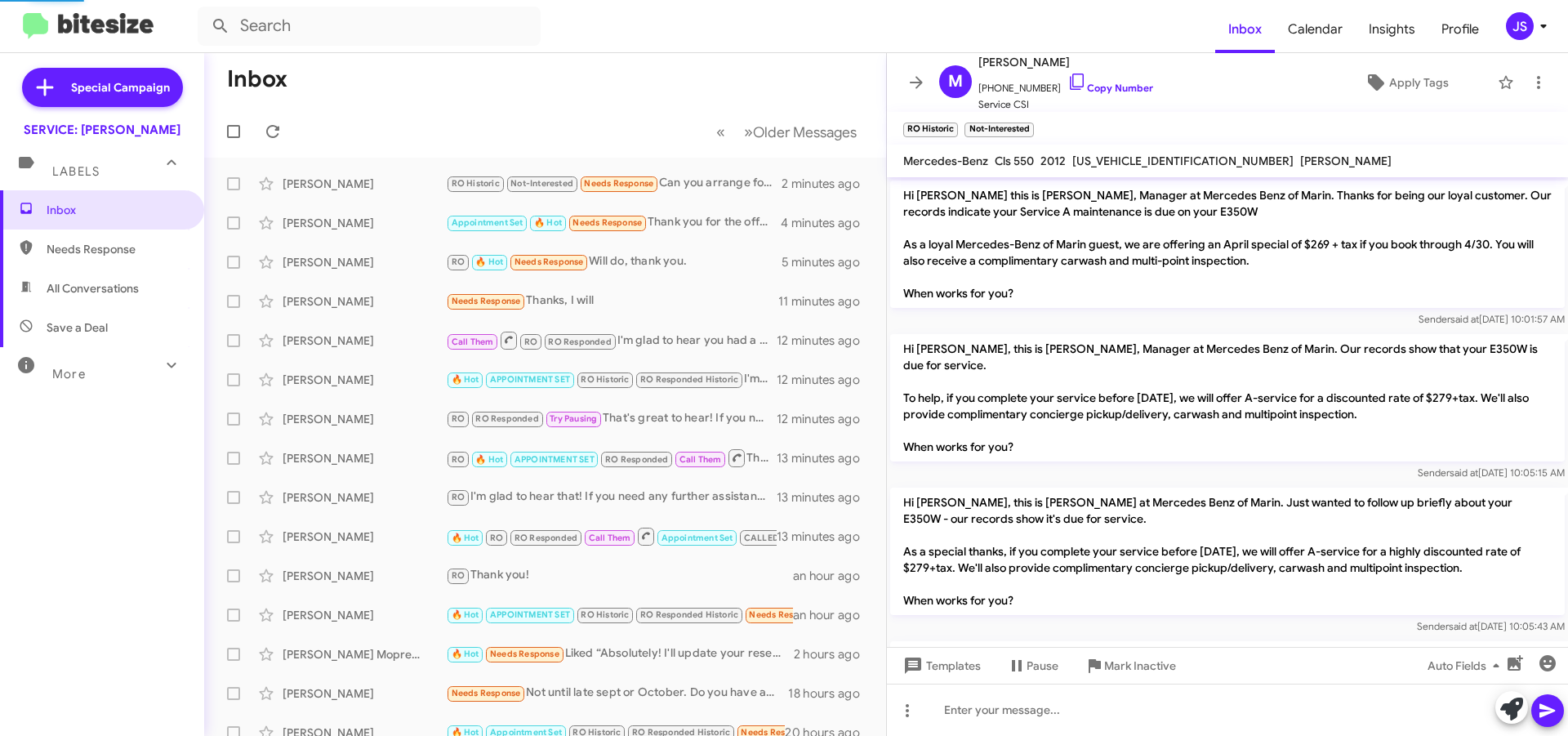
scroll to position [213, 0]
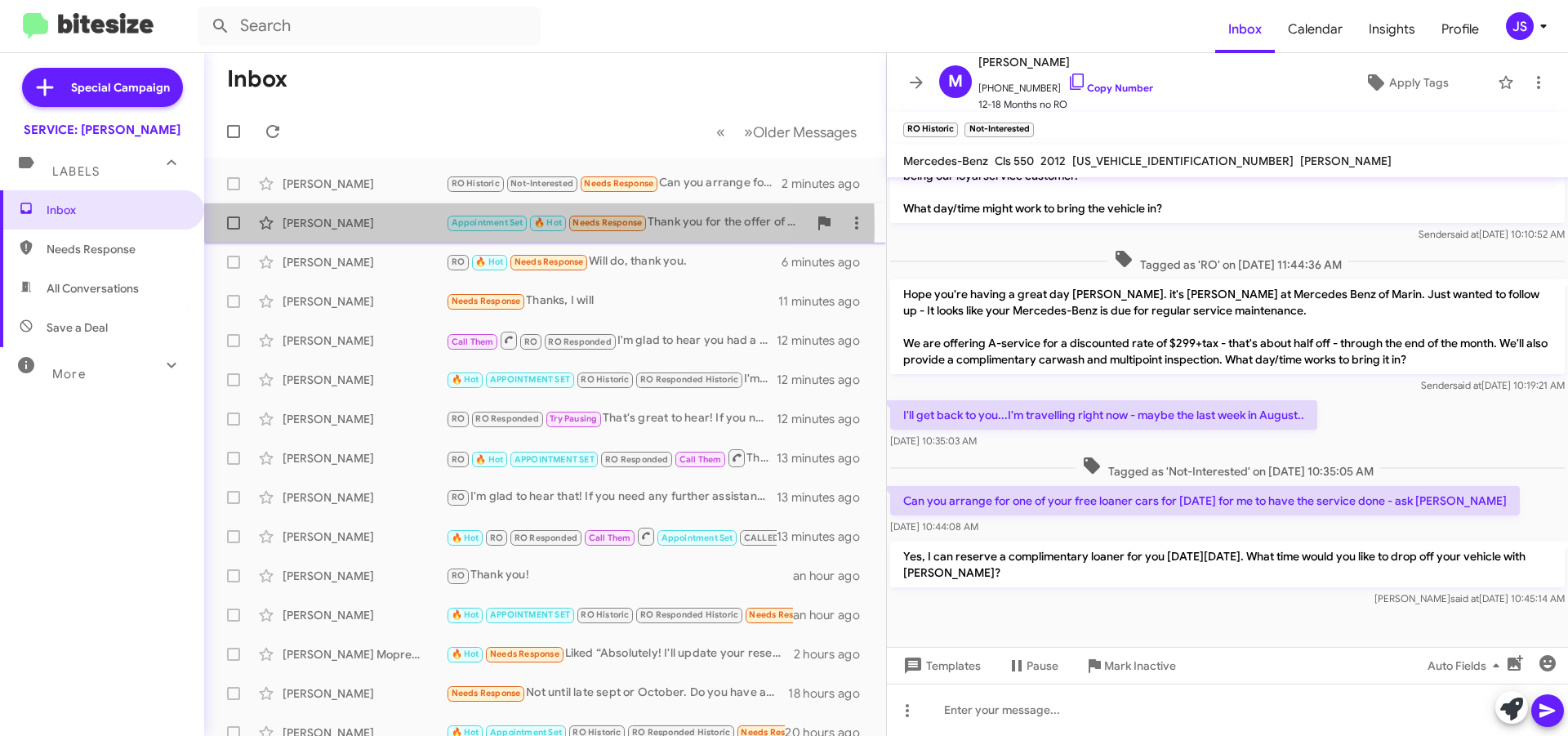
click at [314, 226] on div "[PERSON_NAME]" at bounding box center [364, 223] width 164 height 17
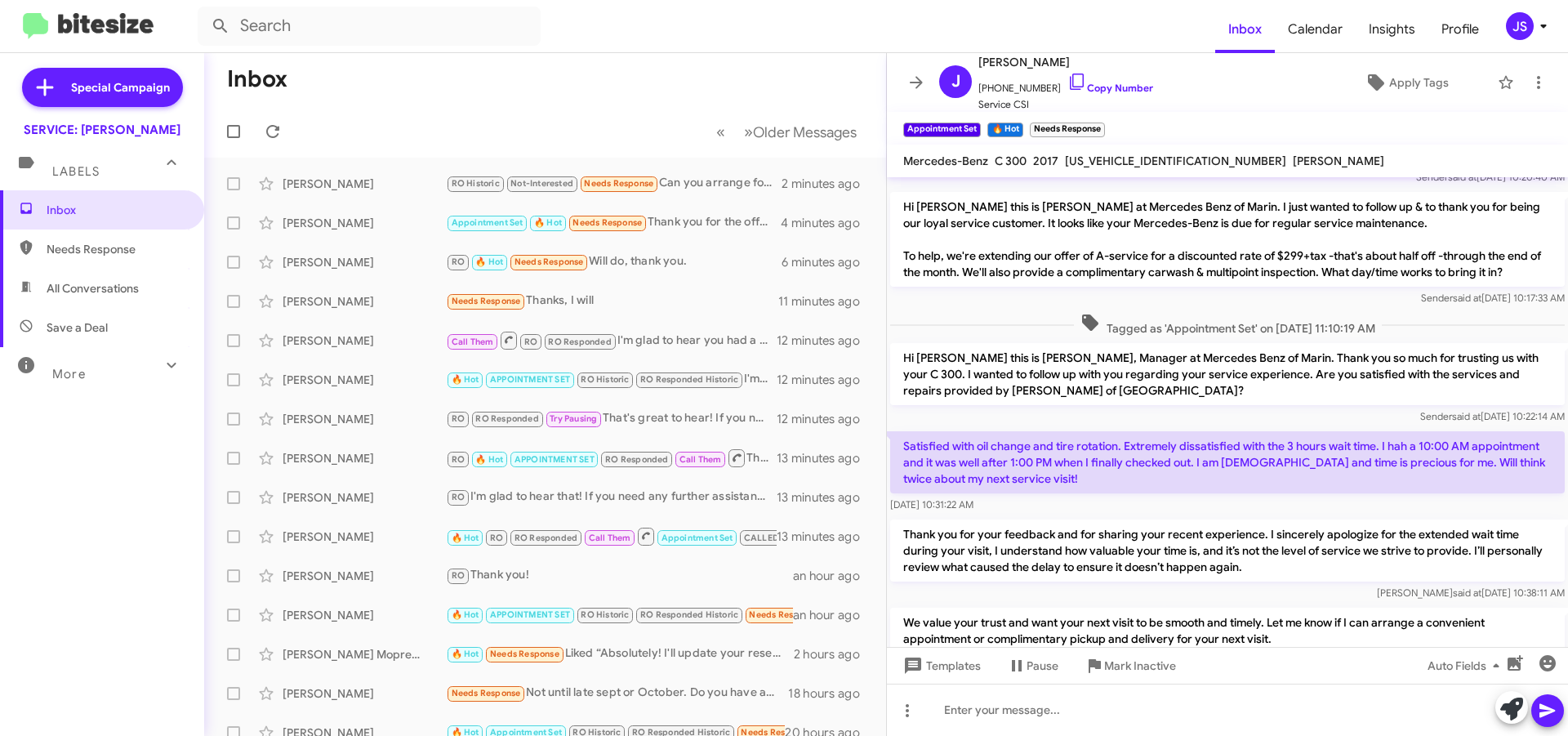
scroll to position [1270, 0]
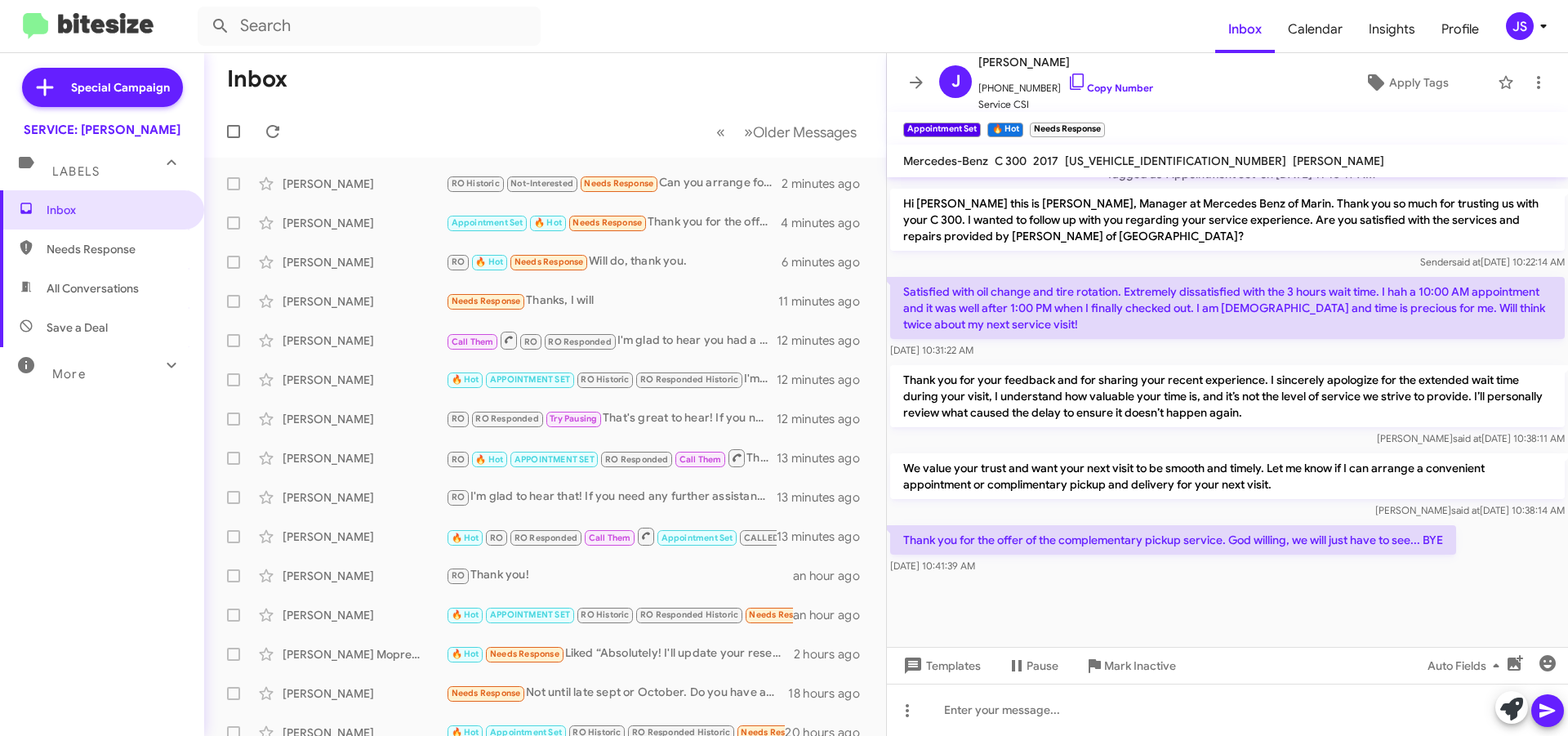
click at [1268, 572] on div "Aug 13, 2025, 10:41:39 AM" at bounding box center [1173, 566] width 566 height 17
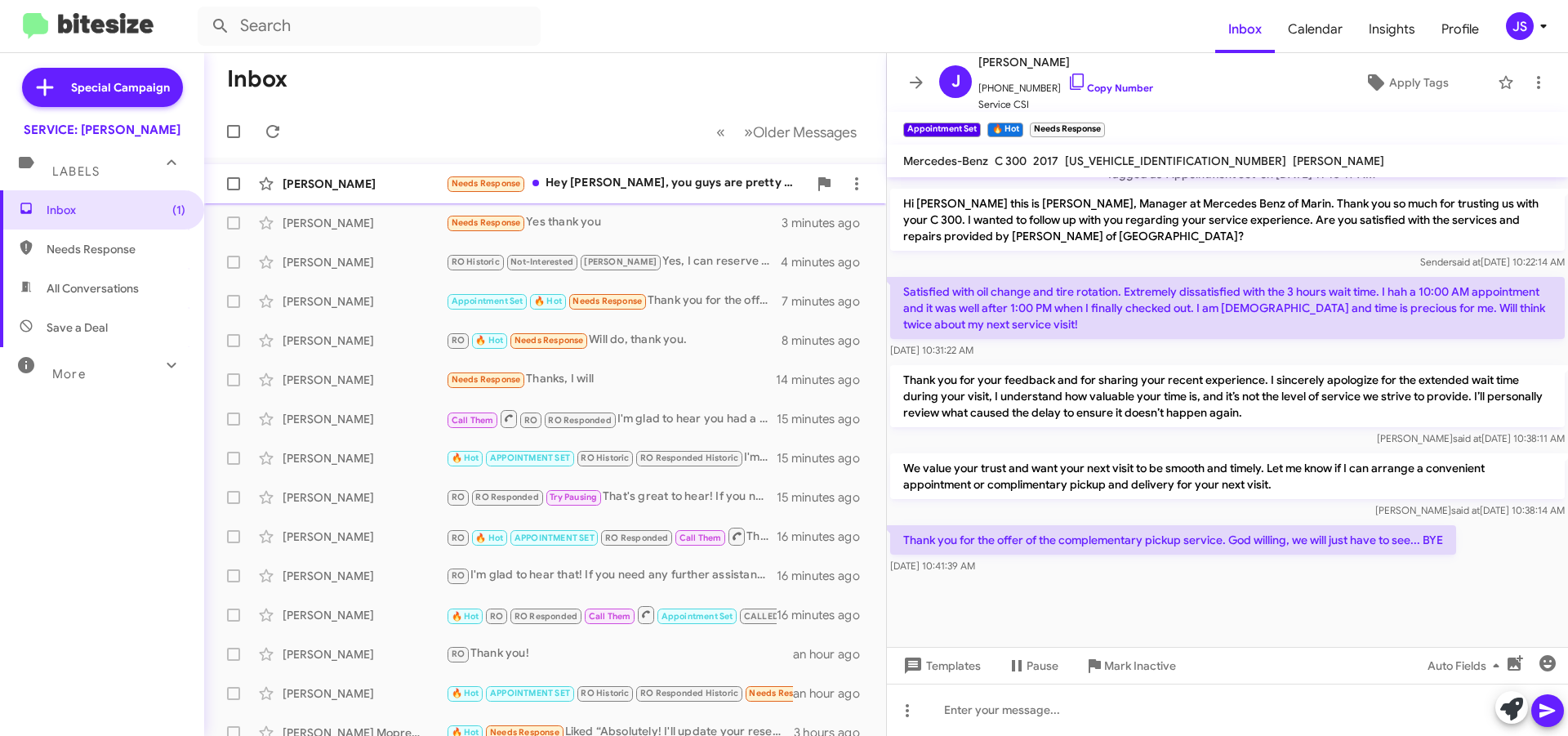
click at [660, 173] on div "Frank Dorr Needs Response Hey Omar, you guys are pretty aggressive with the rev…" at bounding box center [545, 183] width 655 height 32
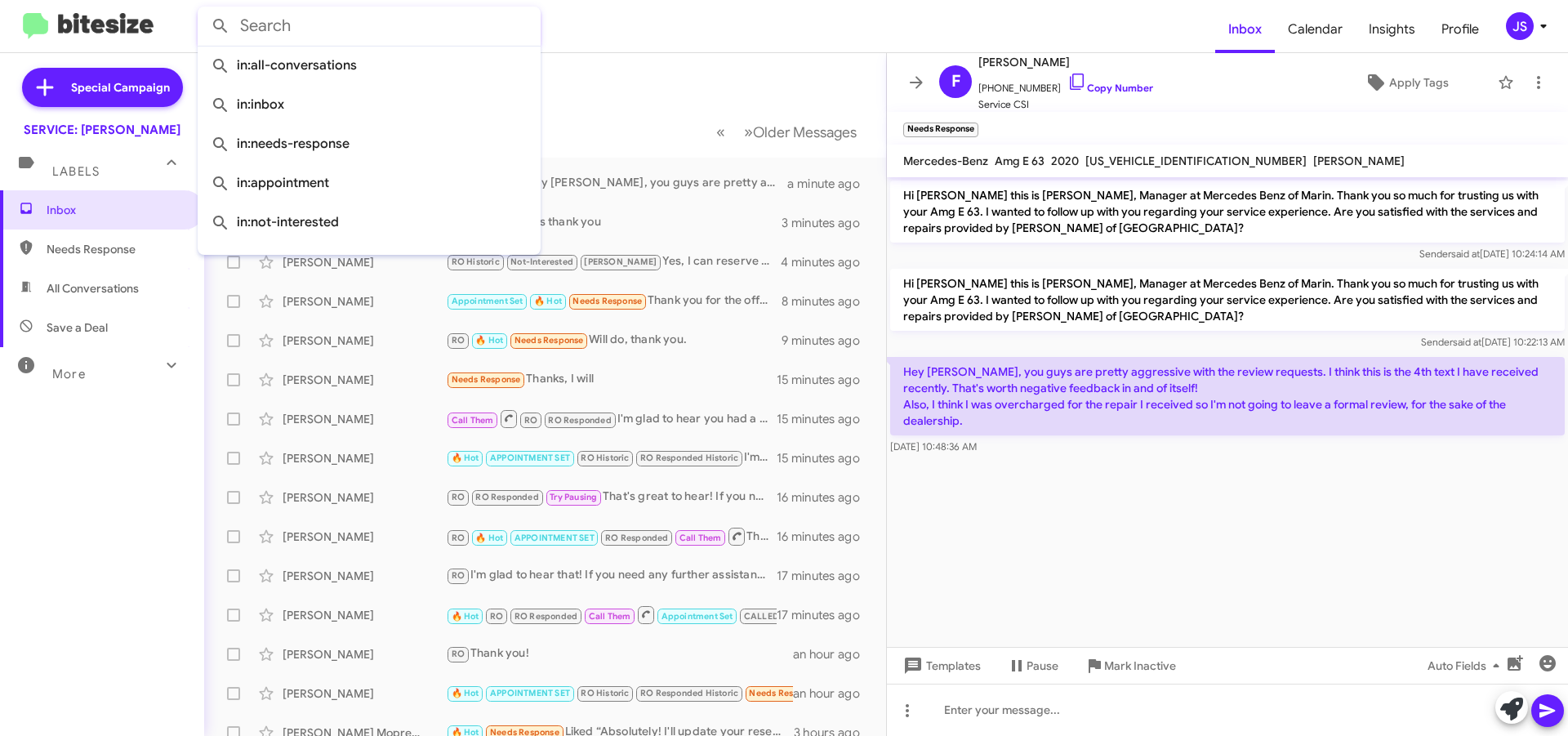
click at [375, 18] on input "text" at bounding box center [369, 26] width 343 height 39
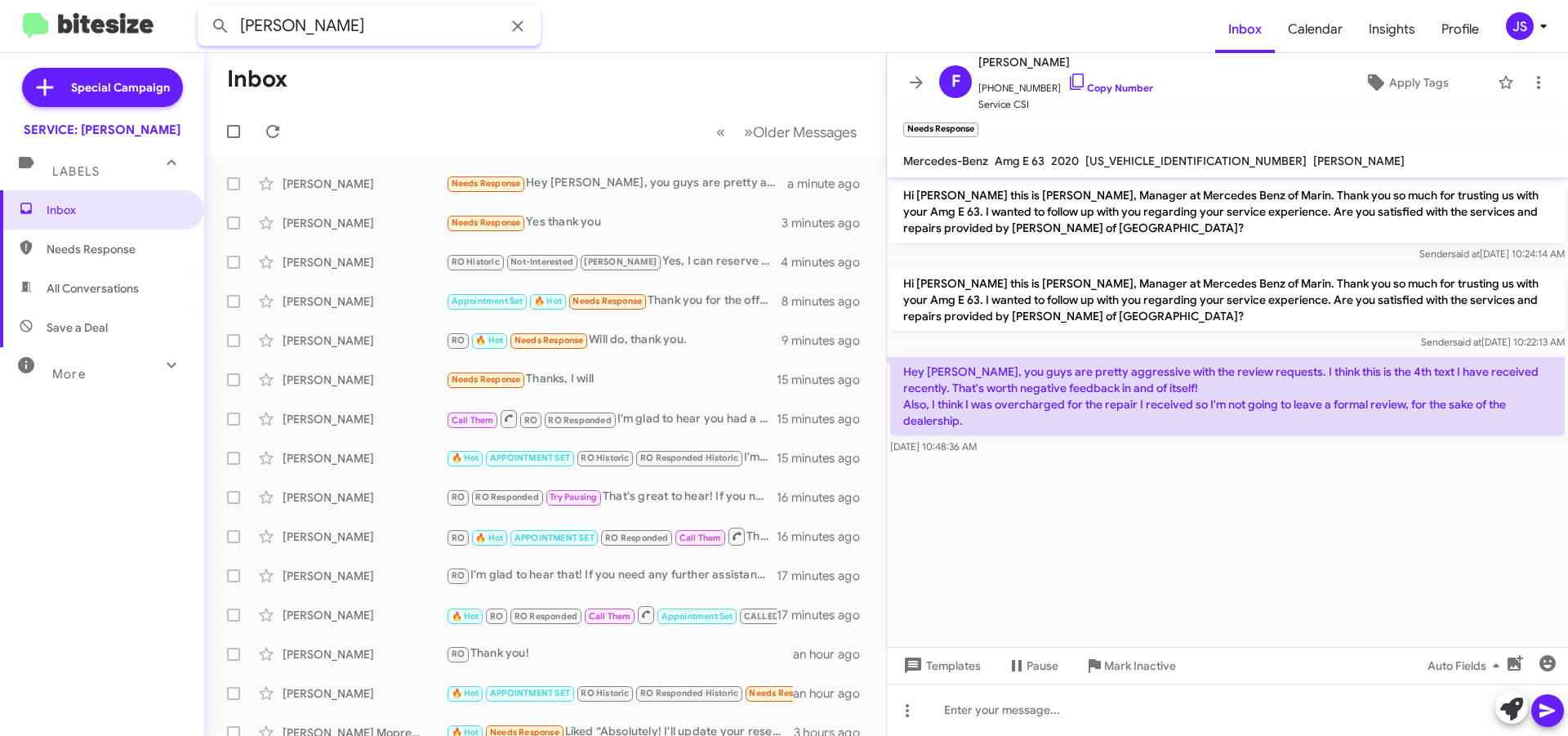
type input "PAMELA"
click at [204, 10] on button at bounding box center [220, 26] width 32 height 32
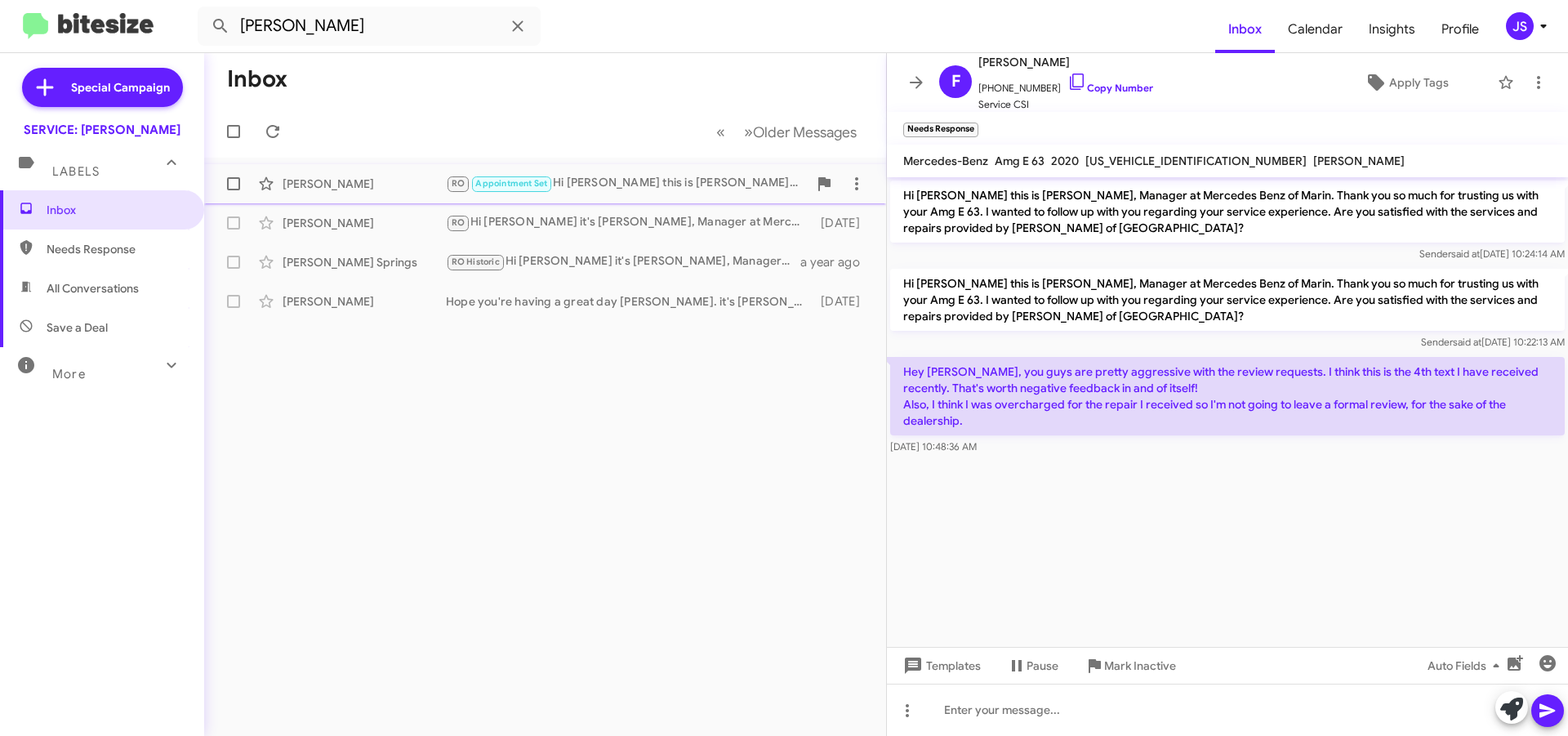
click at [398, 184] on div "Pamela Howard" at bounding box center [364, 184] width 164 height 17
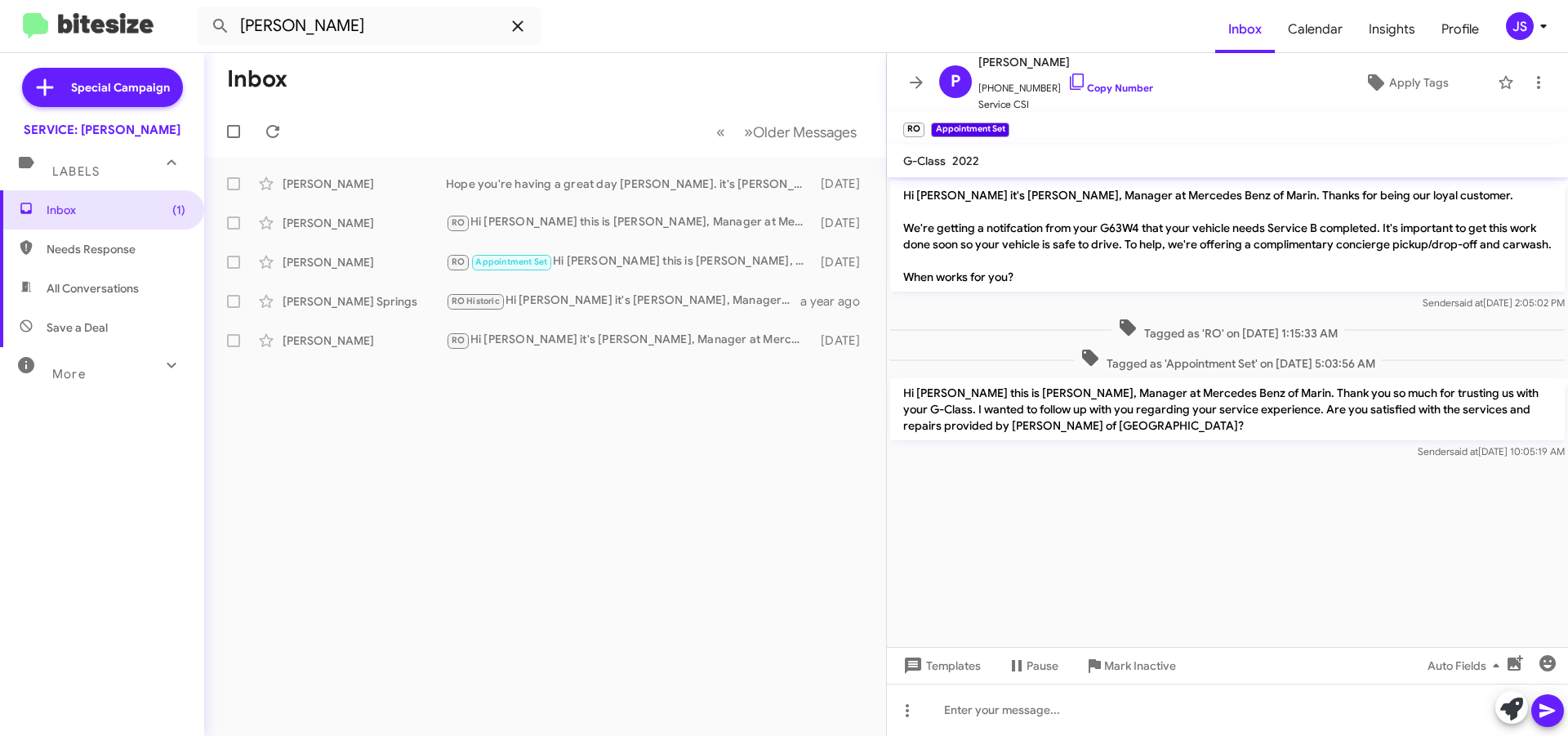
click at [506, 27] on span at bounding box center [517, 26] width 32 height 19
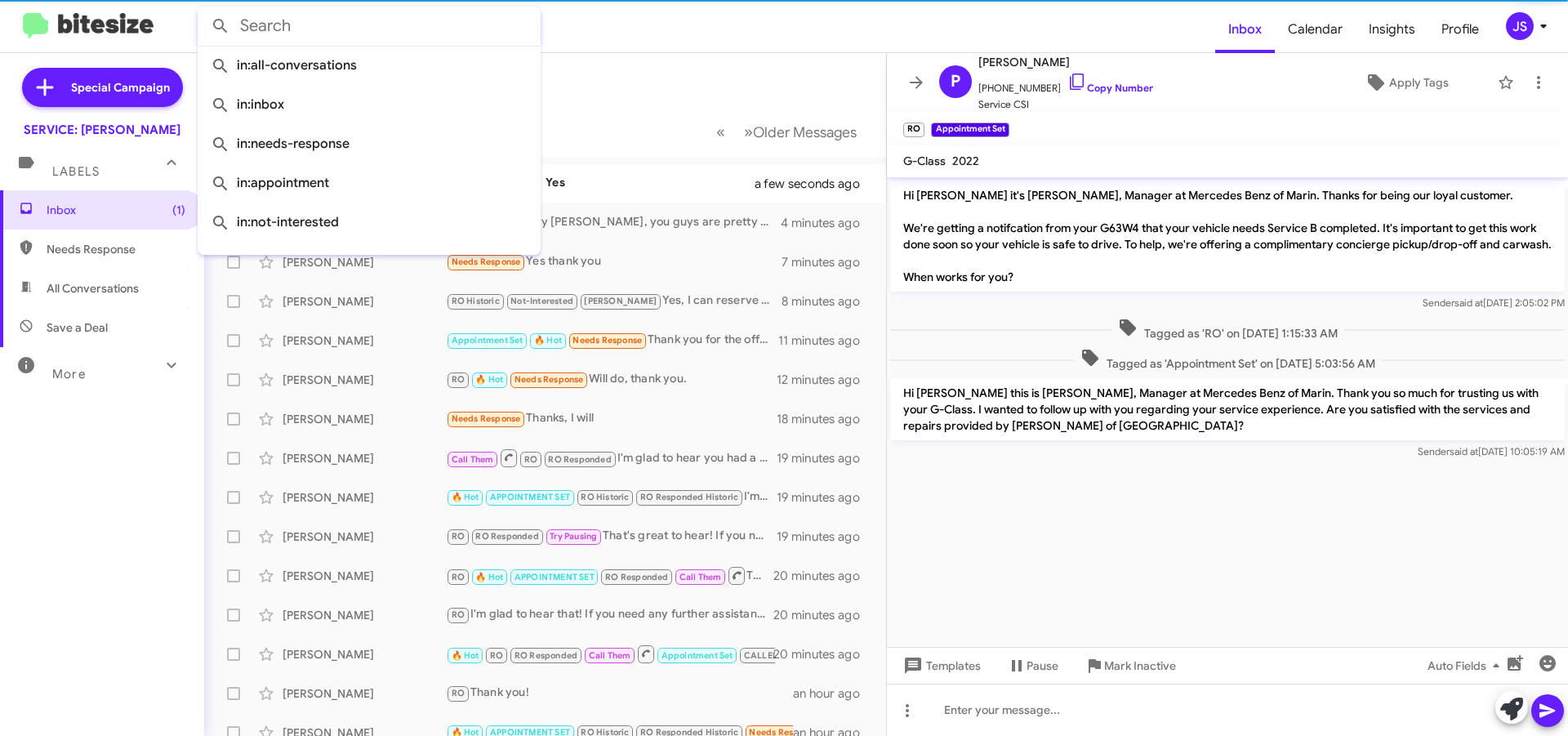
click at [672, 103] on mat-toolbar-row "Inbox" at bounding box center [545, 79] width 682 height 53
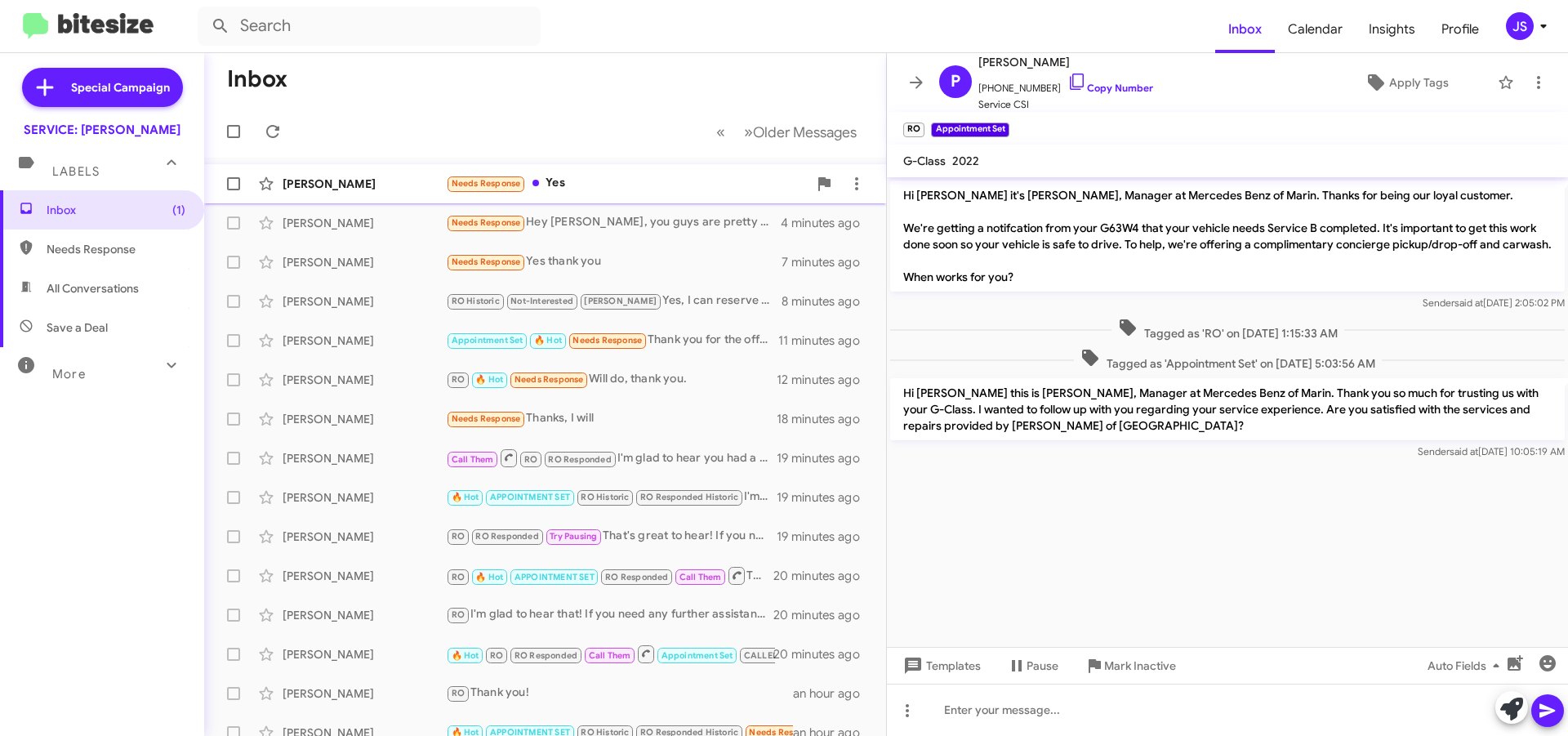
click at [652, 169] on div "Robert Hoy Needs Response Yes a few seconds ago" at bounding box center [545, 183] width 655 height 32
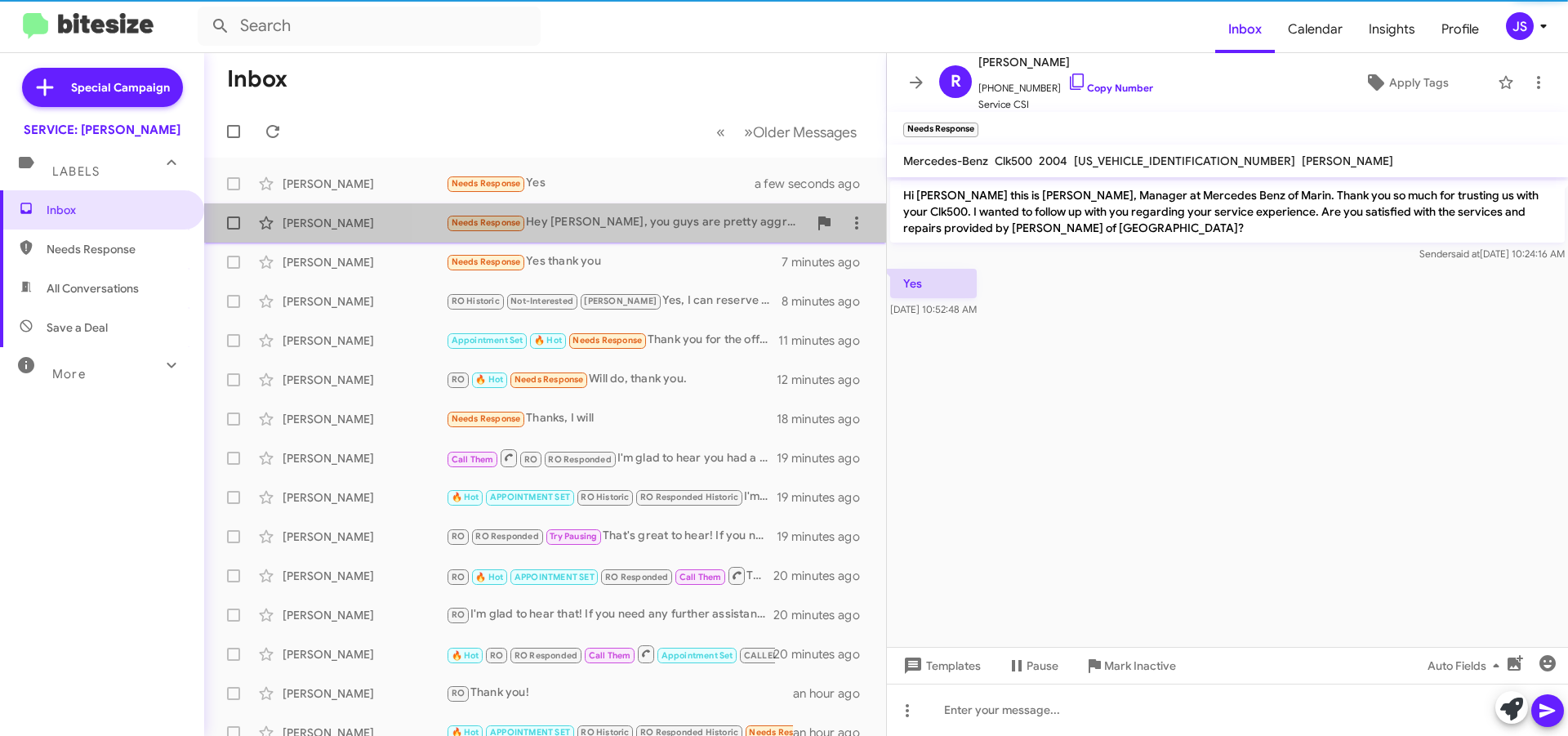
click at [655, 219] on div "Needs Response Hey Omar, you guys are pretty aggressive with the review request…" at bounding box center [626, 223] width 361 height 18
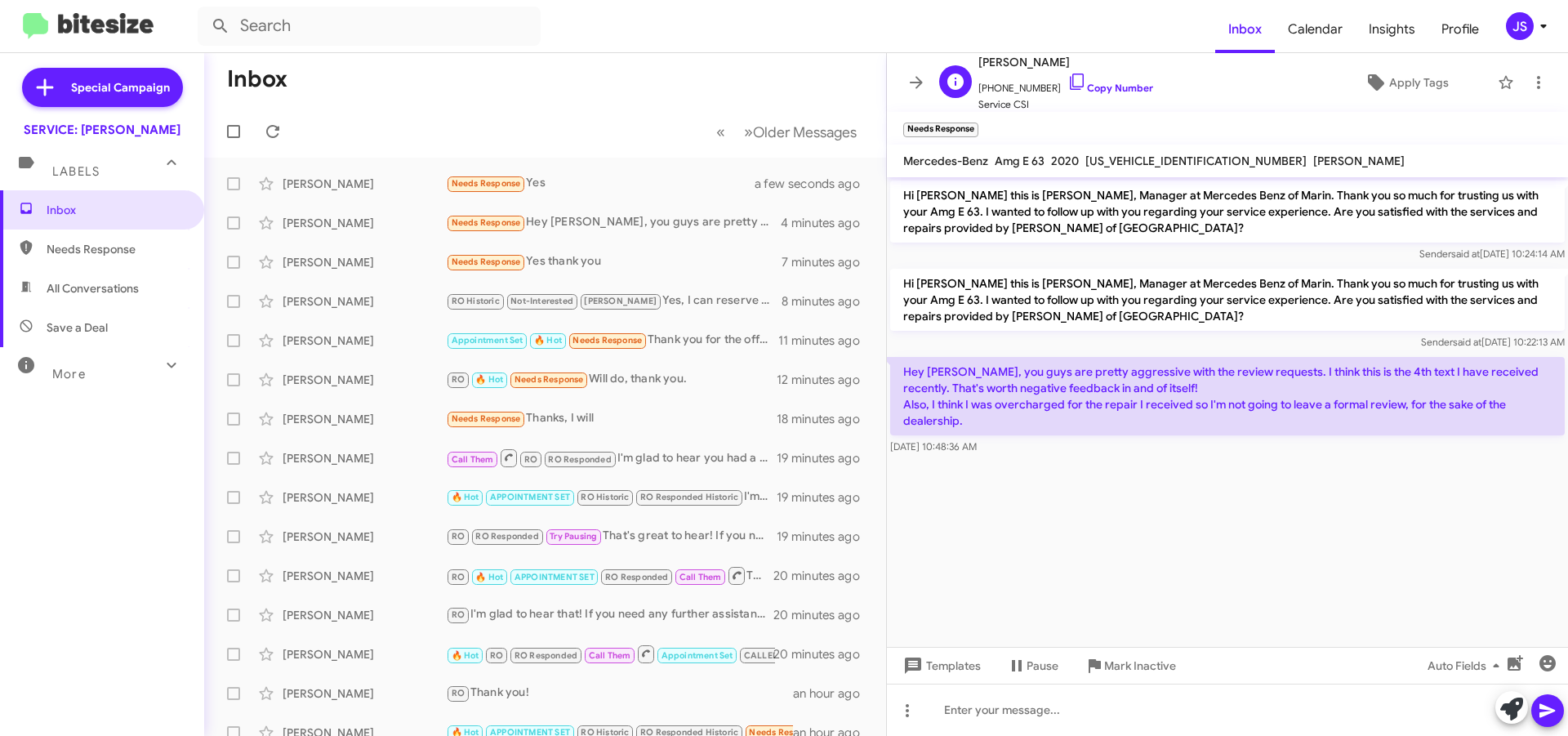
click at [1074, 80] on span "+17202733321 Copy Number" at bounding box center [1065, 84] width 175 height 25
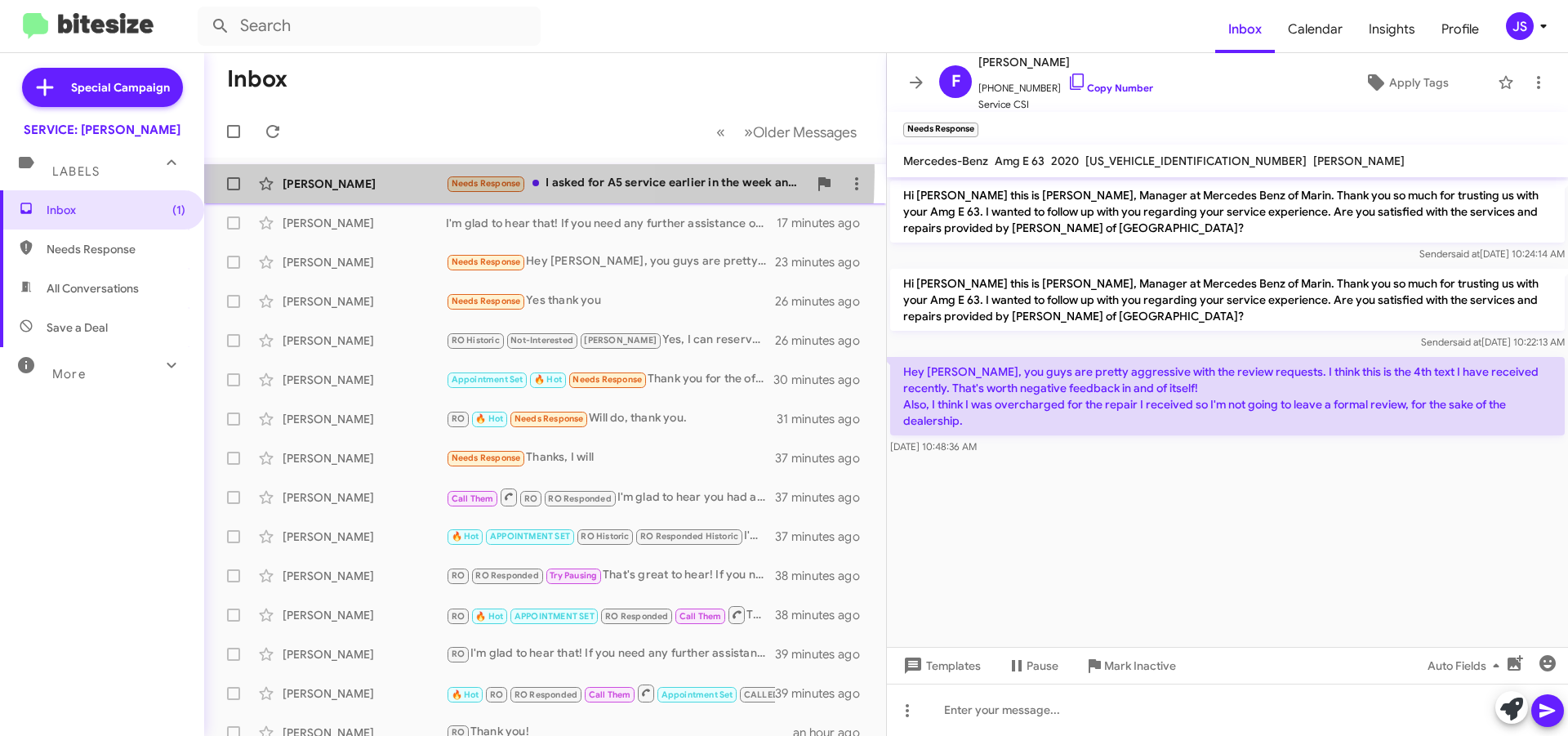
click at [349, 172] on div "Robert Odell Needs Response I asked for A5 service earlier in the week and was …" at bounding box center [545, 183] width 655 height 32
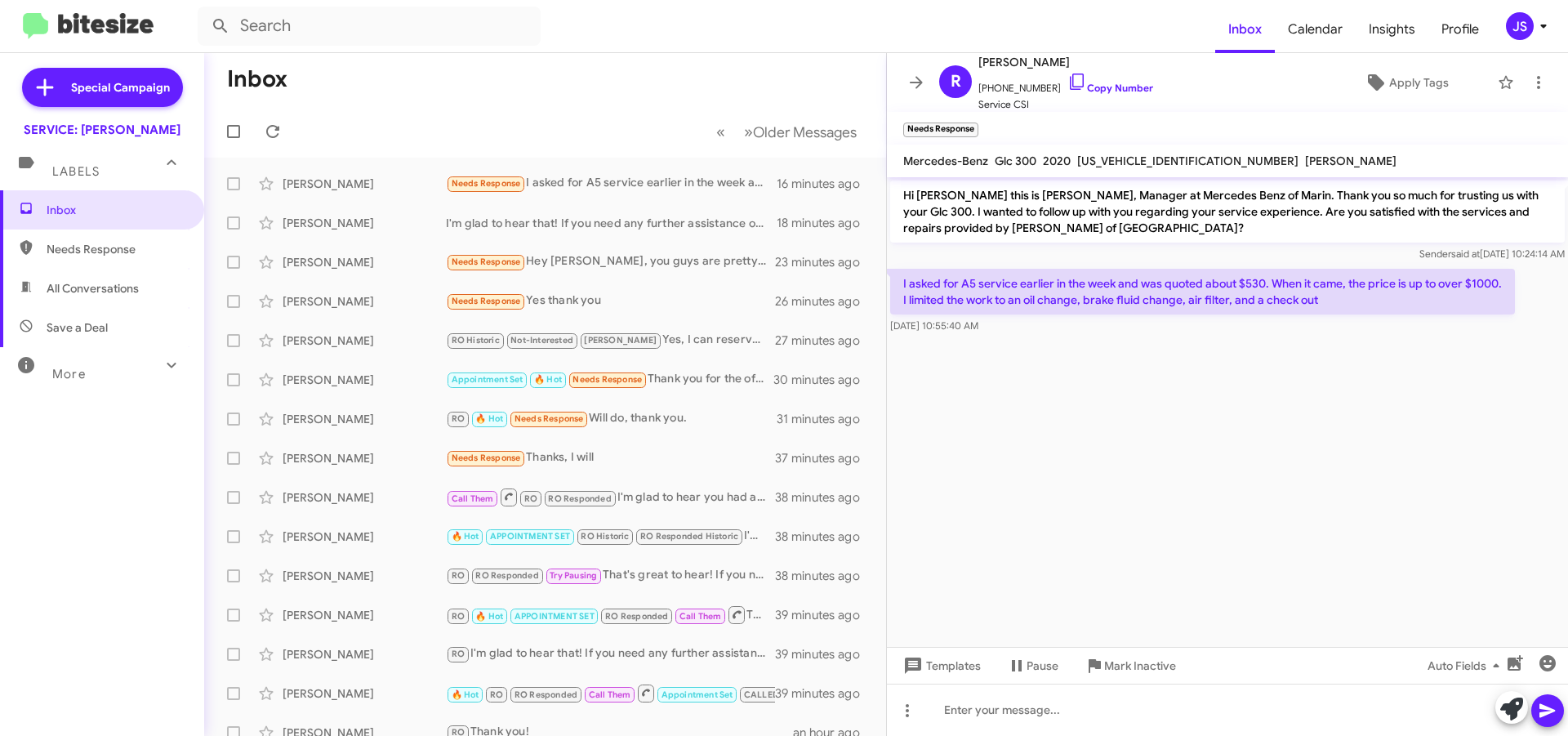
click at [1111, 435] on cdk-virtual-scroll-viewport "Hi Robert this is Omar Ibrahimi, Manager at Mercedes Benz of Marin. Thank you s…" at bounding box center [1228, 412] width 681 height 470
click at [1117, 452] on cdk-virtual-scroll-viewport "Hi Robert this is Omar Ibrahimi, Manager at Mercedes Benz of Marin. Thank you s…" at bounding box center [1228, 412] width 681 height 470
click at [1168, 369] on cdk-virtual-scroll-viewport "Hi Robert this is Omar Ibrahimi, Manager at Mercedes Benz of Marin. Thank you s…" at bounding box center [1228, 412] width 681 height 470
click at [1073, 84] on link "Copy Number" at bounding box center [1110, 87] width 86 height 12
click at [416, 207] on div "Robert Hoy I'm glad to hear that! If you need any further assistance or want to…" at bounding box center [545, 223] width 655 height 32
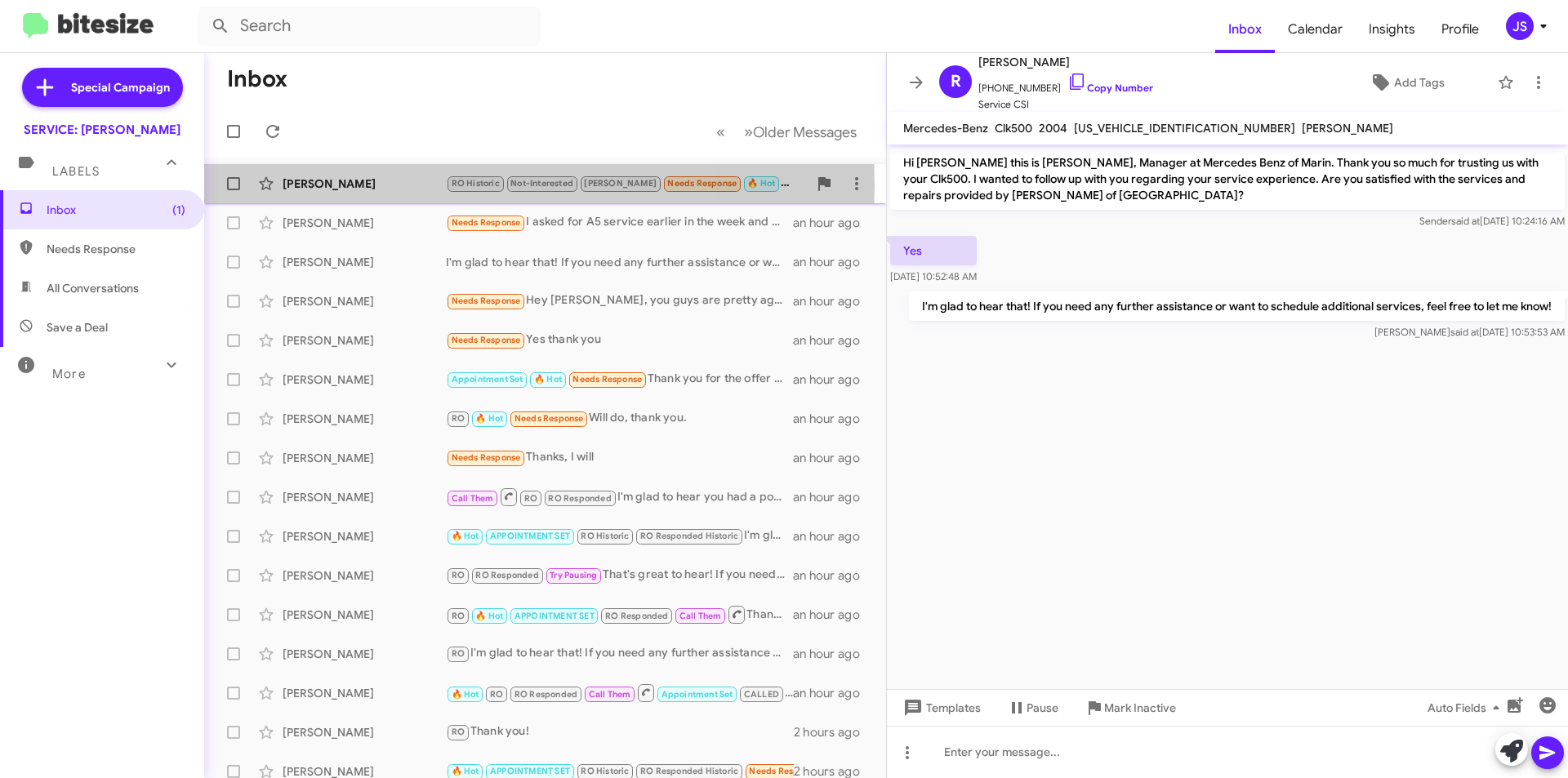
click at [380, 186] on div "[PERSON_NAME]" at bounding box center [364, 184] width 164 height 17
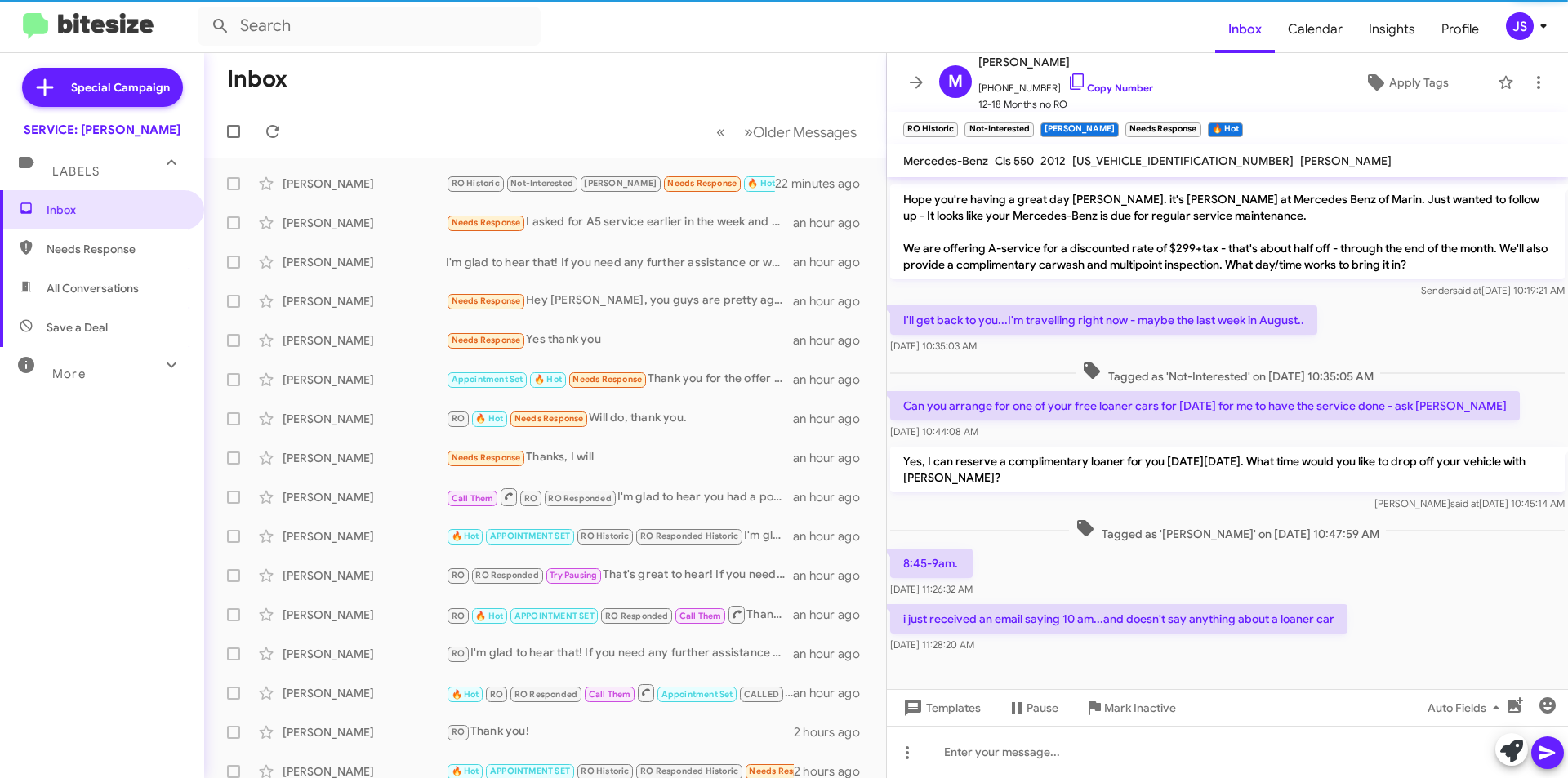
scroll to position [323, 0]
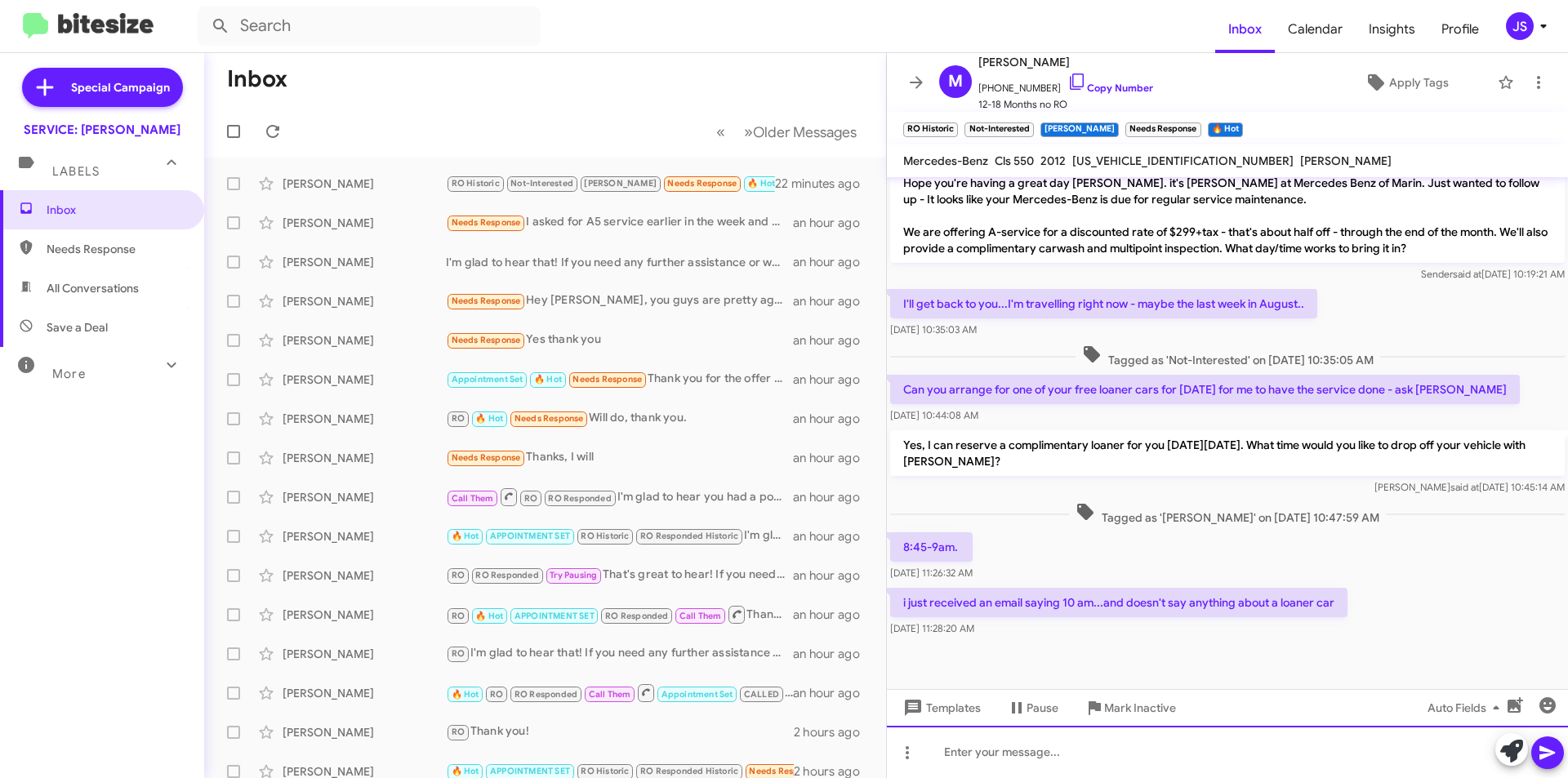
click at [994, 755] on div at bounding box center [1228, 751] width 681 height 53
click at [1068, 88] on icon at bounding box center [1077, 81] width 19 height 19
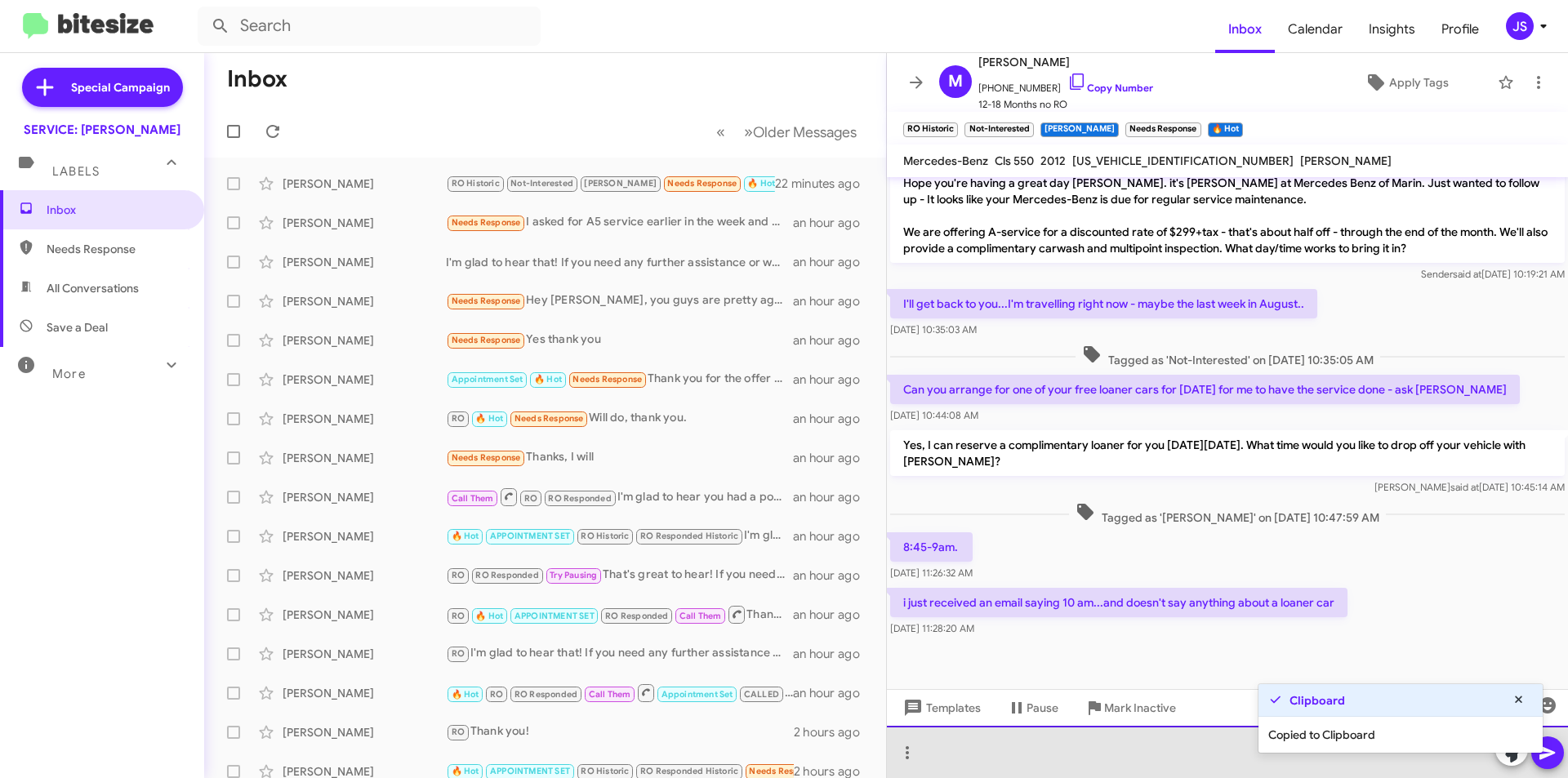
click at [1133, 751] on div at bounding box center [1228, 751] width 681 height 53
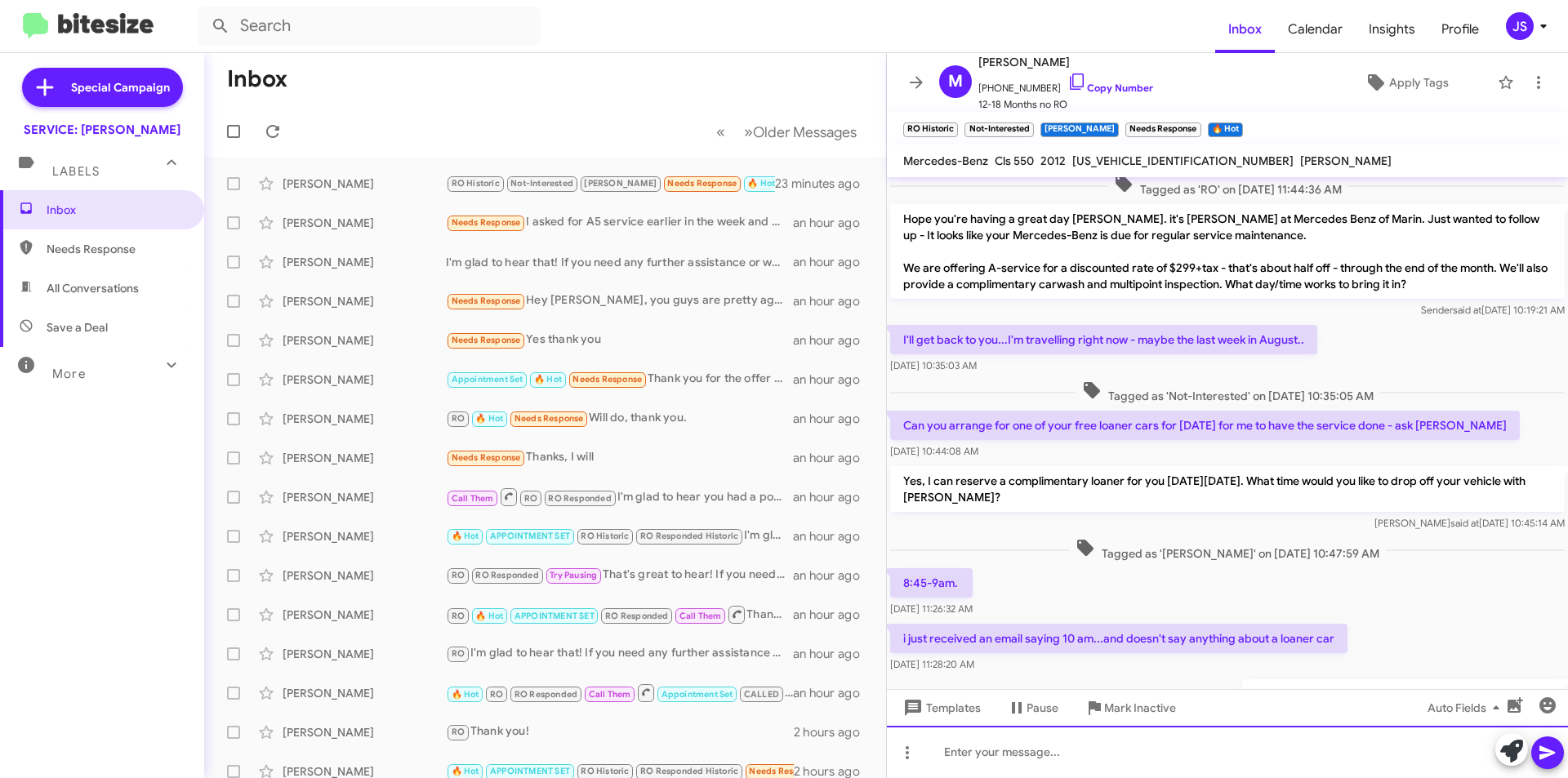
scroll to position [383, 0]
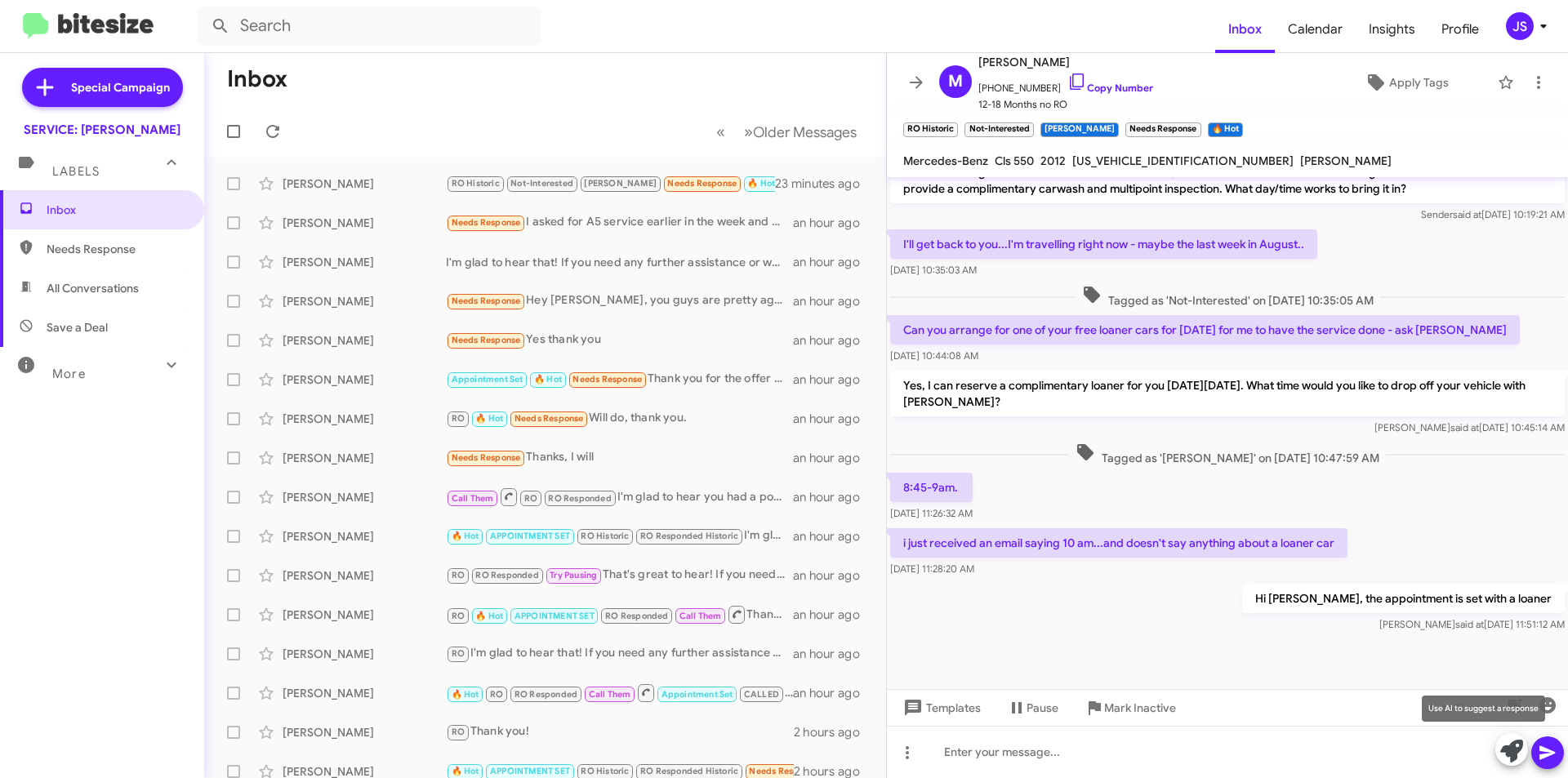
click at [1507, 755] on icon at bounding box center [1512, 750] width 23 height 23
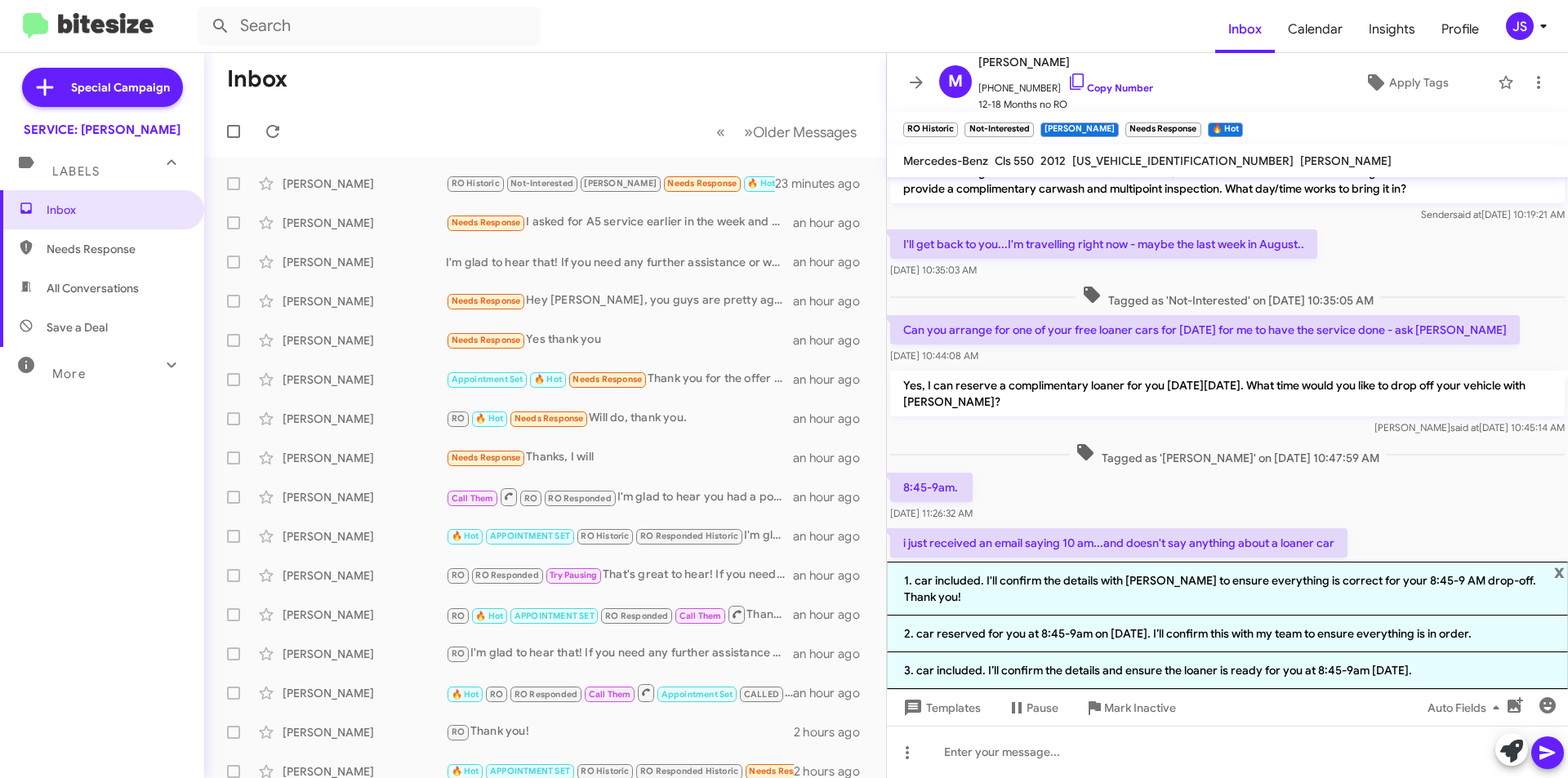
click at [1558, 581] on span "x" at bounding box center [1559, 571] width 10 height 19
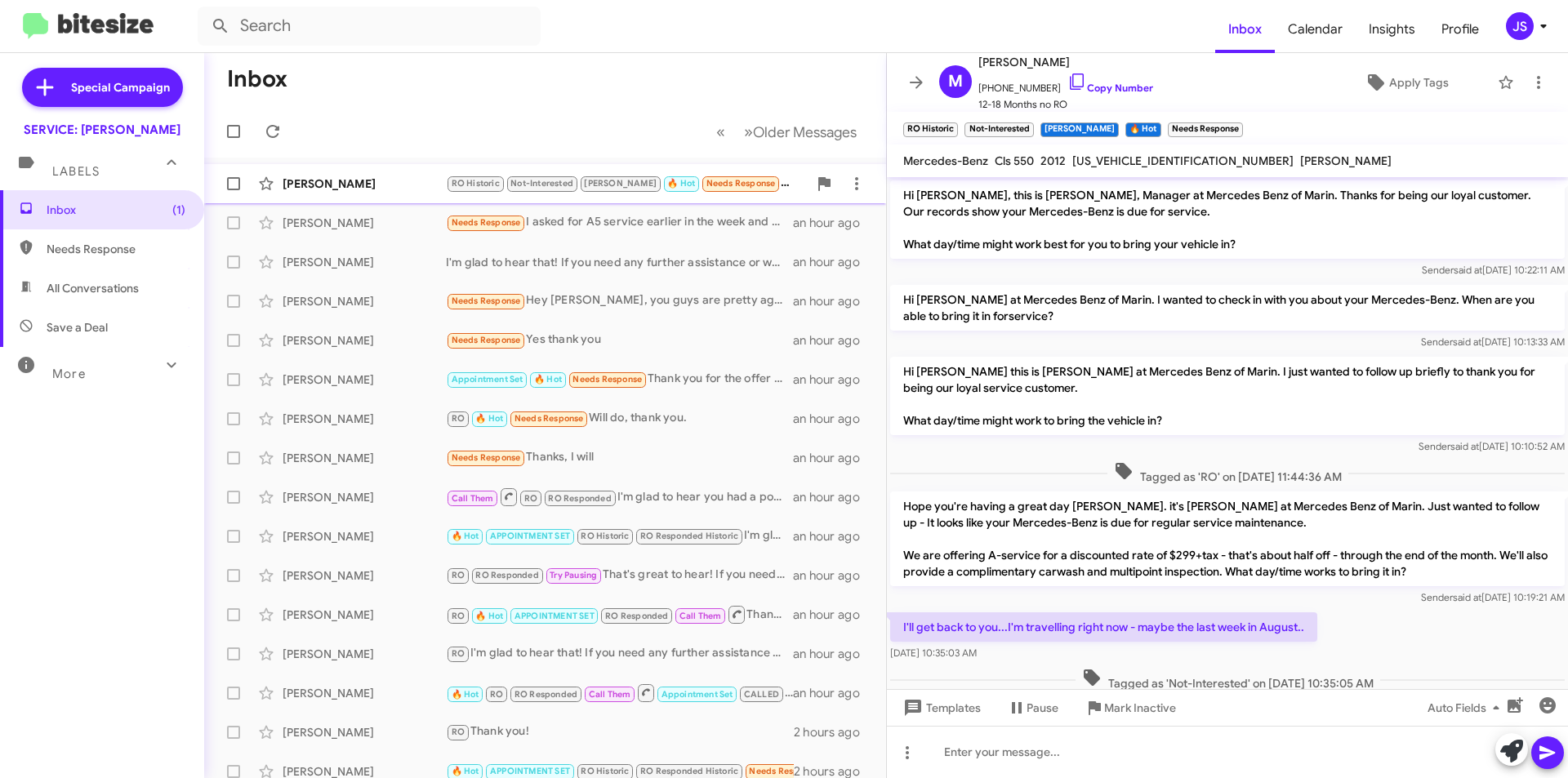
click at [340, 188] on div "[PERSON_NAME]" at bounding box center [364, 184] width 164 height 17
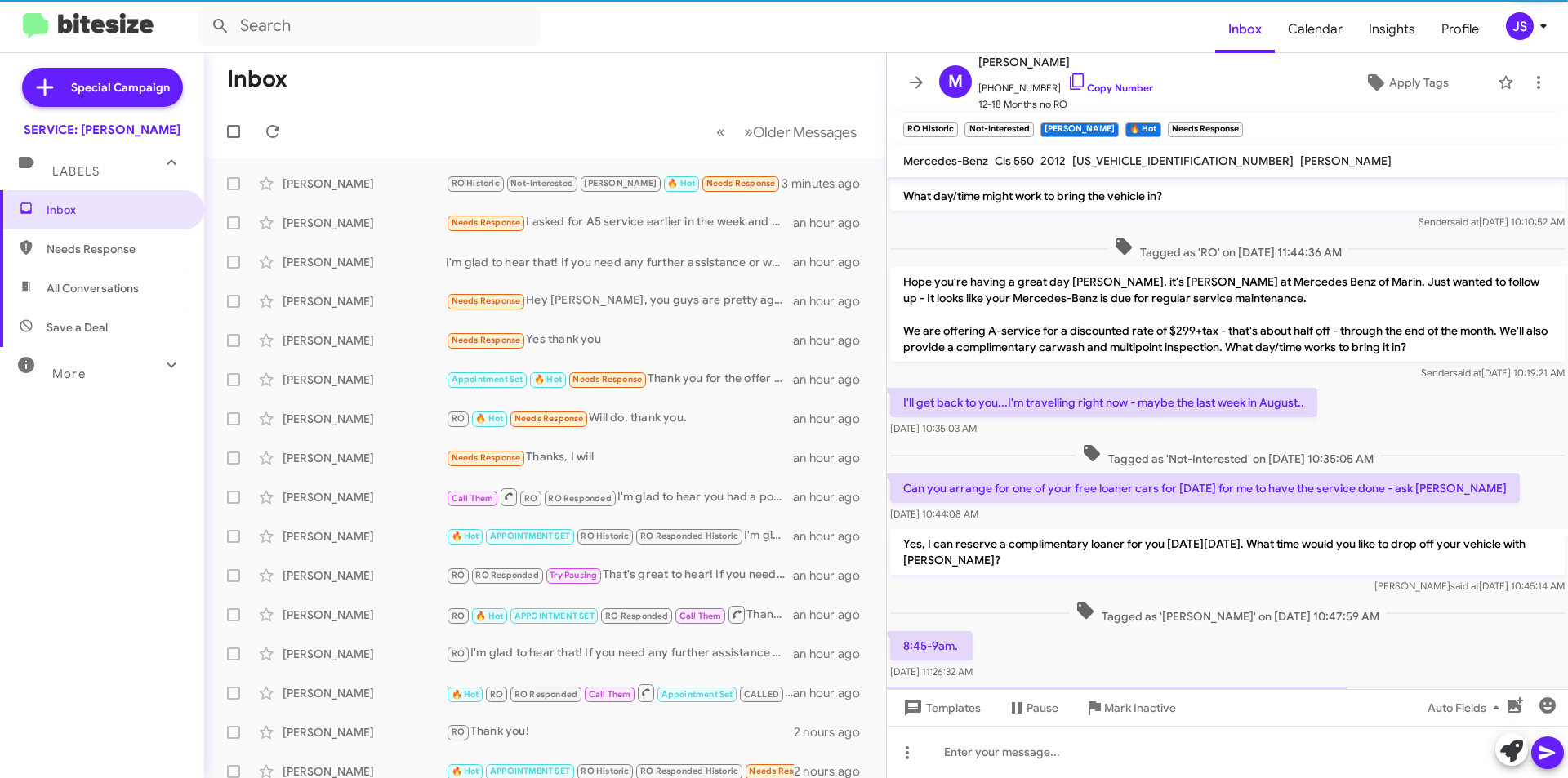
scroll to position [443, 0]
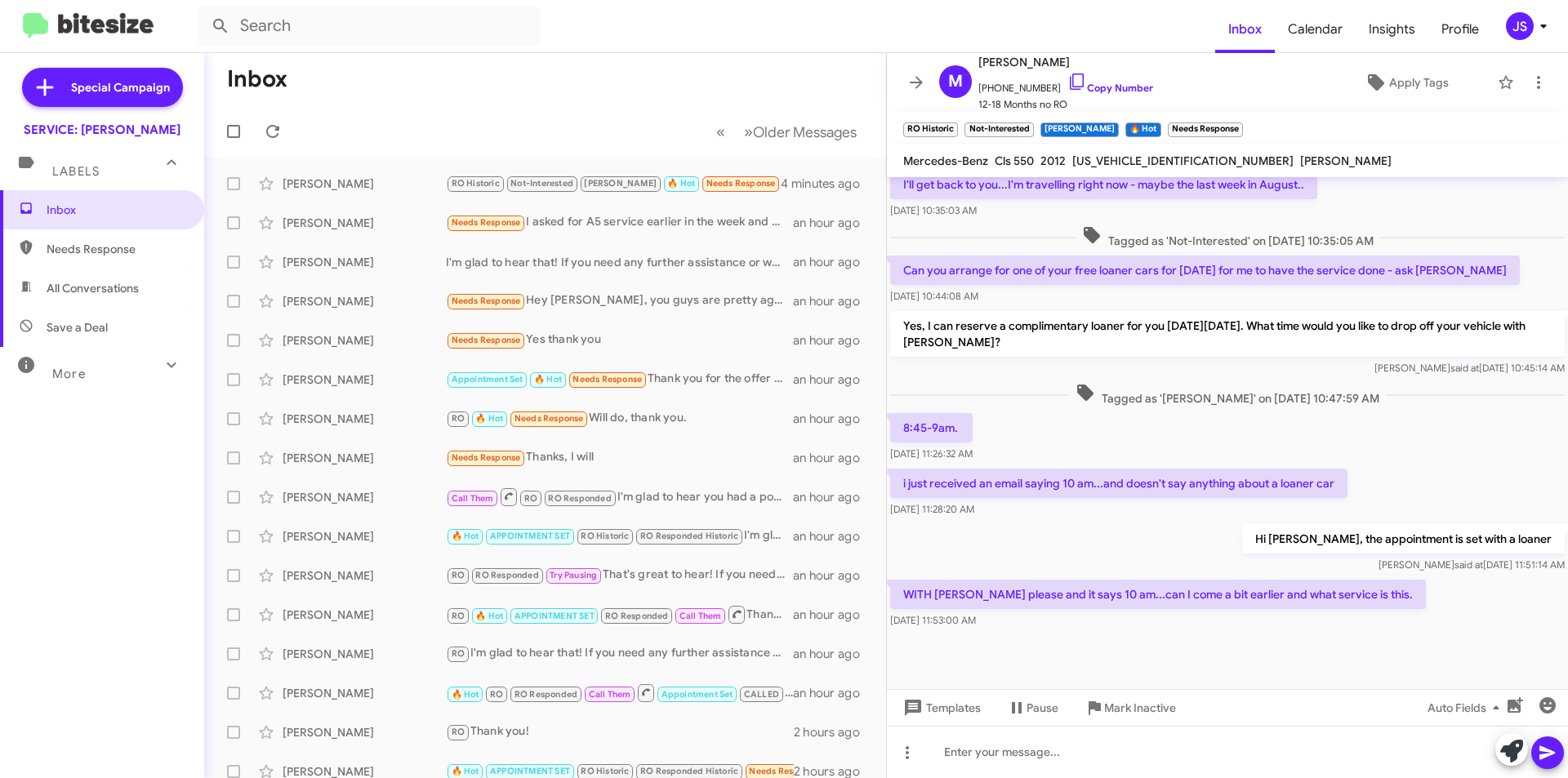
click at [1066, 556] on div "Hi [PERSON_NAME], the appointment is set with a loaner [PERSON_NAME] said at [D…" at bounding box center [1228, 549] width 681 height 55
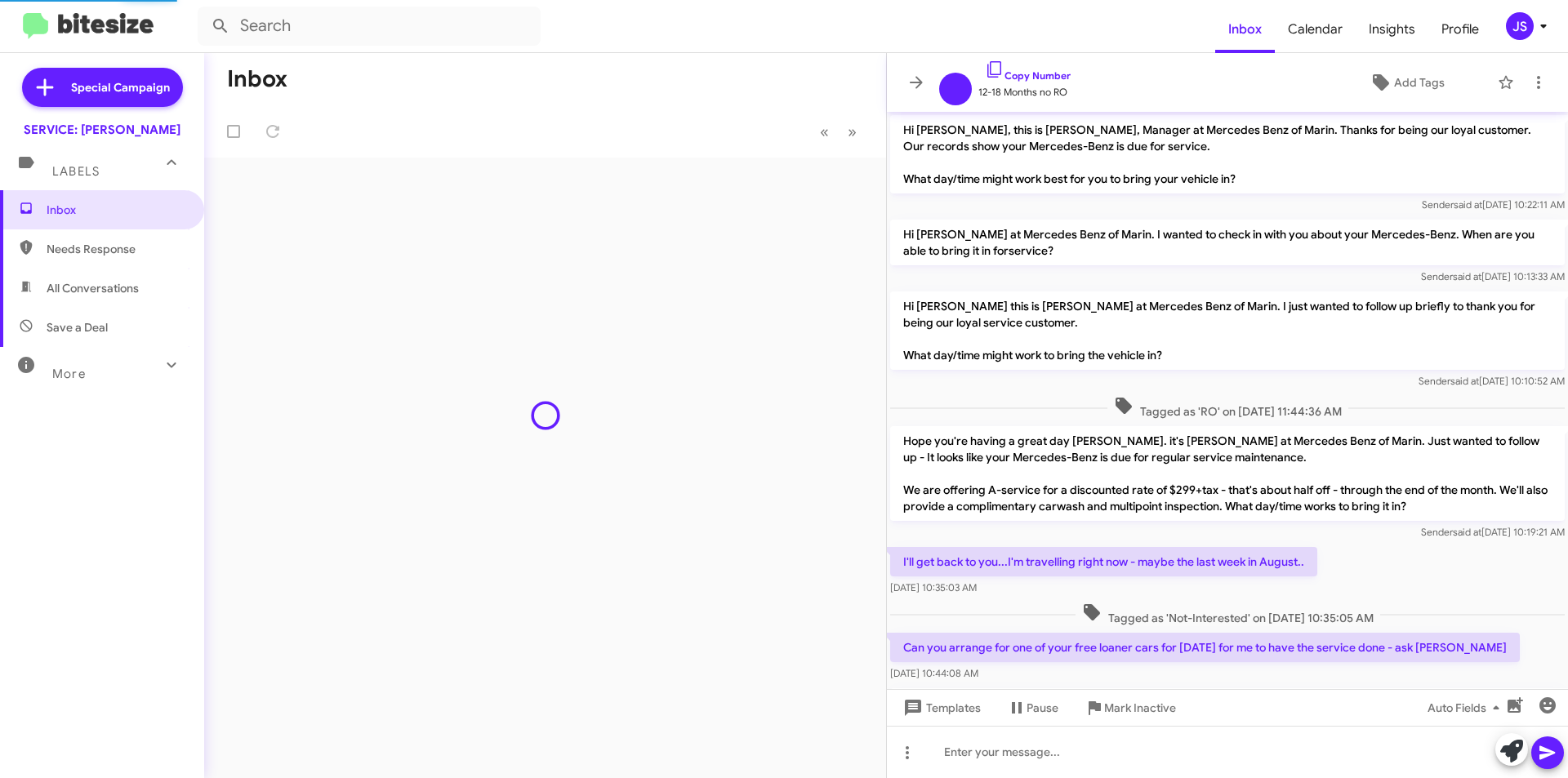
scroll to position [453, 0]
